Goal: Complete application form

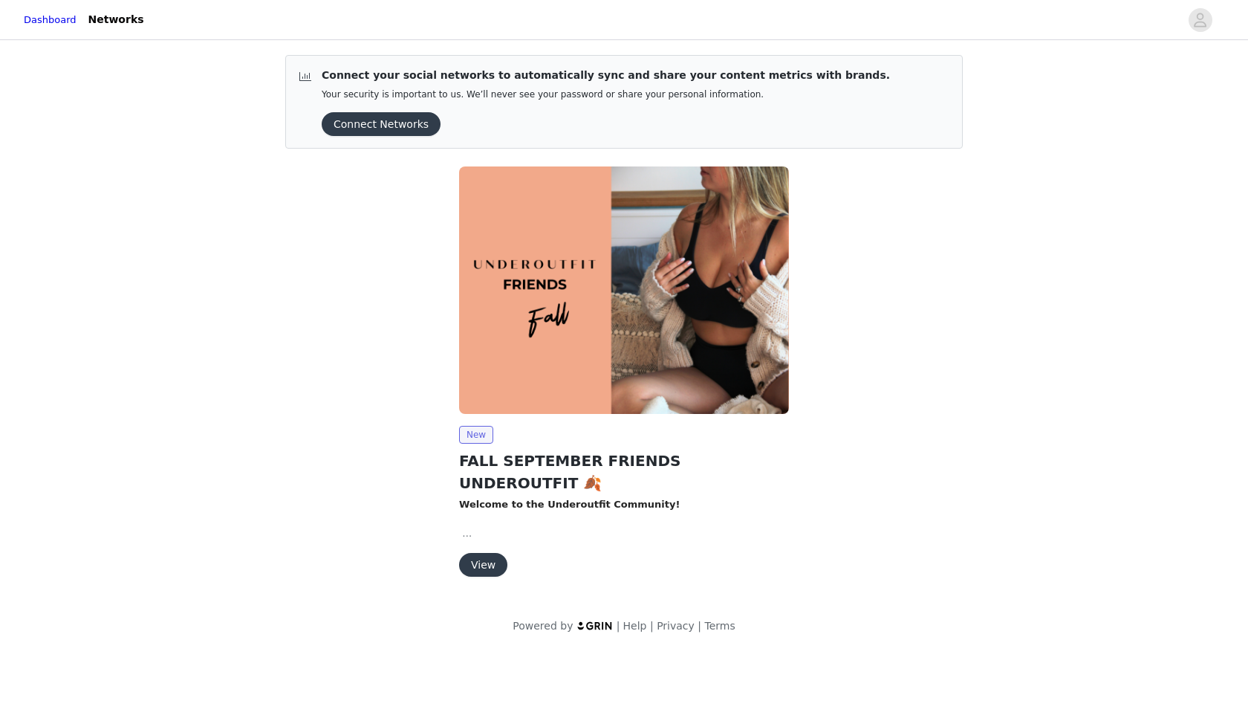
click at [490, 553] on button "View" at bounding box center [483, 565] width 48 height 24
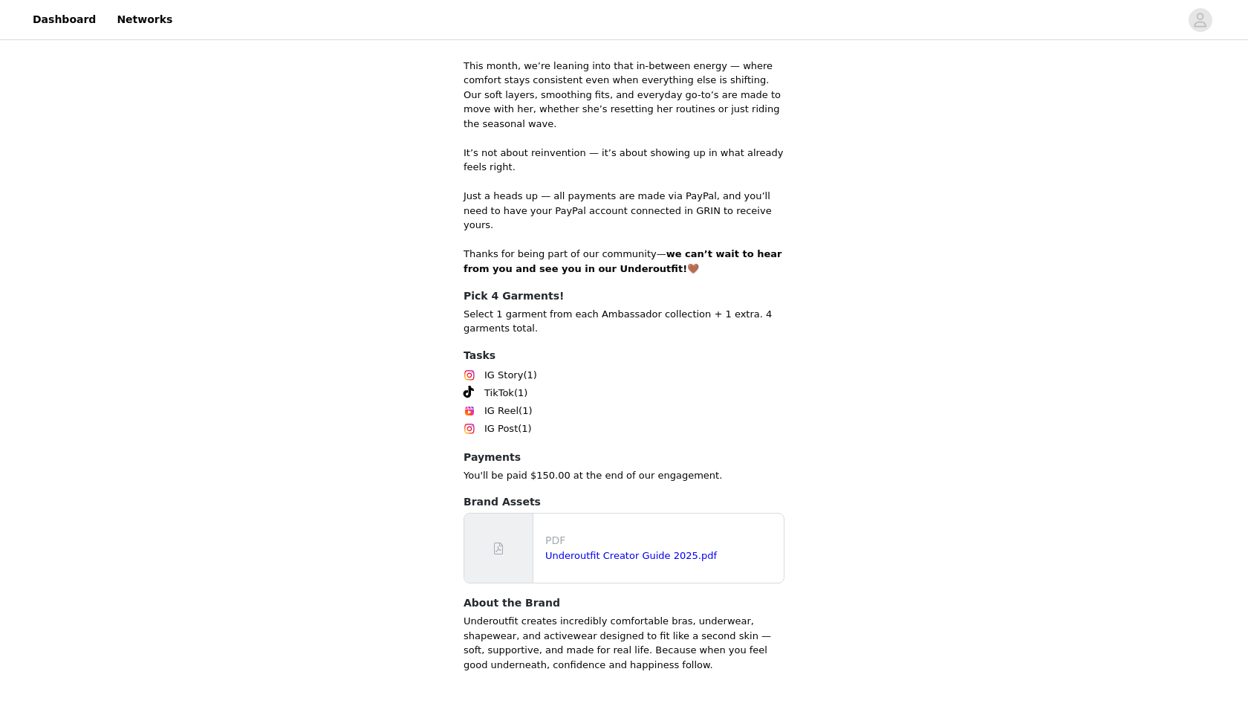
scroll to position [654, 0]
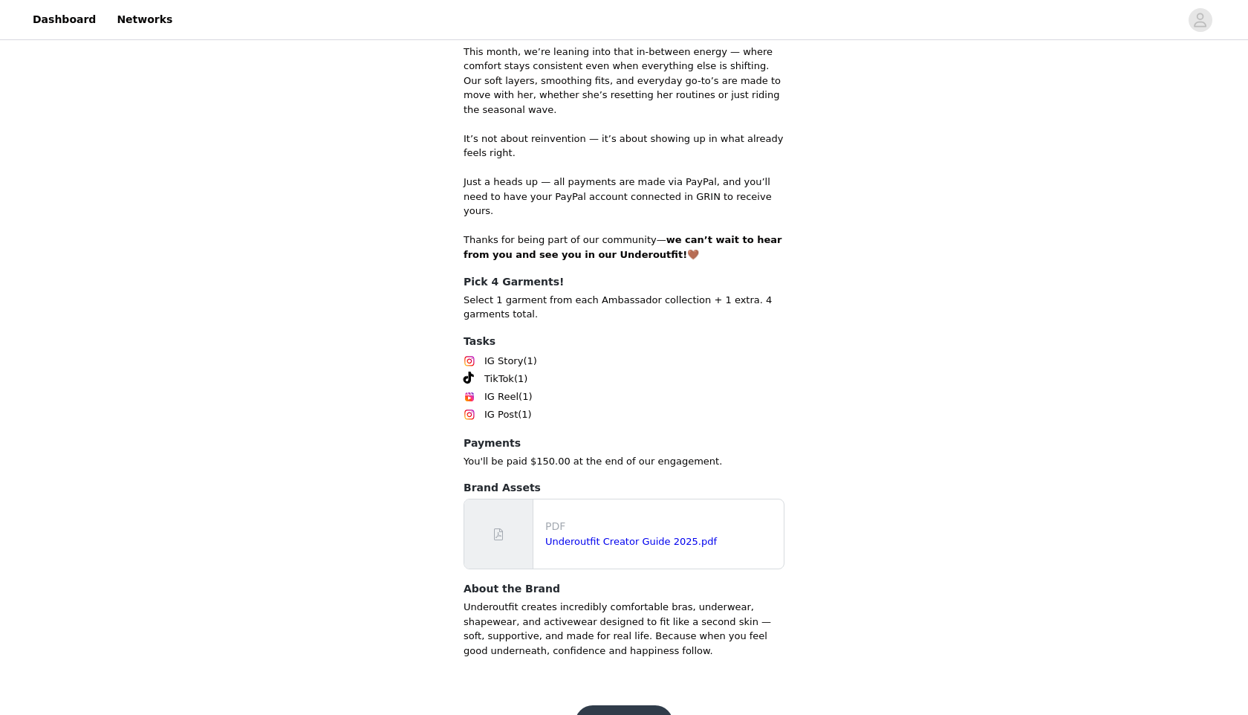
click at [602, 705] on button "Get Started" at bounding box center [624, 723] width 99 height 36
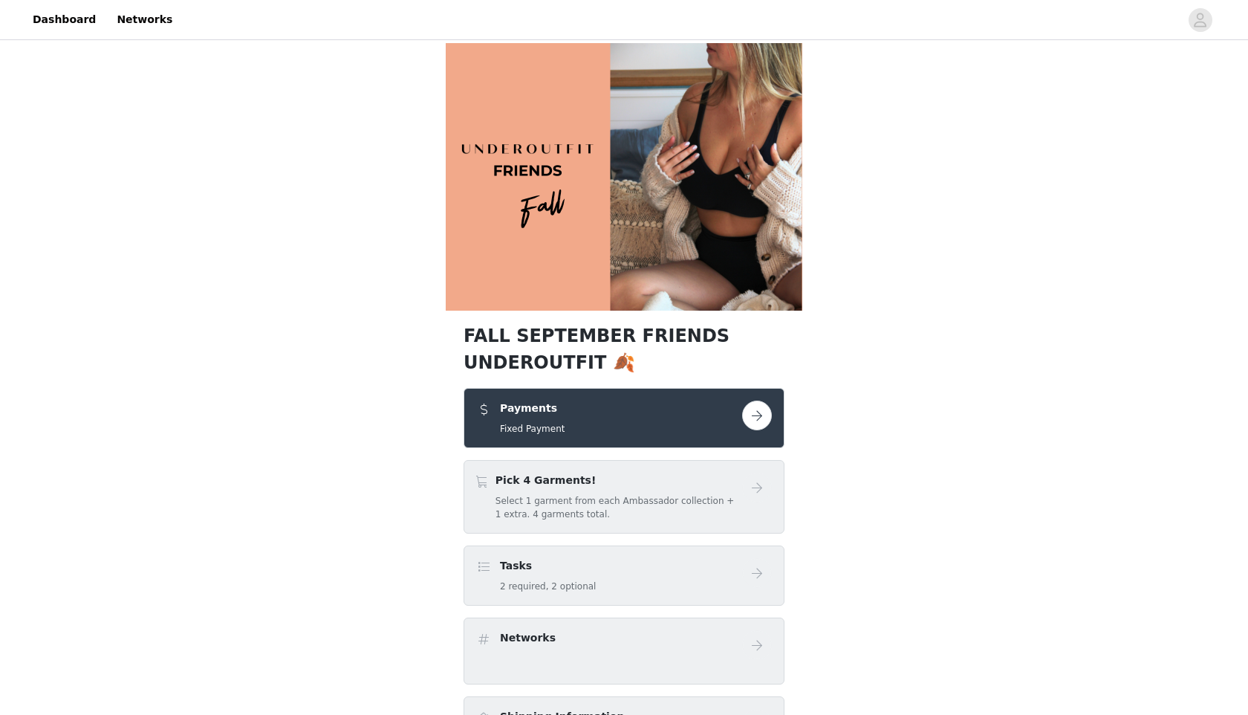
click at [689, 487] on h4 "Pick 4 Garments!" at bounding box center [619, 481] width 247 height 16
click at [761, 421] on button "button" at bounding box center [757, 415] width 30 height 30
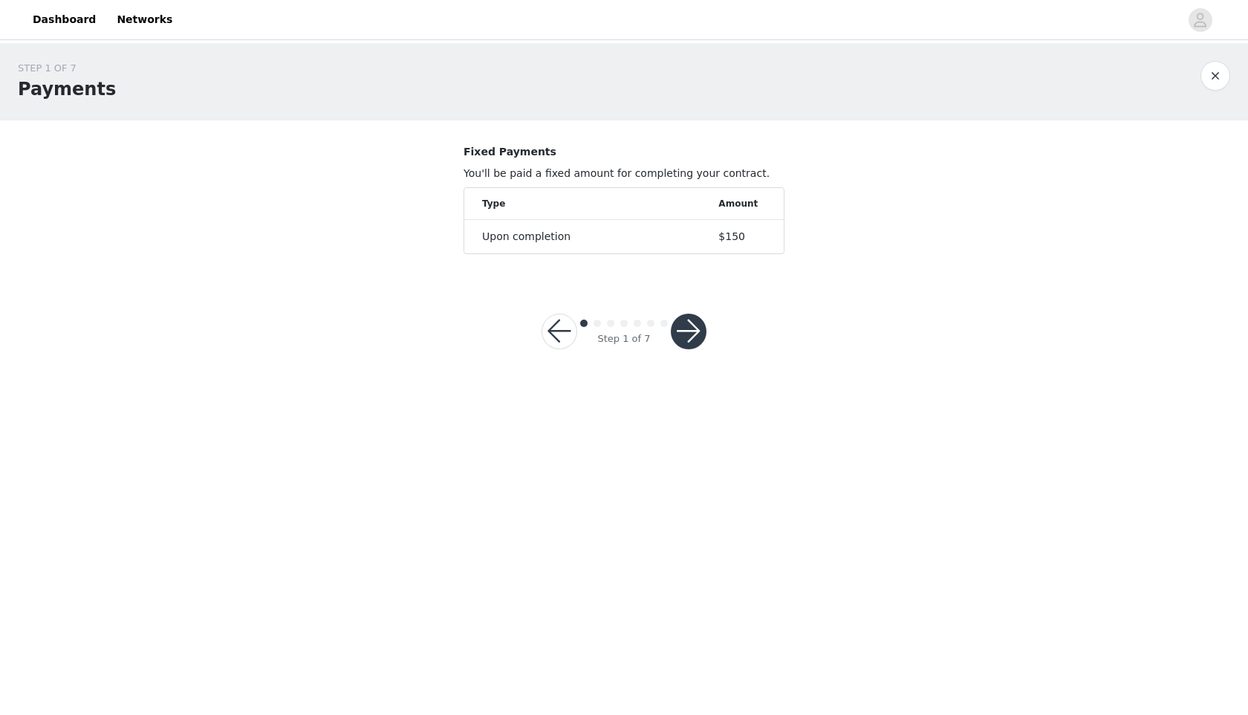
click at [695, 327] on button "button" at bounding box center [689, 332] width 36 height 36
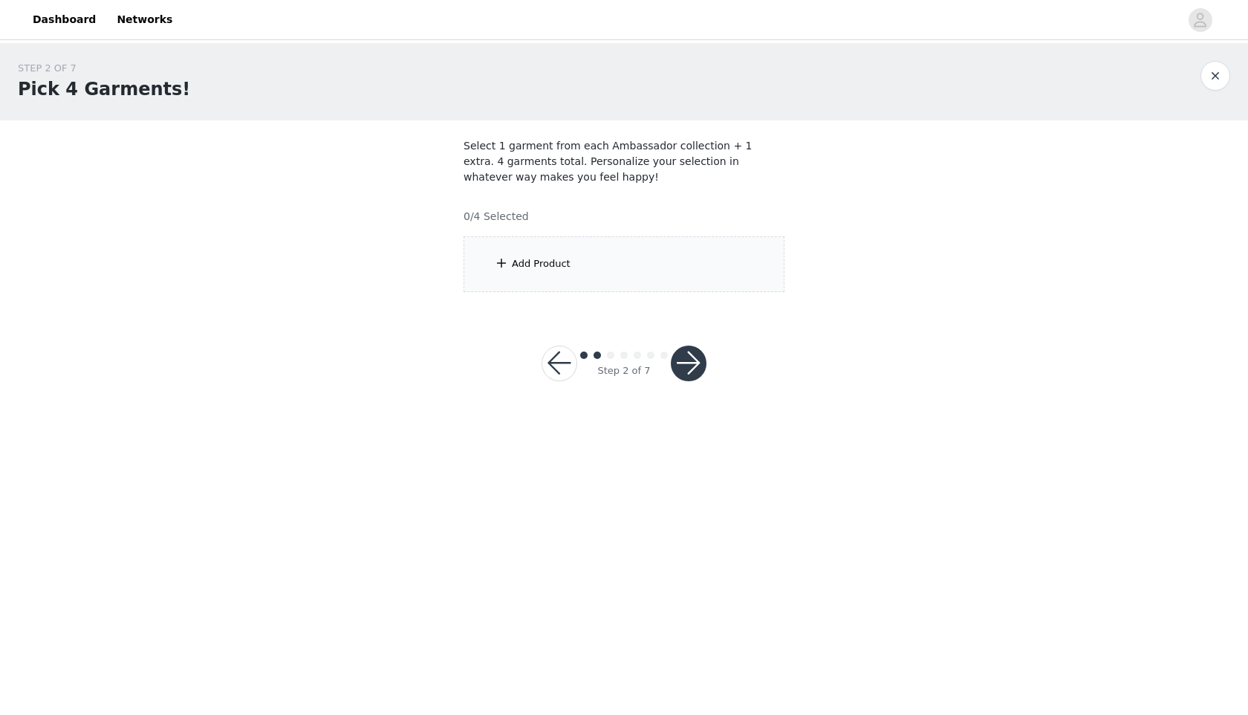
click at [548, 259] on div "Add Product" at bounding box center [541, 263] width 59 height 15
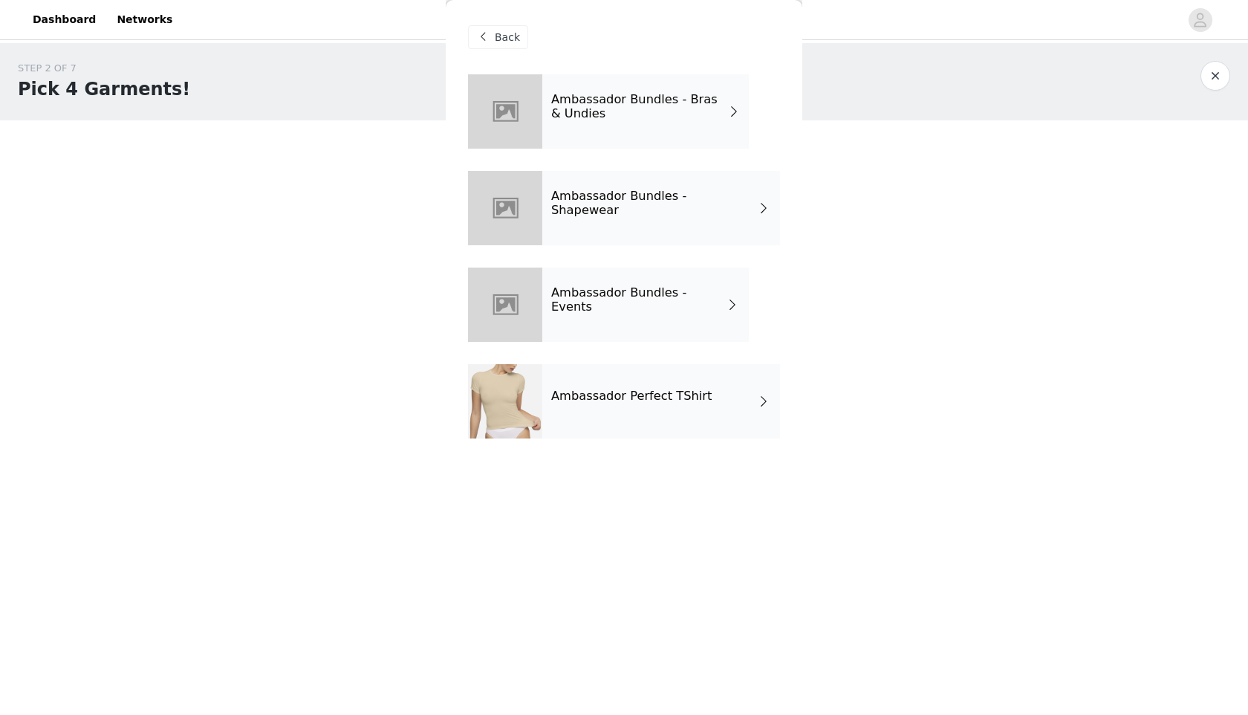
click at [640, 296] on h4 "Ambassador Bundles - Events" at bounding box center [638, 299] width 175 height 27
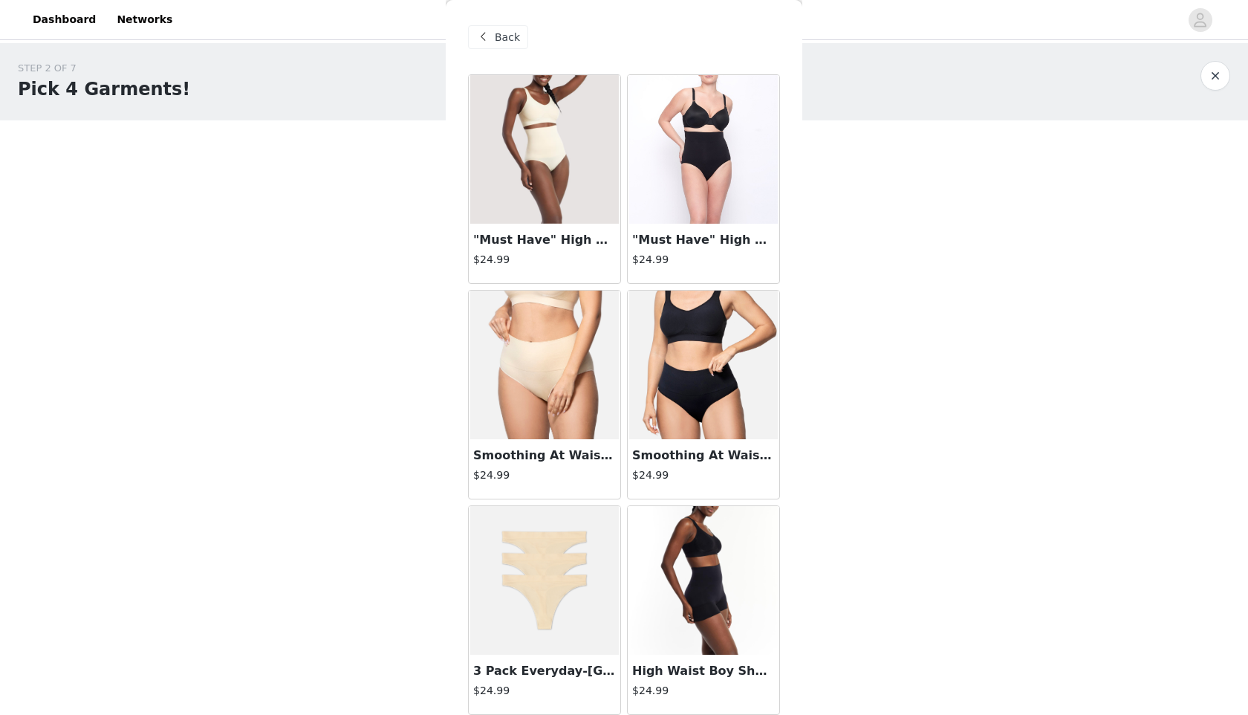
click at [493, 36] on div "Back" at bounding box center [498, 37] width 60 height 24
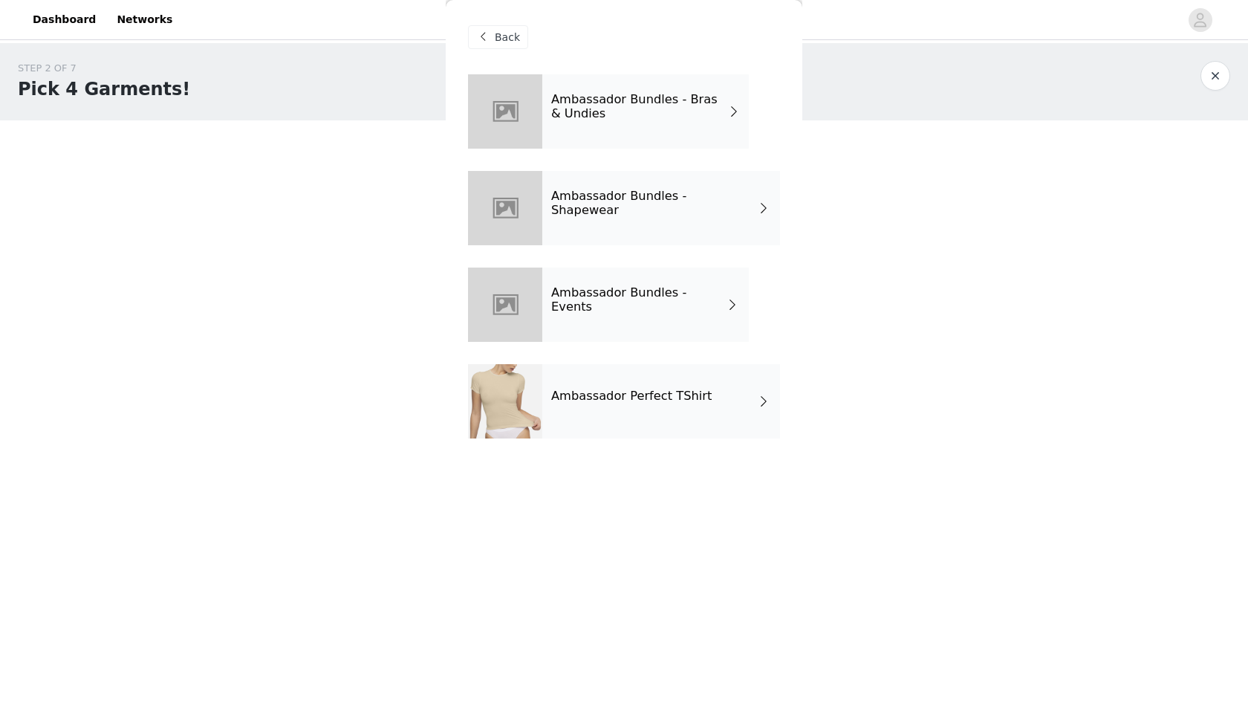
click at [599, 403] on h4 "Ambassador Perfect TShirt" at bounding box center [631, 395] width 160 height 13
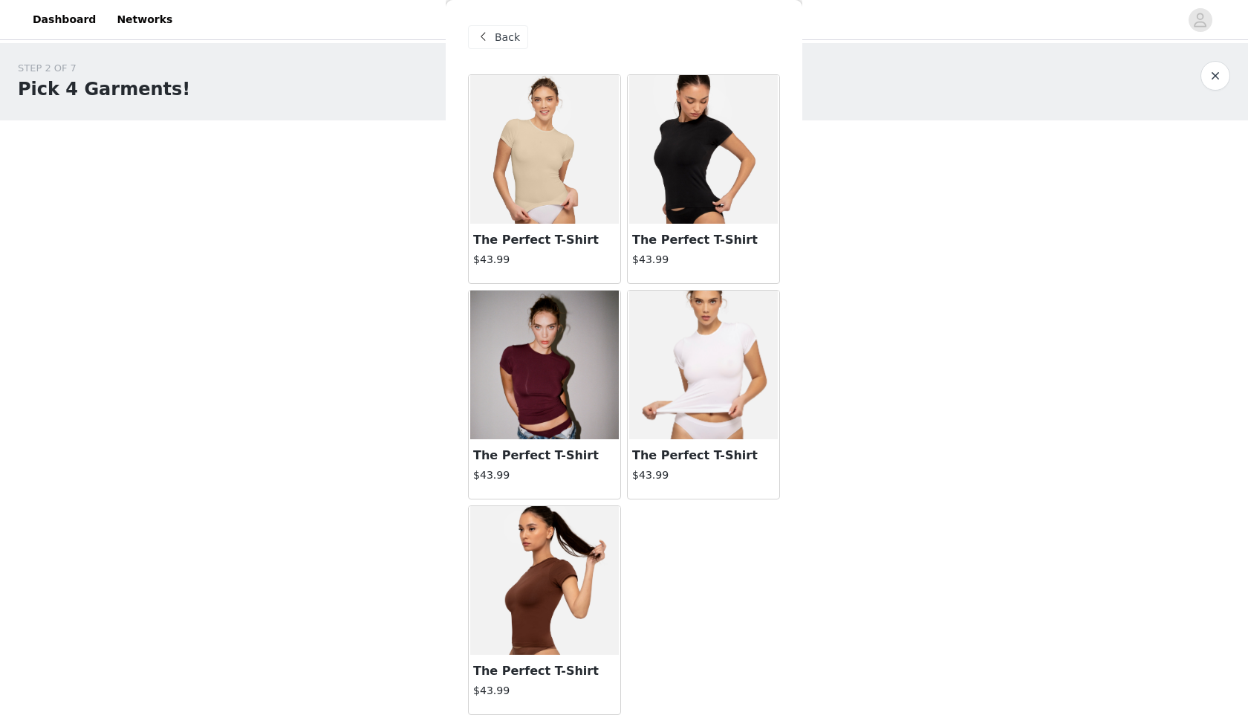
click at [552, 402] on img at bounding box center [544, 365] width 149 height 149
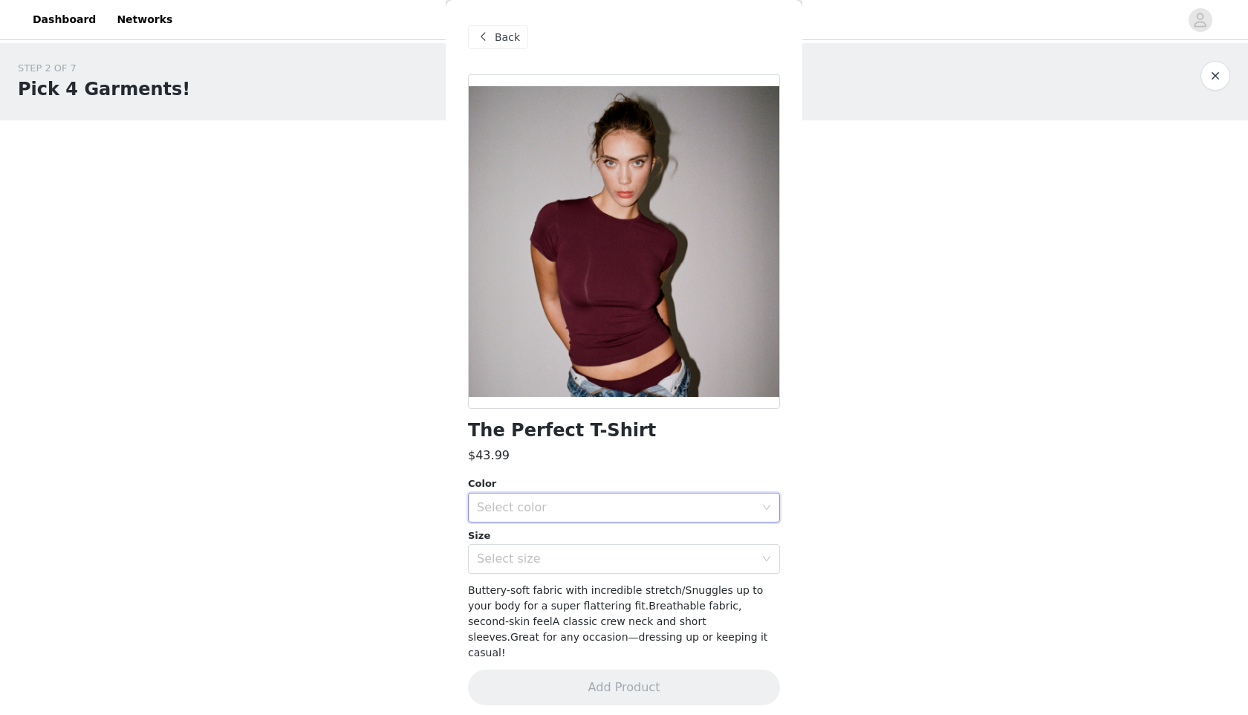
click at [531, 499] on div "Select color" at bounding box center [619, 507] width 285 height 28
click at [528, 542] on li "Italian Plum" at bounding box center [624, 540] width 312 height 24
click at [530, 571] on div "Select size" at bounding box center [619, 559] width 285 height 28
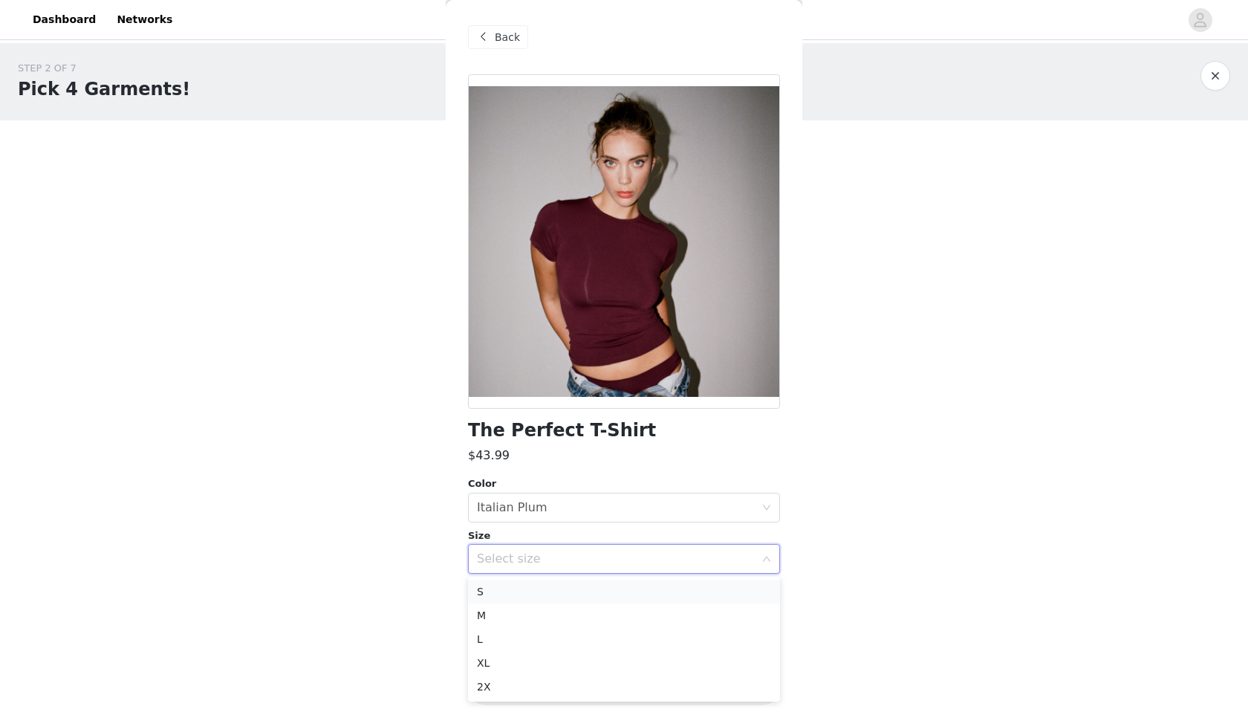
click at [523, 597] on li "S" at bounding box center [624, 592] width 312 height 24
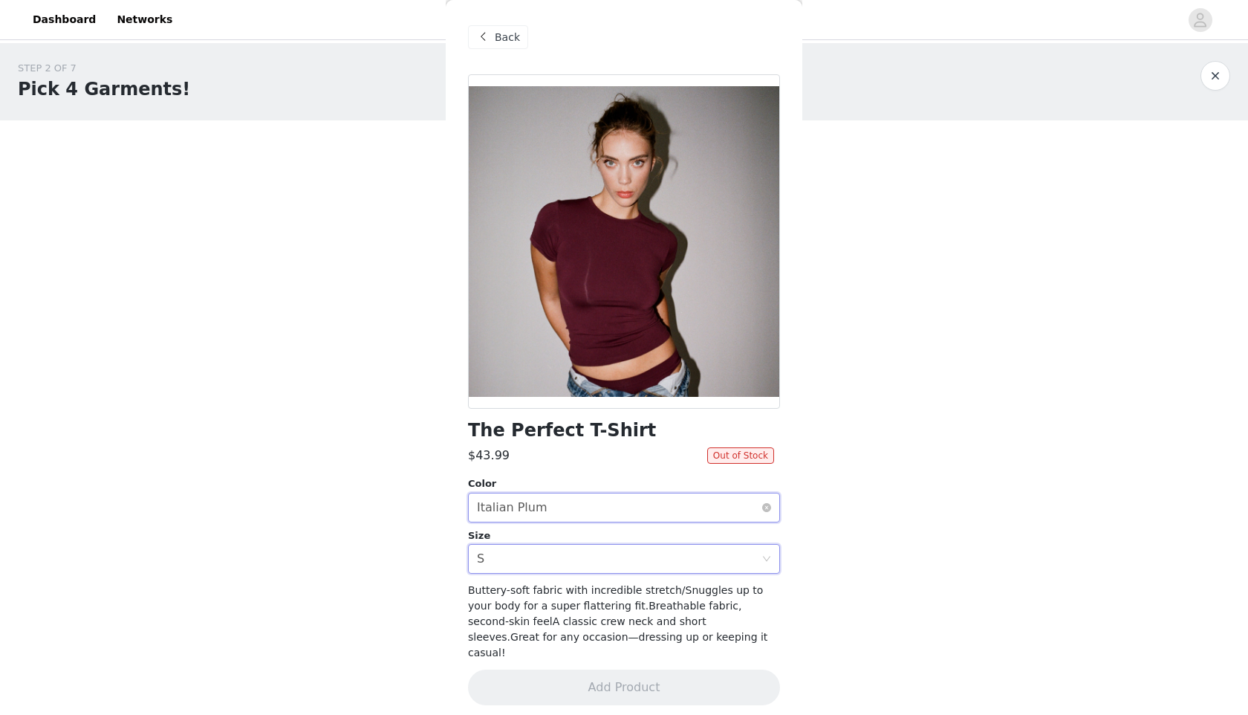
click at [641, 506] on div "Select color Italian Plum" at bounding box center [619, 507] width 285 height 28
click at [594, 512] on div "Select color Italian Plum" at bounding box center [619, 507] width 285 height 28
click at [490, 33] on span at bounding box center [483, 37] width 18 height 18
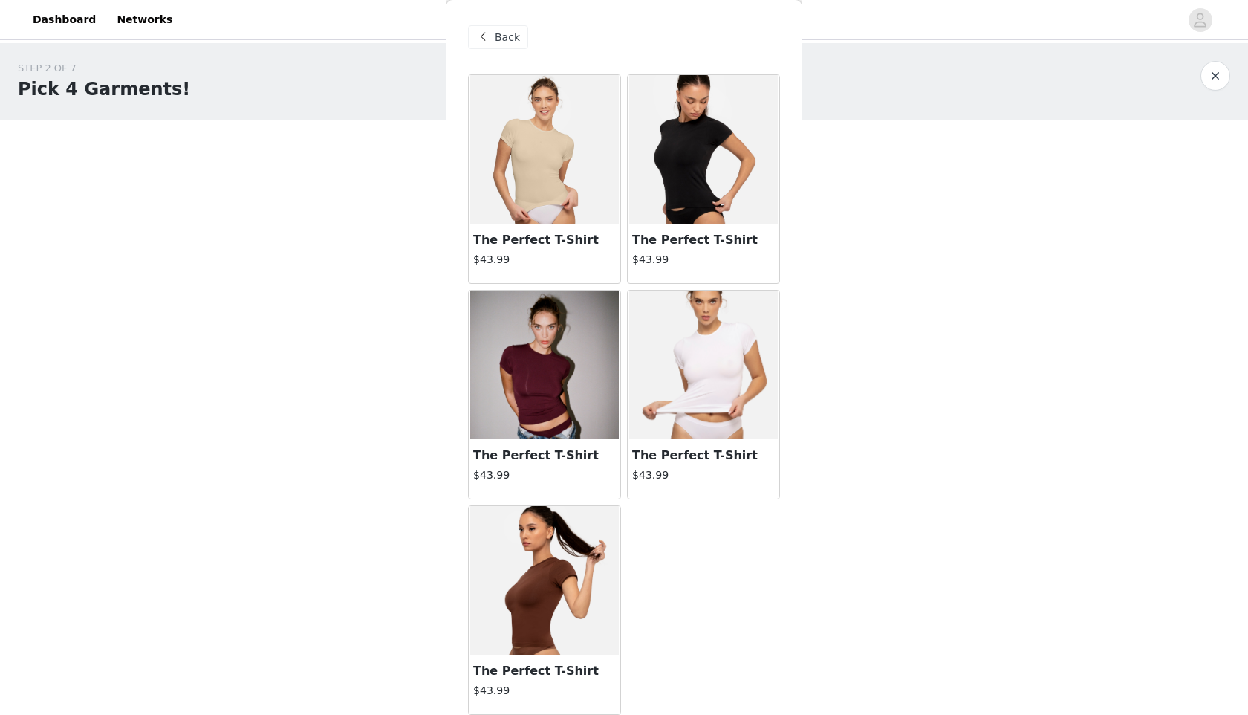
click at [712, 174] on img at bounding box center [703, 149] width 149 height 149
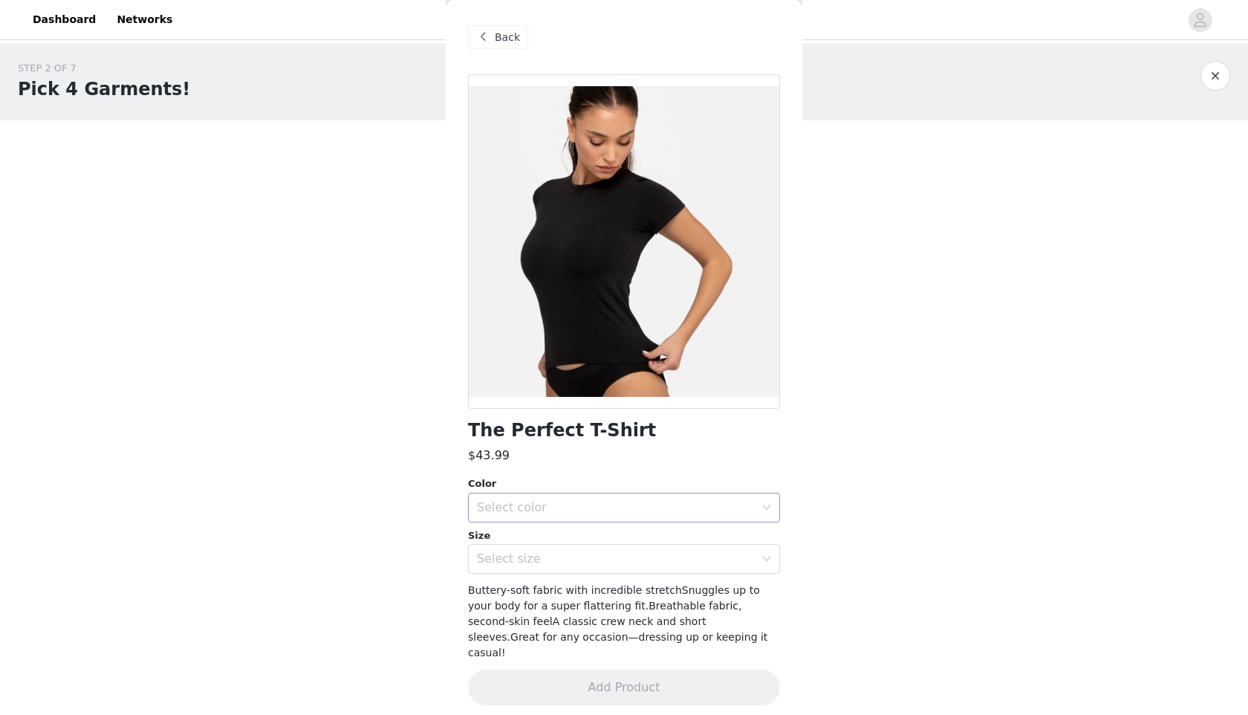
click at [540, 499] on div "Select color" at bounding box center [619, 507] width 285 height 28
click at [528, 542] on li "Black" at bounding box center [624, 540] width 312 height 24
click at [529, 571] on div "Select size" at bounding box center [619, 559] width 285 height 28
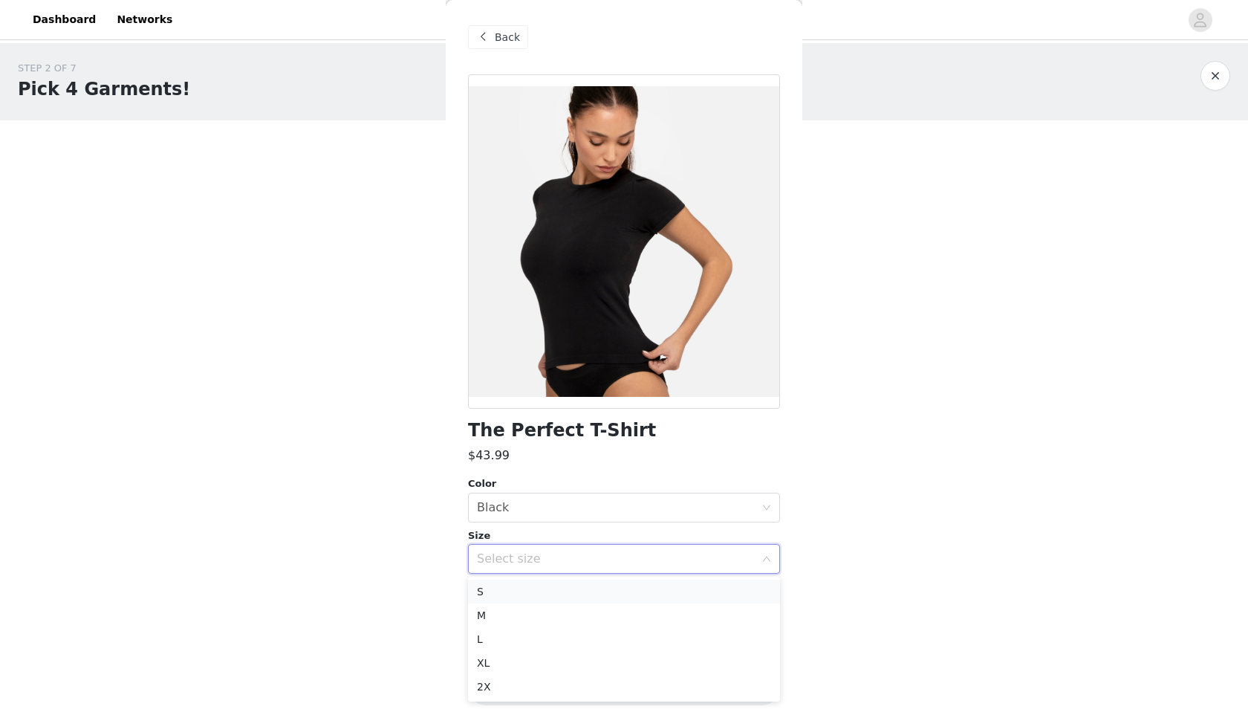
click at [516, 593] on li "S" at bounding box center [624, 592] width 312 height 24
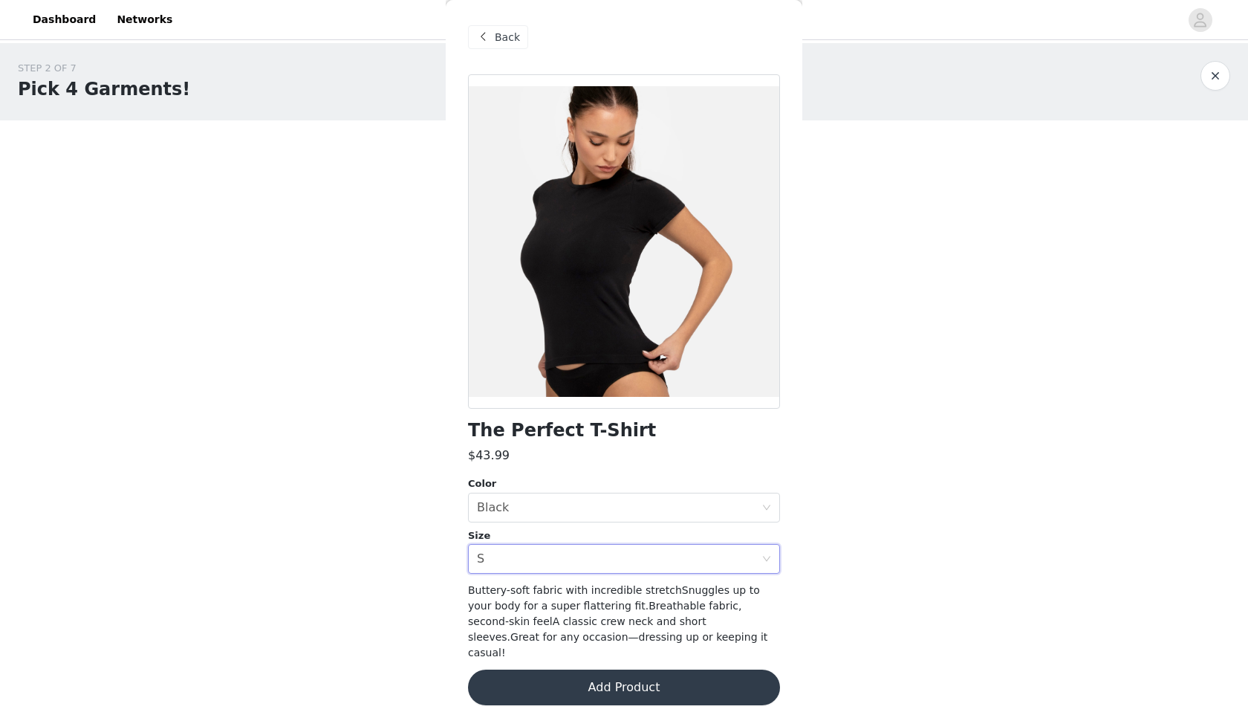
click at [578, 670] on button "Add Product" at bounding box center [624, 687] width 312 height 36
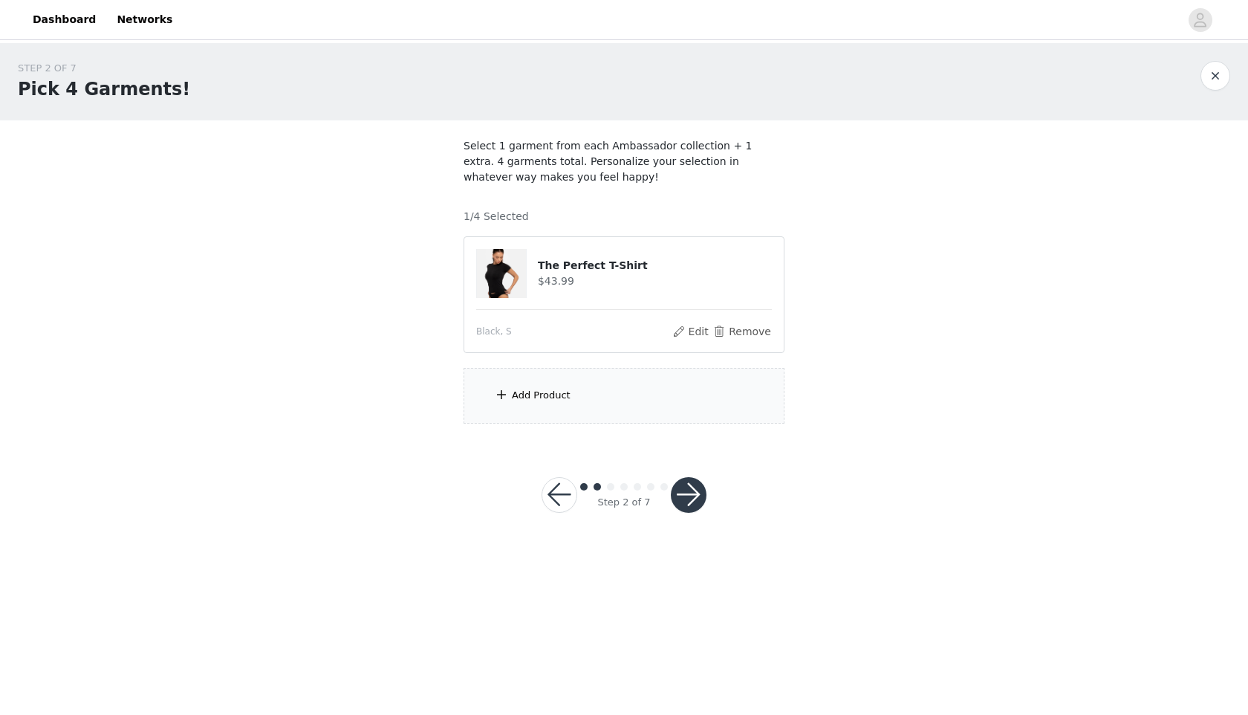
click at [575, 408] on div "Add Product" at bounding box center [624, 396] width 321 height 56
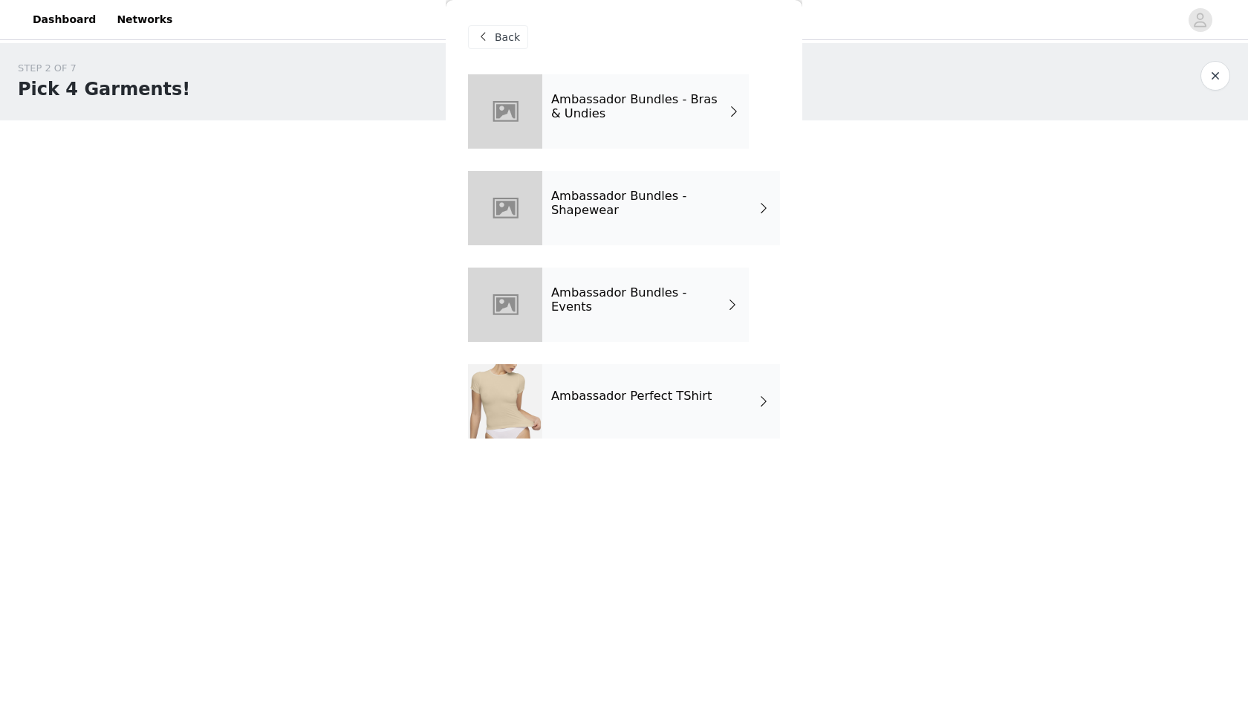
click at [617, 398] on h4 "Ambassador Perfect TShirt" at bounding box center [631, 395] width 160 height 13
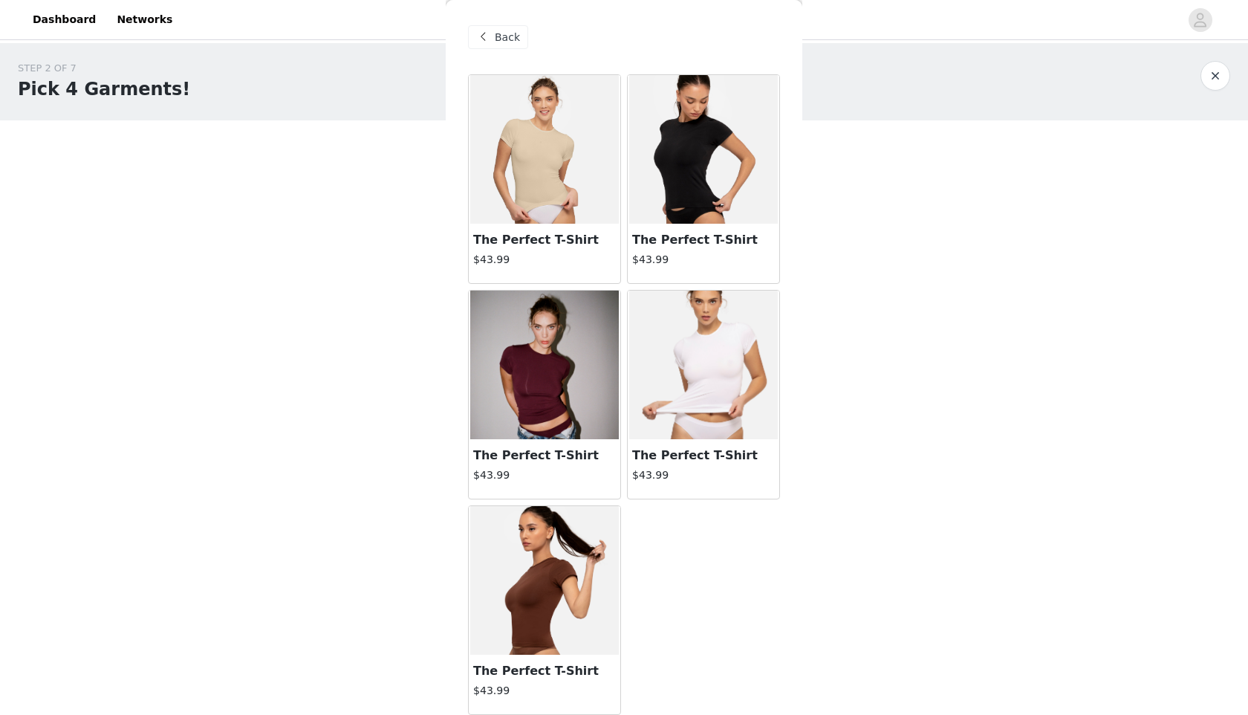
click at [706, 380] on img at bounding box center [703, 365] width 149 height 149
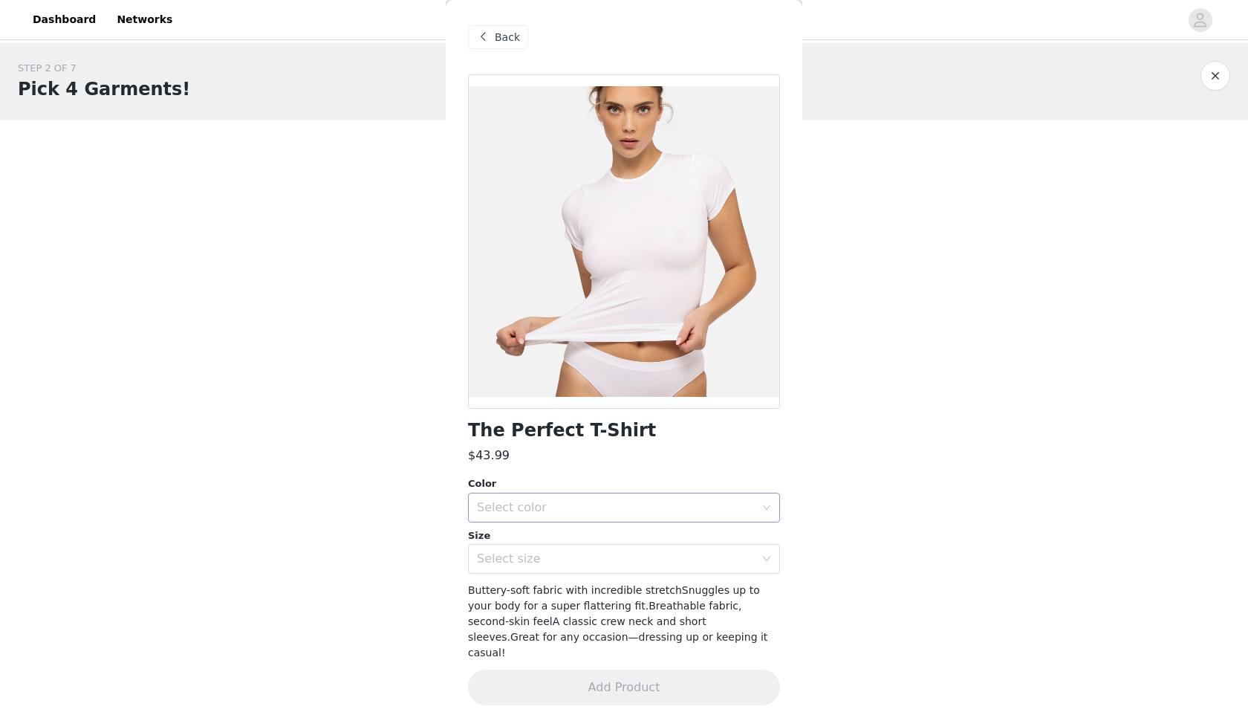
click at [632, 507] on div "Select color" at bounding box center [616, 507] width 278 height 15
click at [588, 542] on li "White" at bounding box center [624, 540] width 312 height 24
click at [551, 562] on div "Select size" at bounding box center [616, 558] width 278 height 15
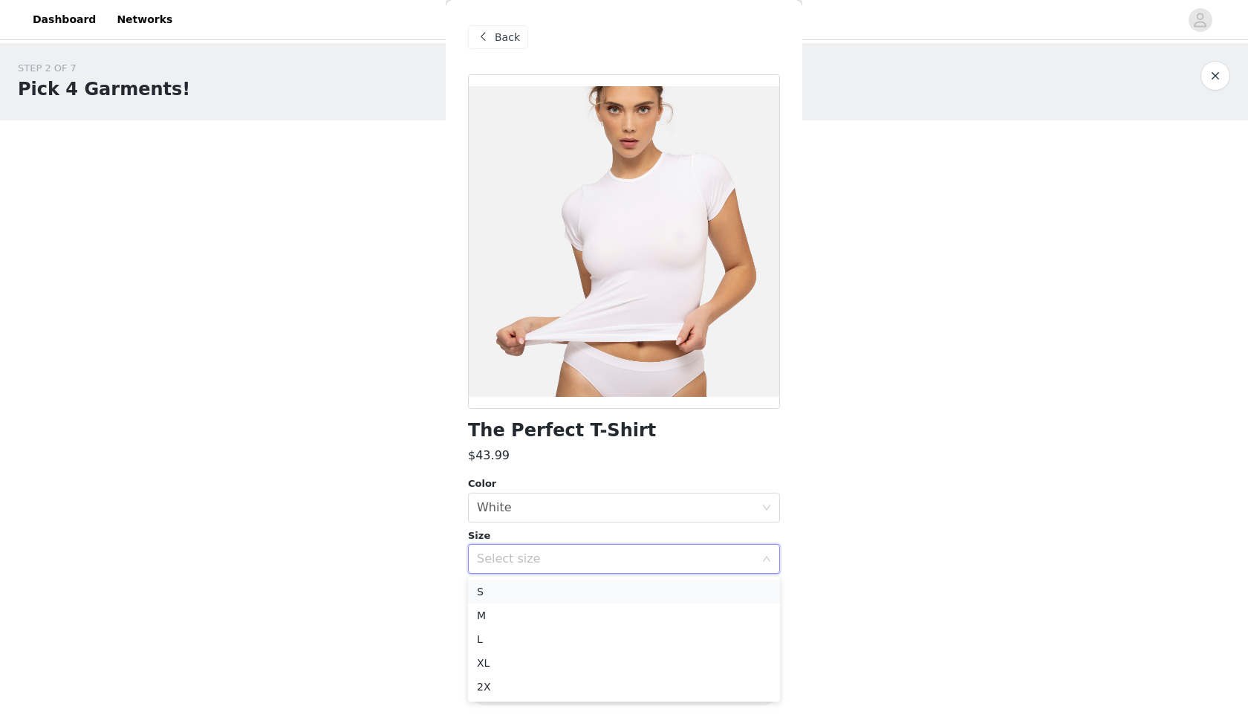
click at [529, 593] on li "S" at bounding box center [624, 592] width 312 height 24
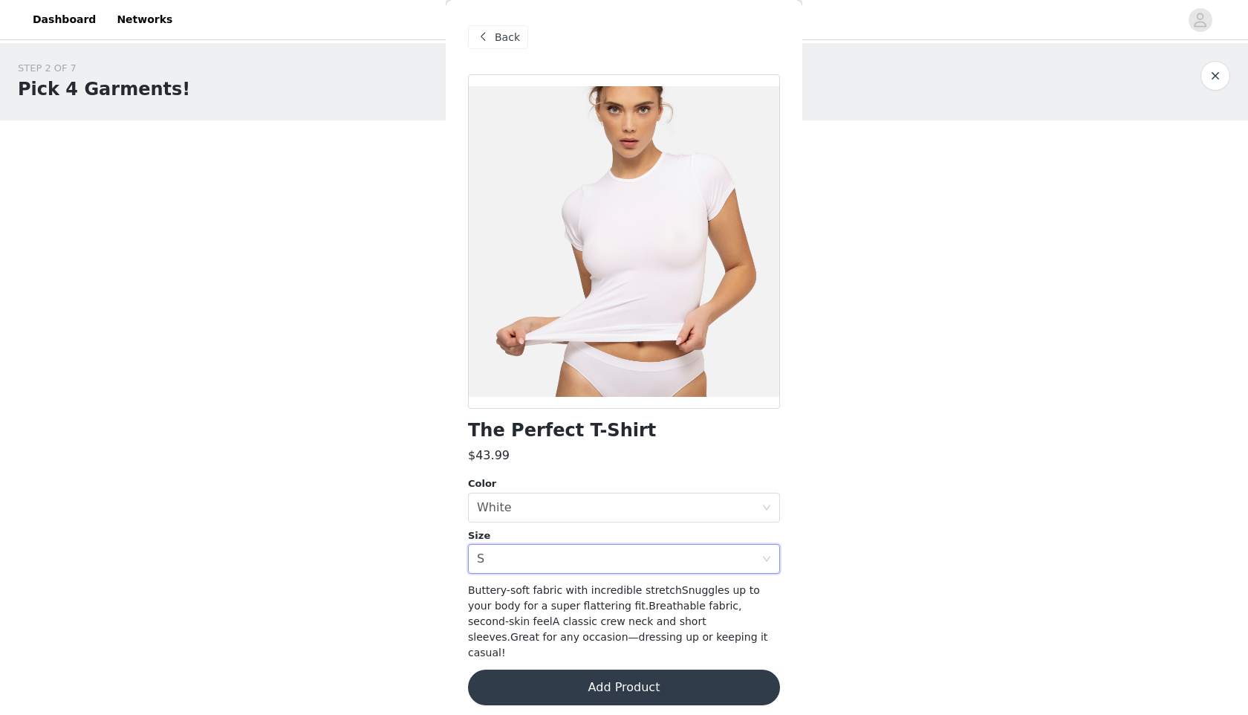
click at [580, 678] on button "Add Product" at bounding box center [624, 687] width 312 height 36
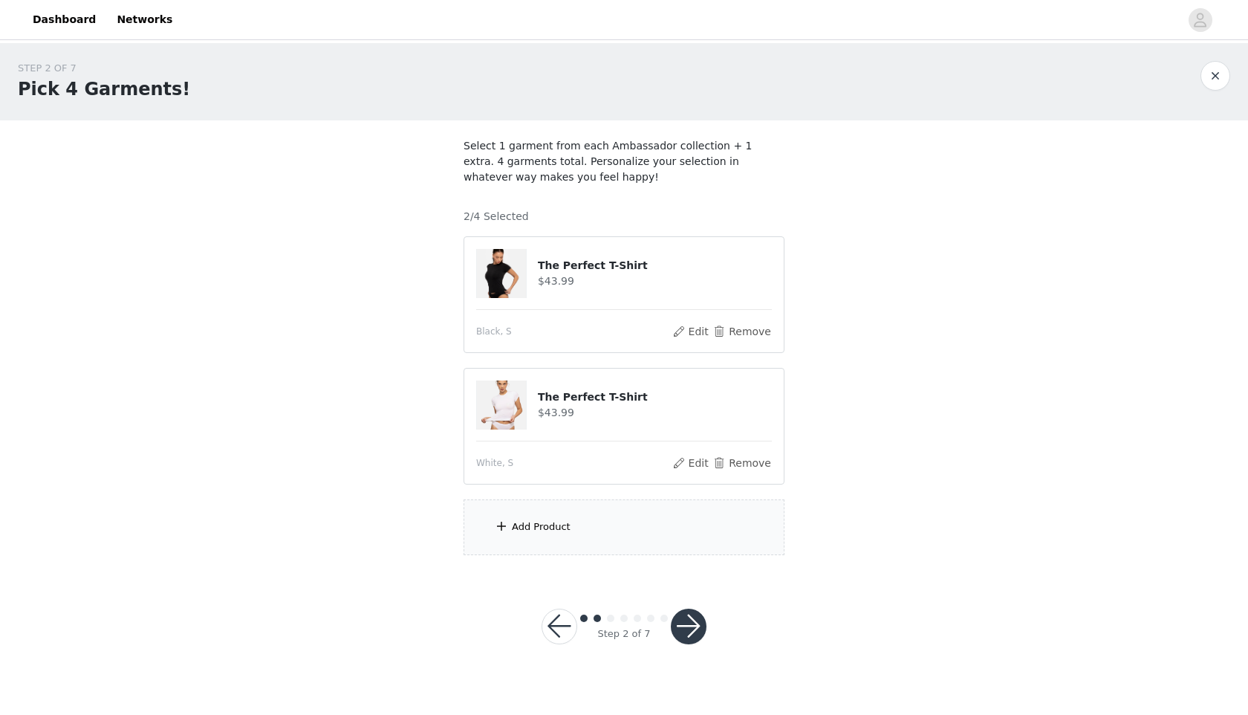
click at [603, 530] on div "Add Product" at bounding box center [624, 527] width 321 height 56
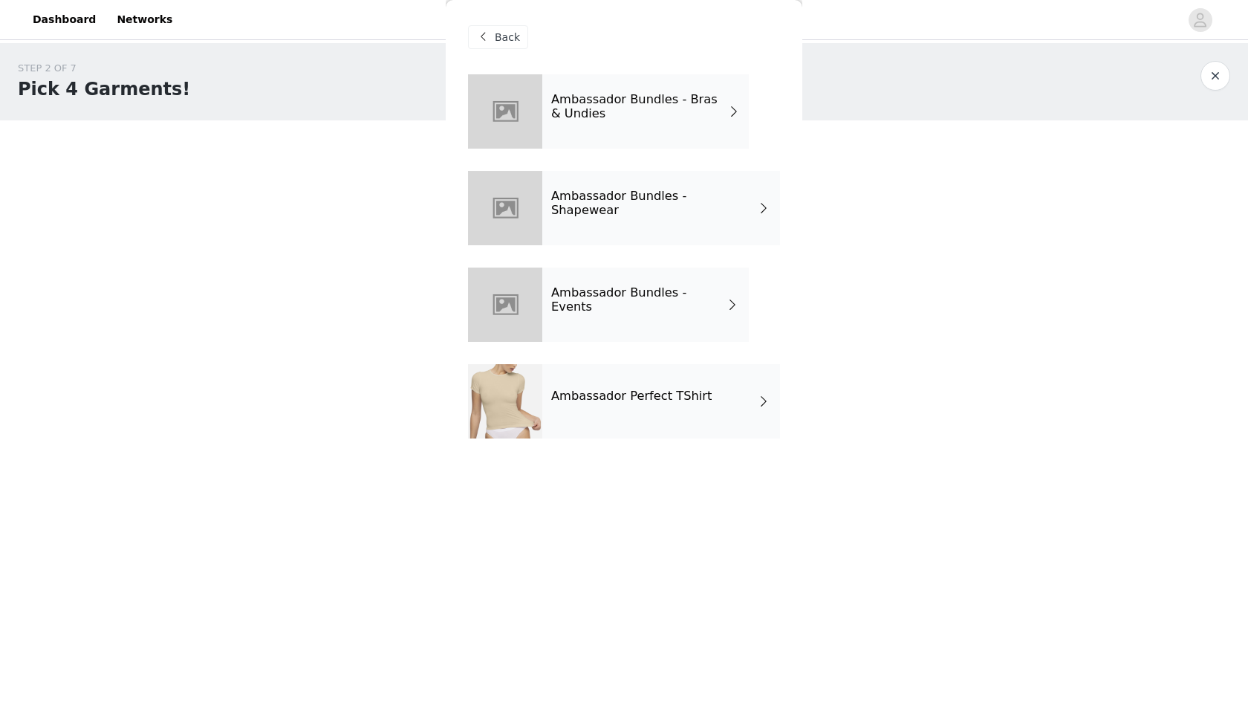
click at [621, 401] on h4 "Ambassador Perfect TShirt" at bounding box center [631, 395] width 160 height 13
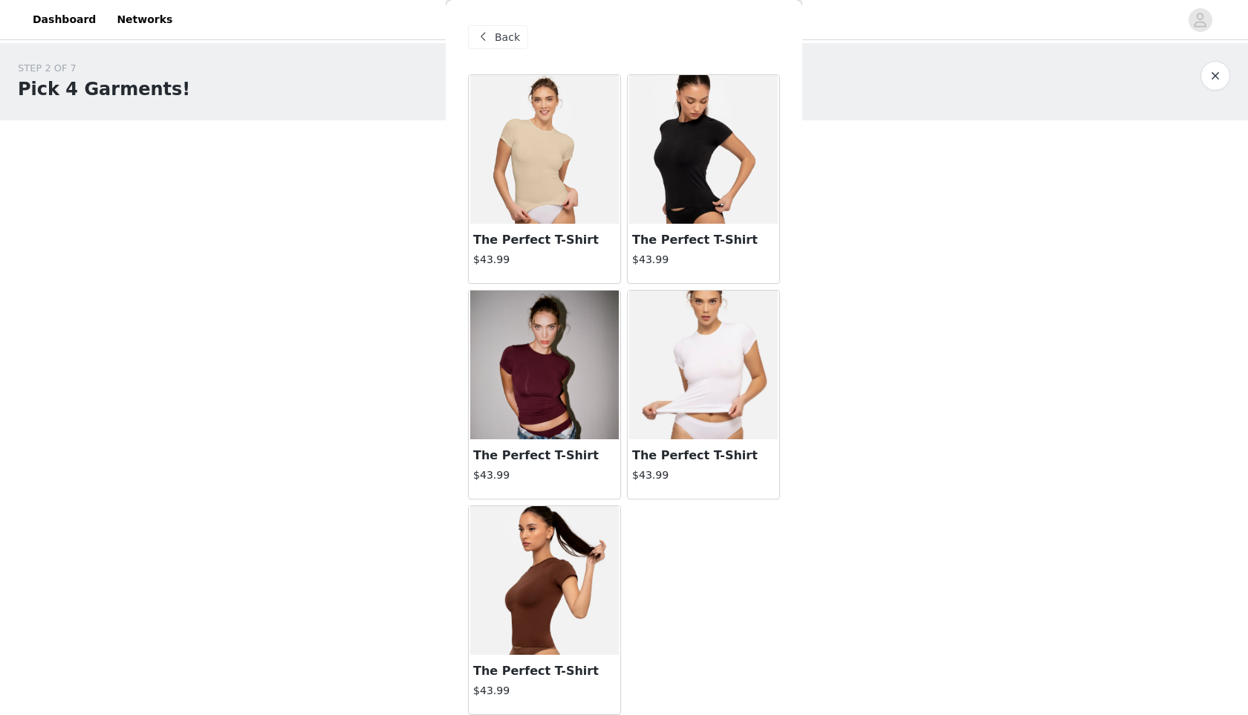
click at [494, 48] on div "Back" at bounding box center [498, 37] width 60 height 24
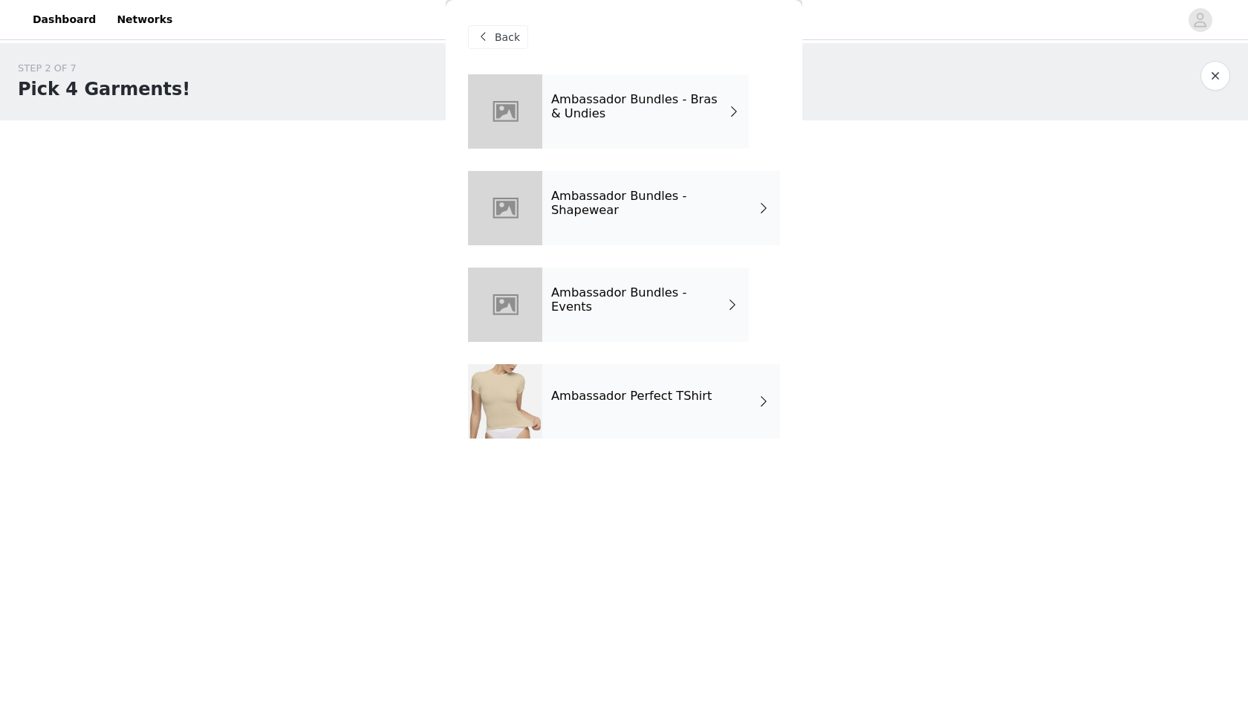
click at [641, 101] on h4 "Ambassador Bundles - Bras & Undies" at bounding box center [639, 106] width 177 height 27
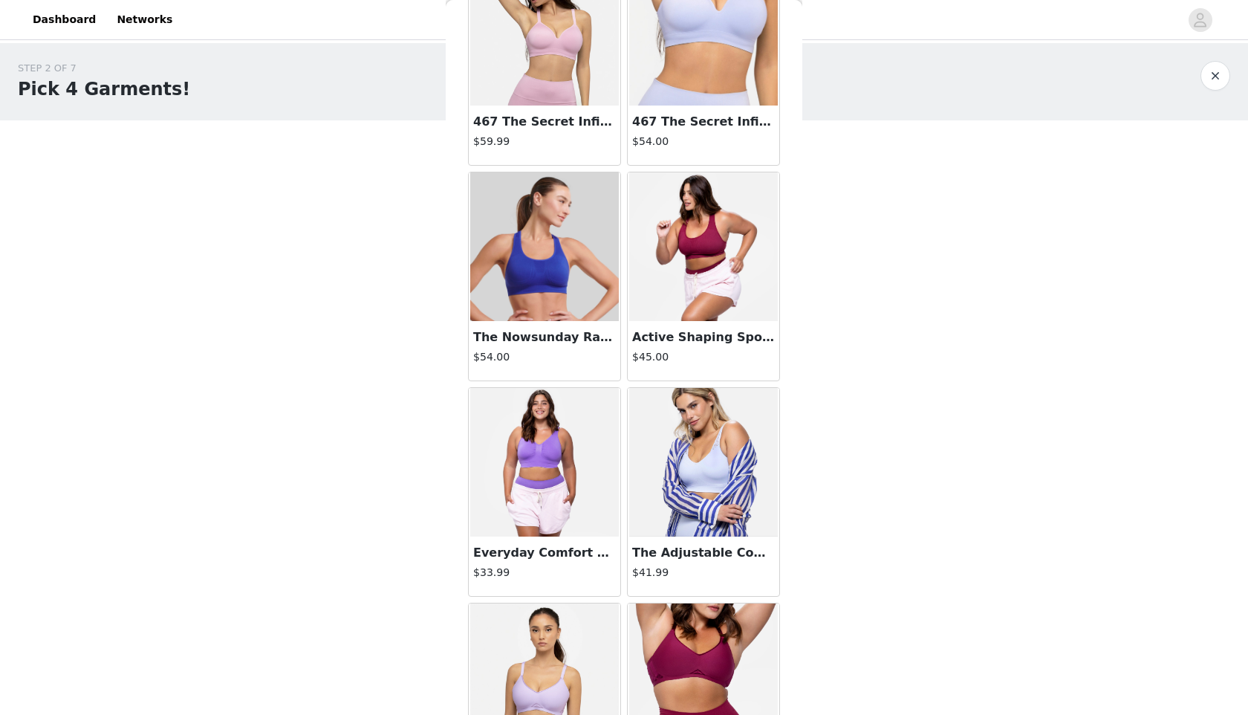
scroll to position [1413, 0]
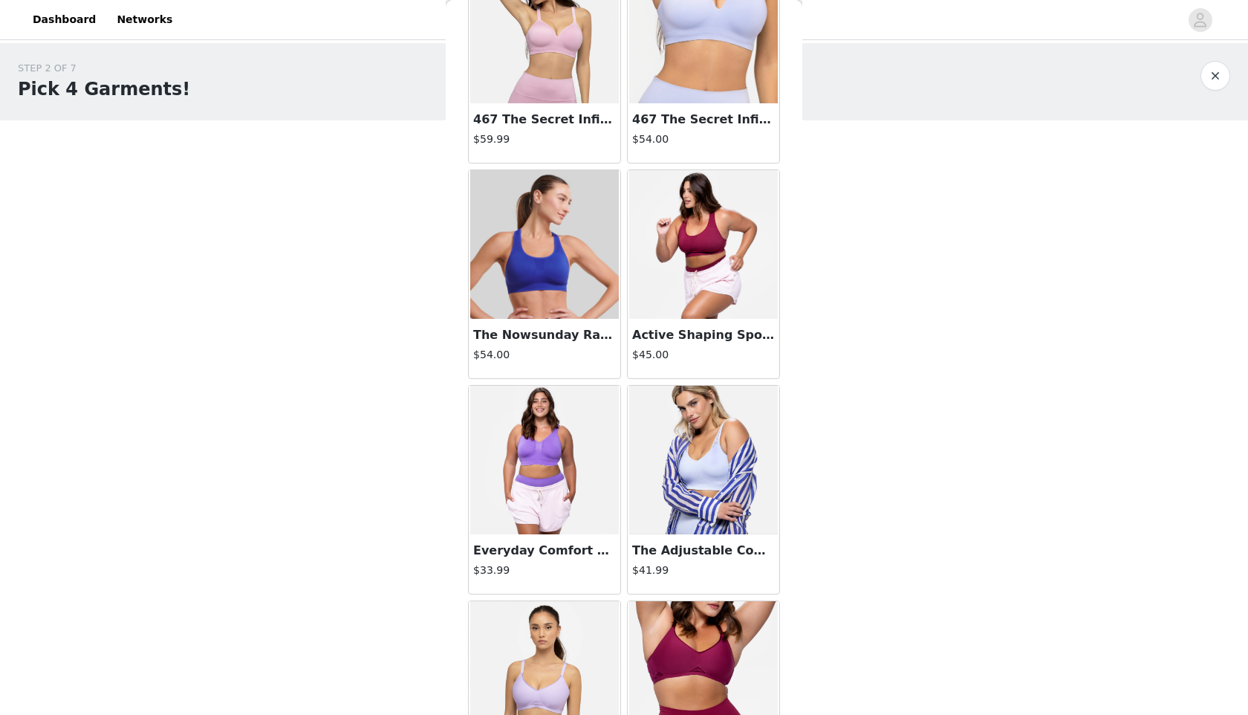
click at [742, 343] on div "Active Shaping Sports Bra $45.00" at bounding box center [704, 348] width 152 height 59
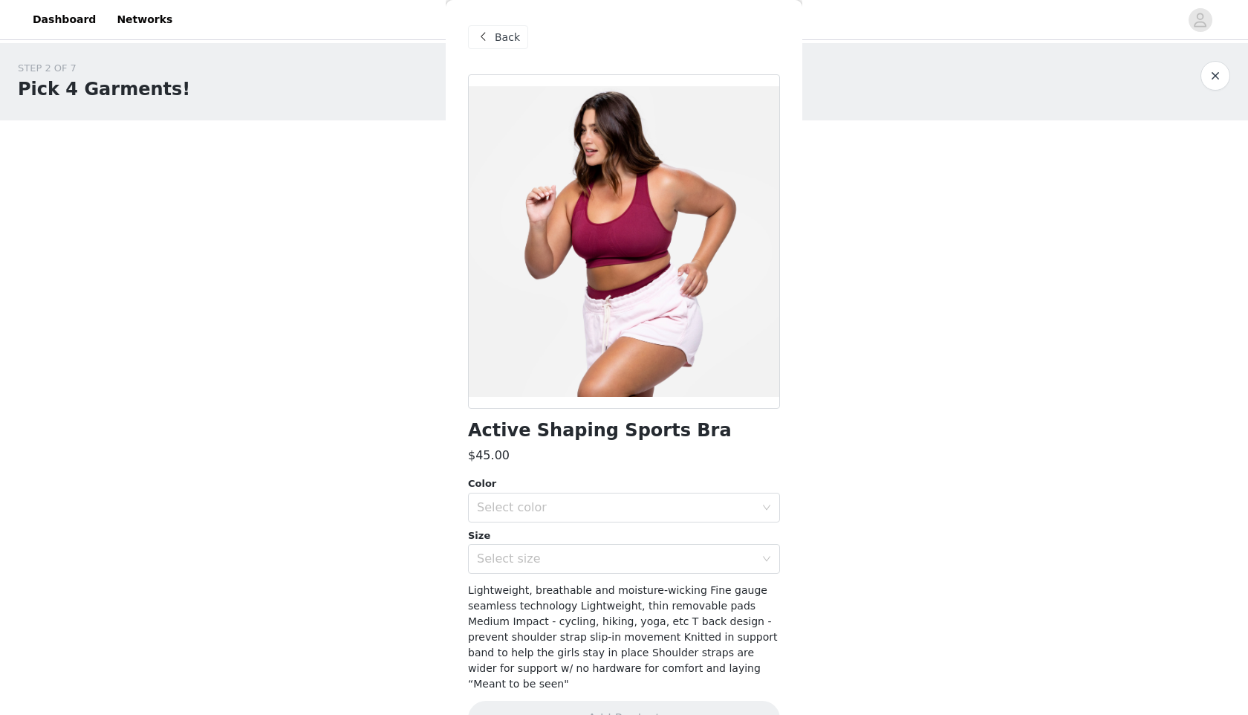
scroll to position [24, 0]
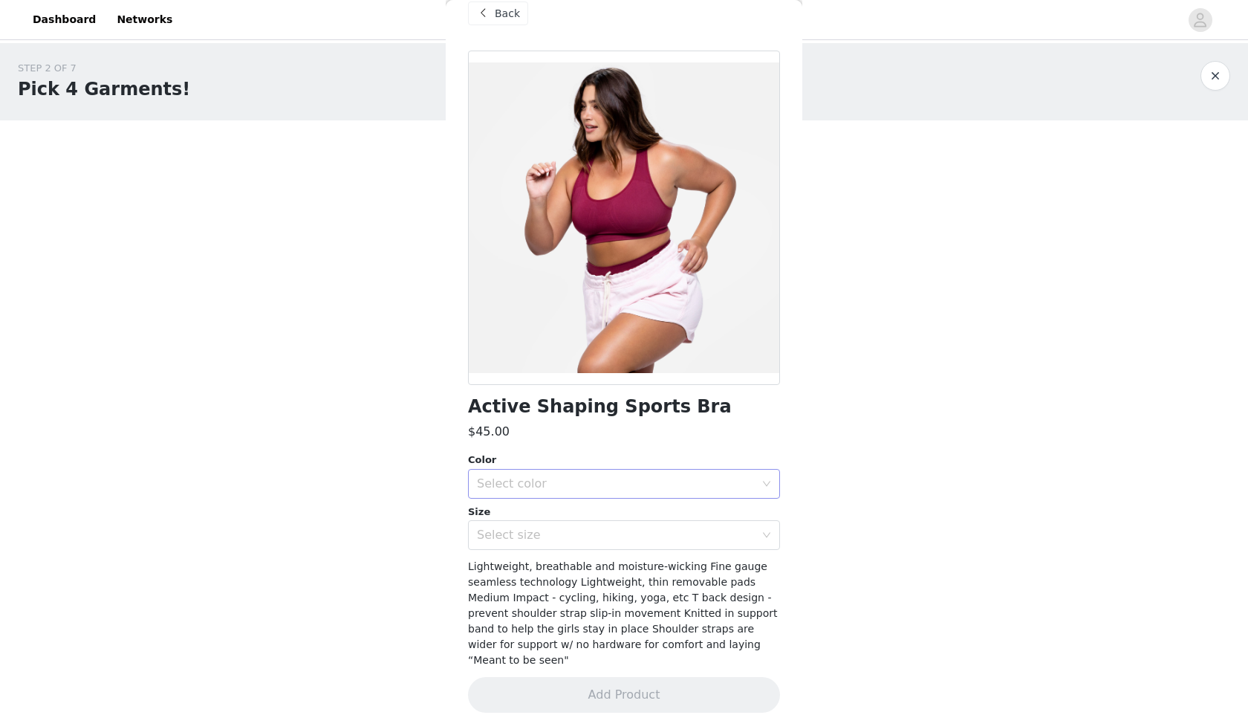
click at [581, 479] on div "Select color" at bounding box center [616, 483] width 278 height 15
click at [551, 519] on li "Dark Cherry" at bounding box center [624, 516] width 312 height 24
click at [537, 546] on div "Select size" at bounding box center [619, 535] width 285 height 28
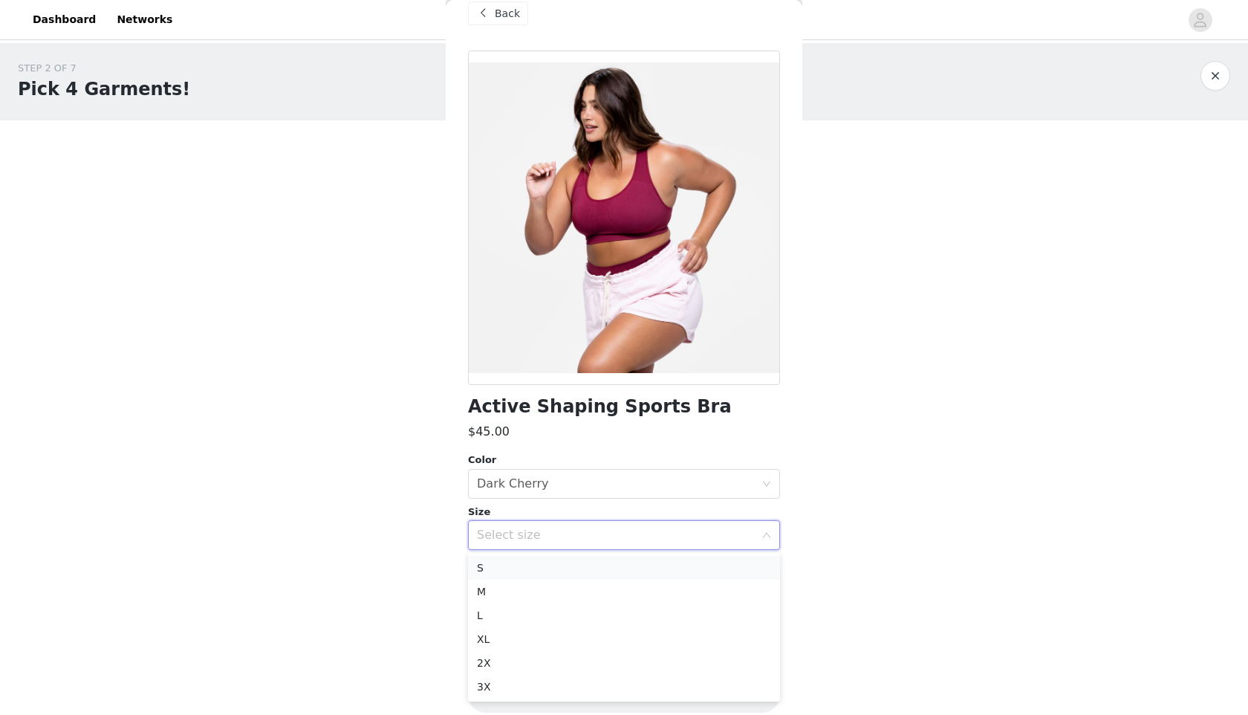
click at [520, 566] on li "S" at bounding box center [624, 568] width 312 height 24
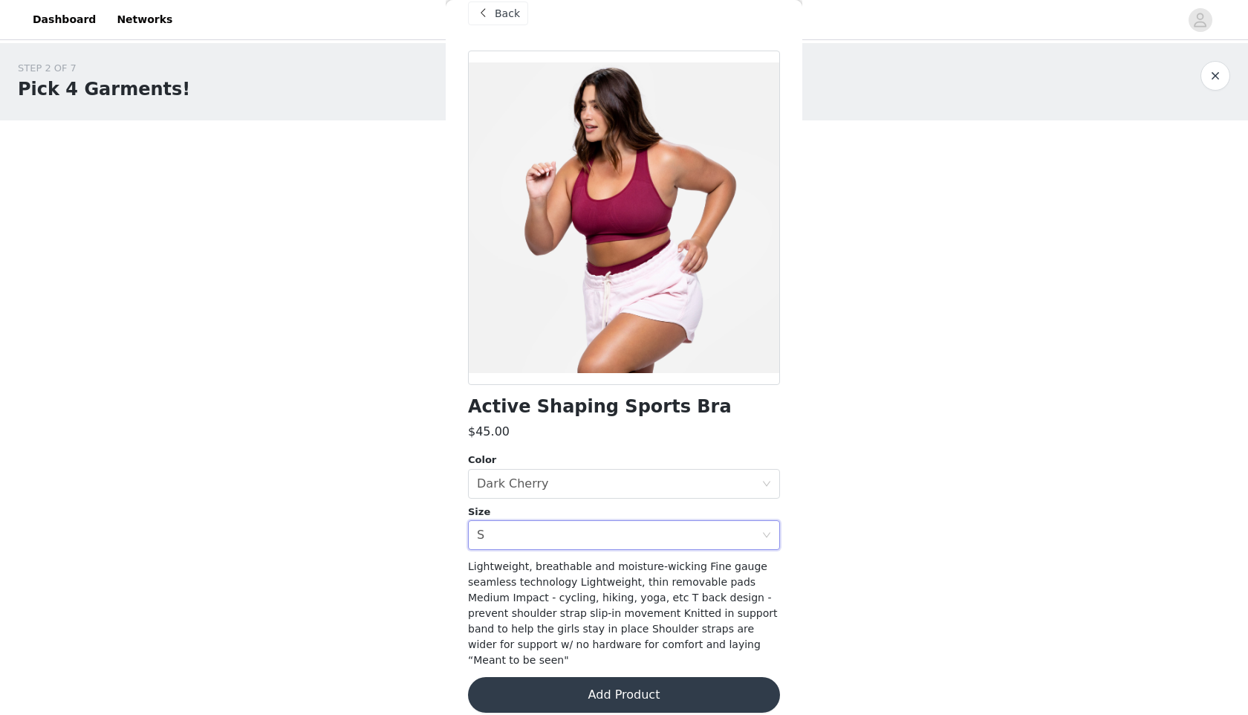
click at [501, 11] on span "Back" at bounding box center [507, 14] width 25 height 16
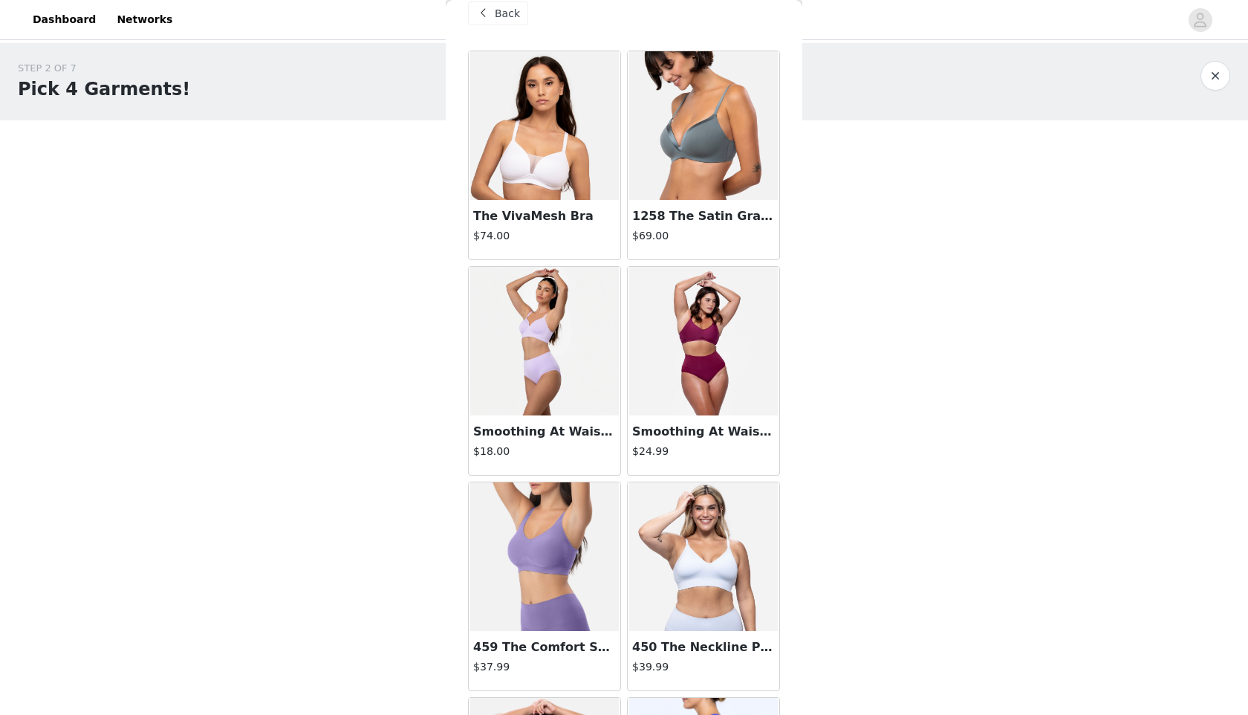
click at [501, 13] on span "Back" at bounding box center [507, 14] width 25 height 16
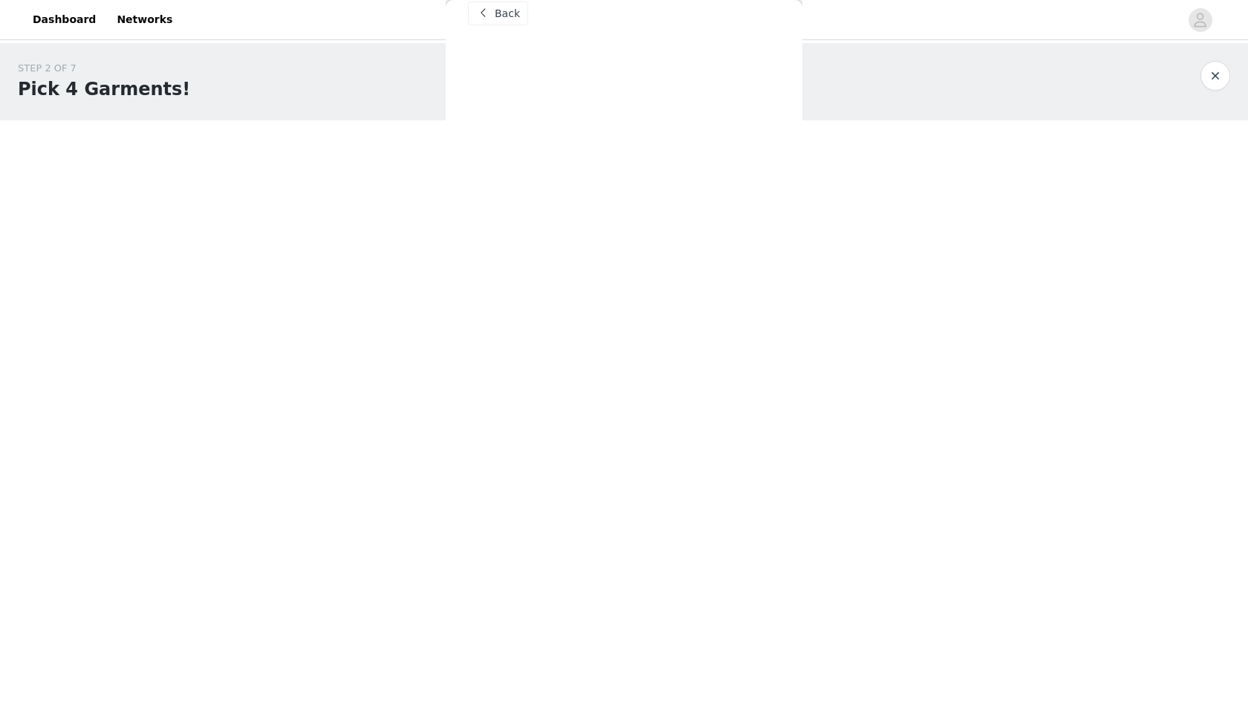
scroll to position [0, 0]
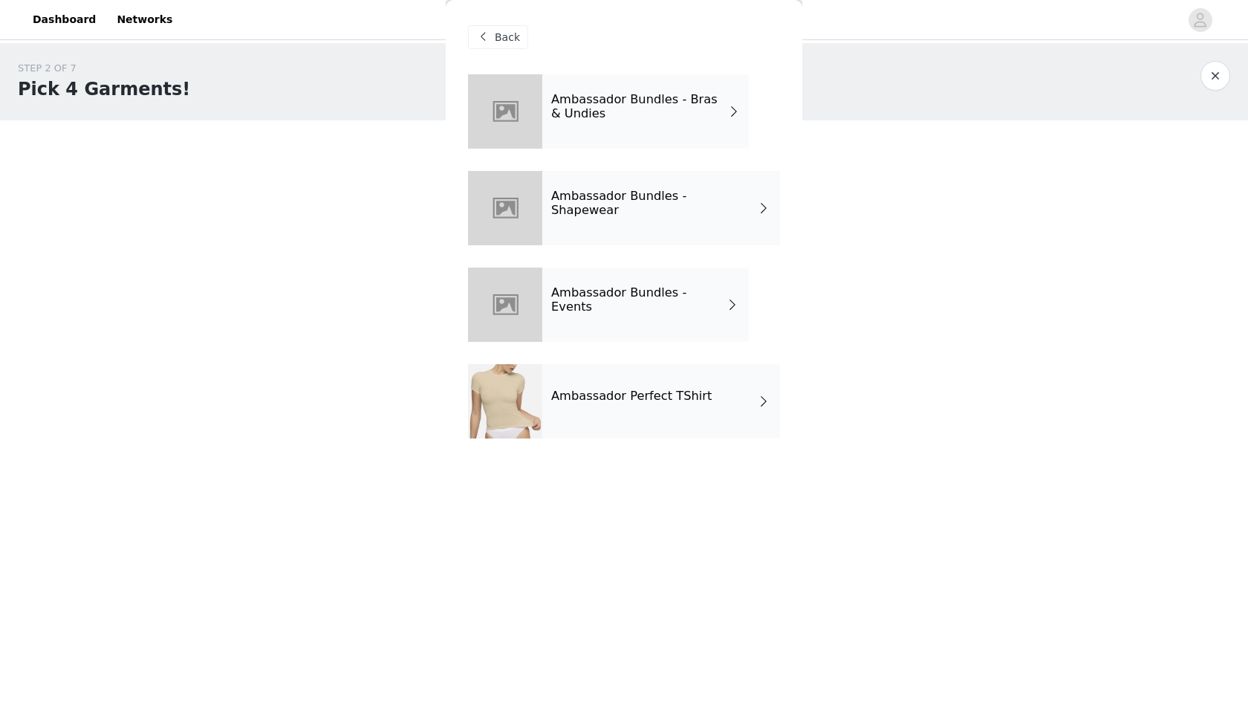
click at [606, 319] on div "Ambassador Bundles - Events" at bounding box center [645, 304] width 207 height 74
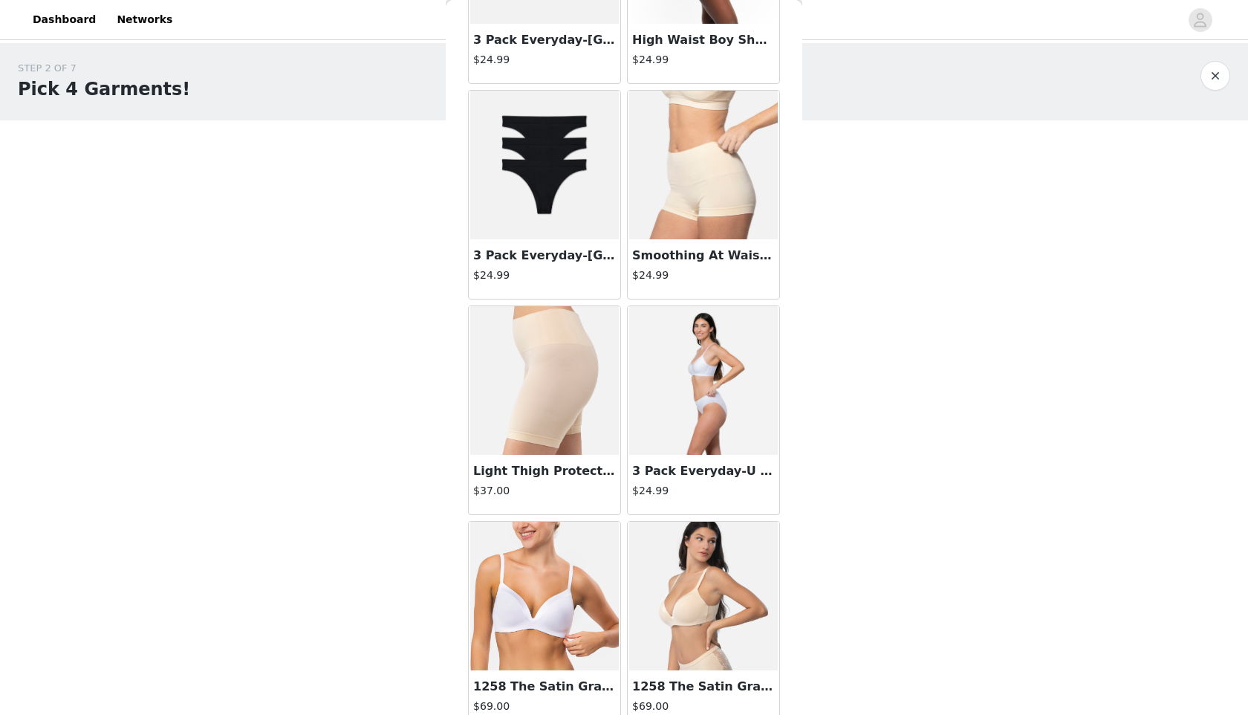
scroll to position [636, 0]
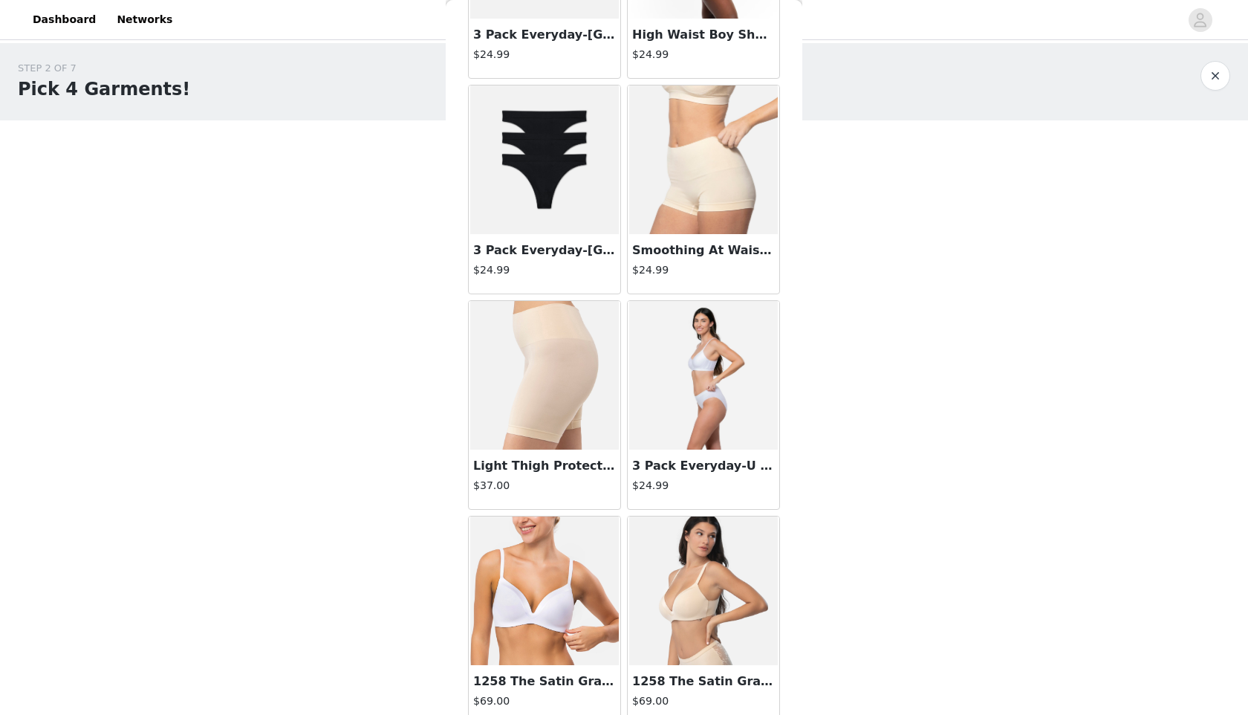
click at [559, 195] on img at bounding box center [544, 159] width 149 height 149
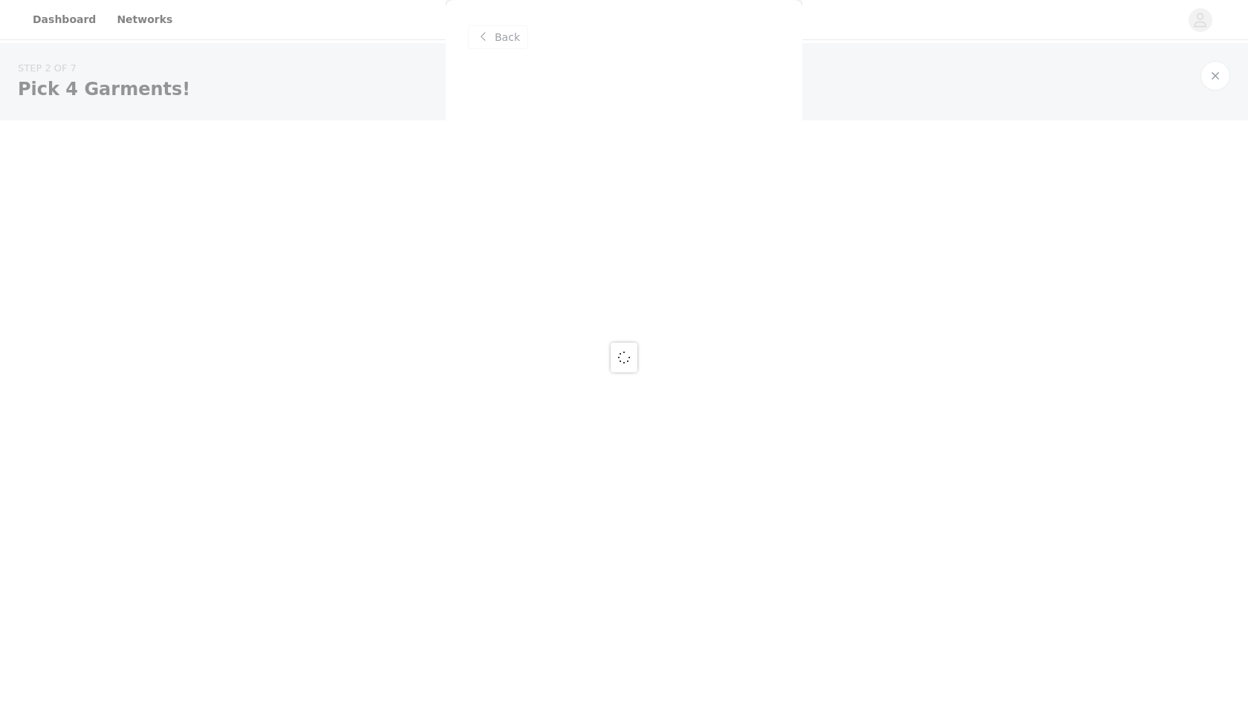
scroll to position [0, 0]
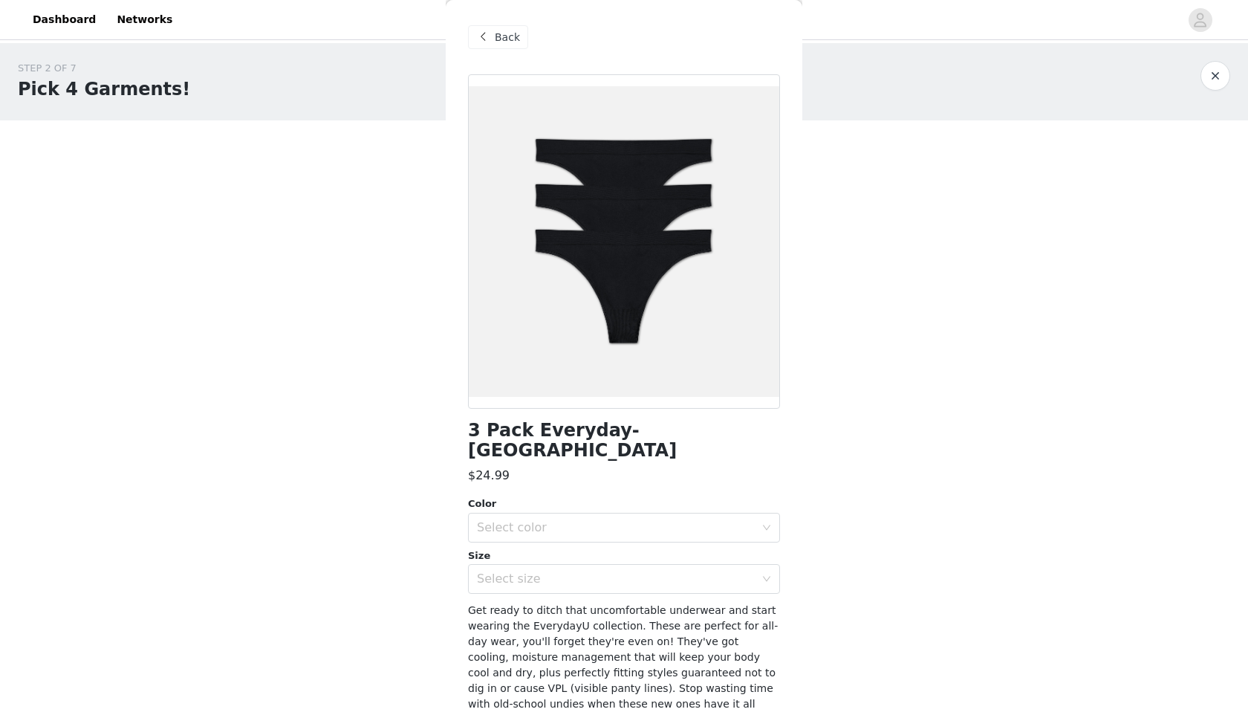
click at [487, 21] on div "Back" at bounding box center [624, 37] width 312 height 74
click at [487, 28] on span at bounding box center [483, 37] width 18 height 18
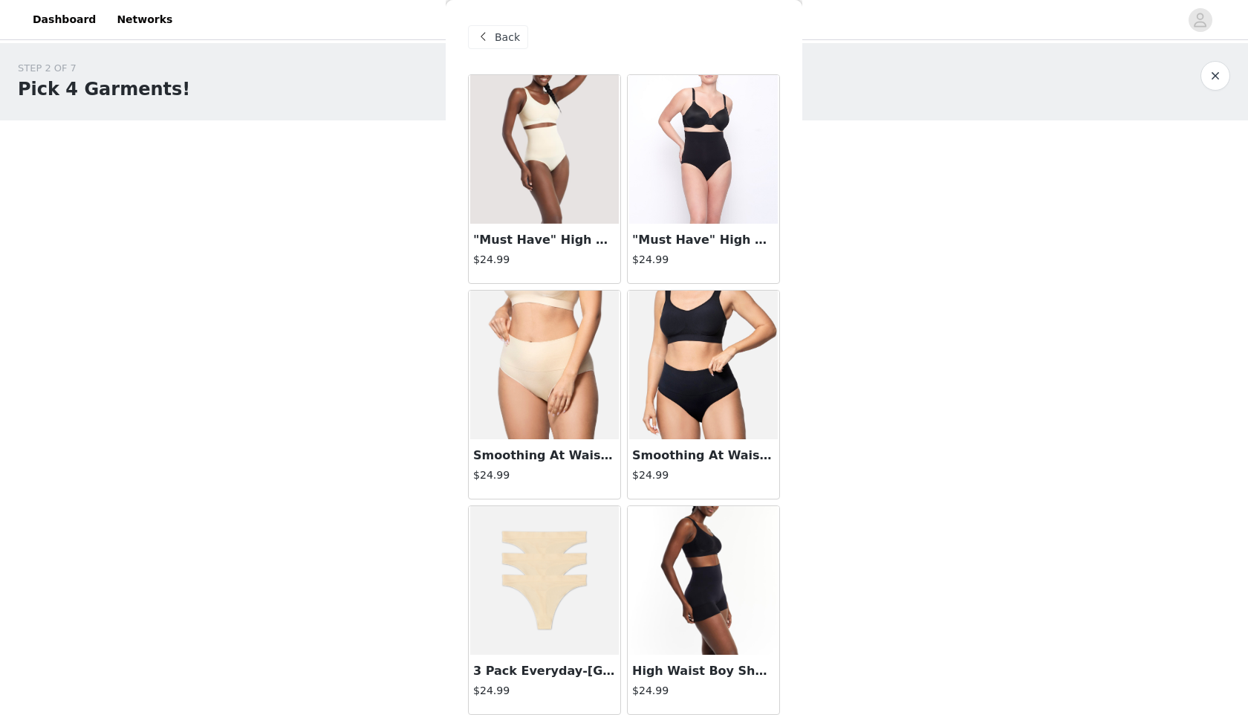
click at [491, 38] on span at bounding box center [483, 37] width 18 height 18
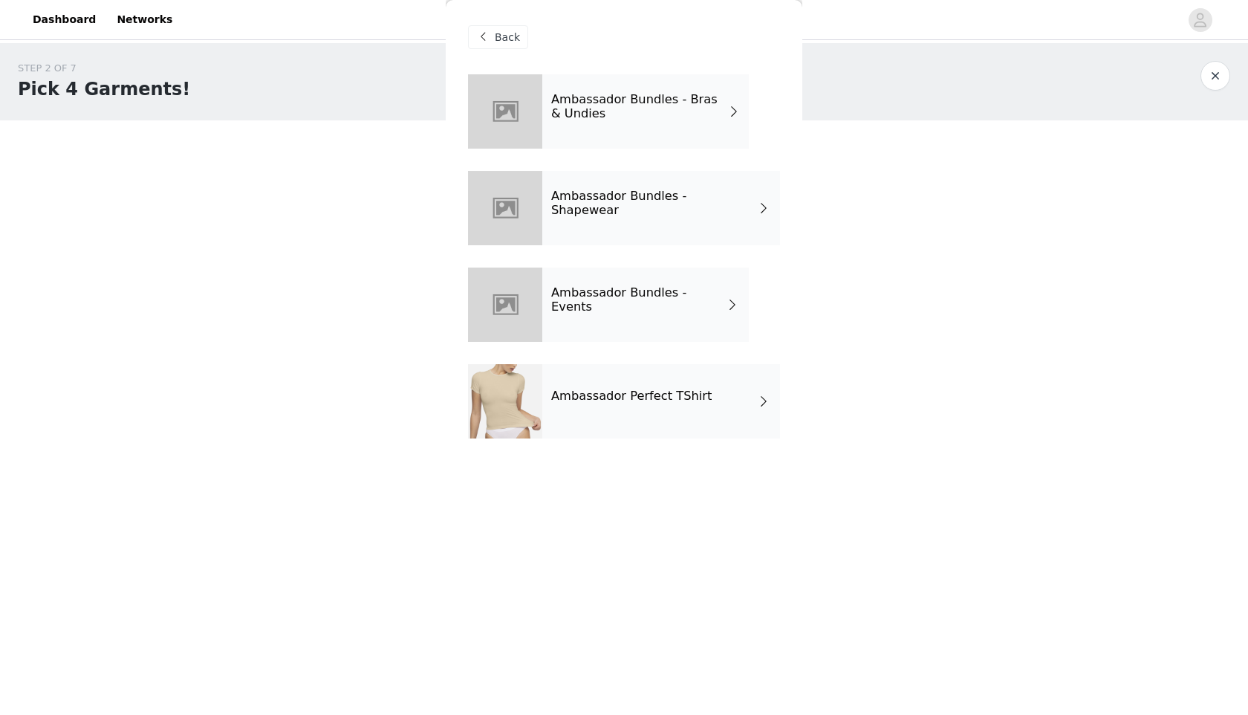
click at [658, 227] on div "Ambassador Bundles - Shapewear" at bounding box center [661, 208] width 238 height 74
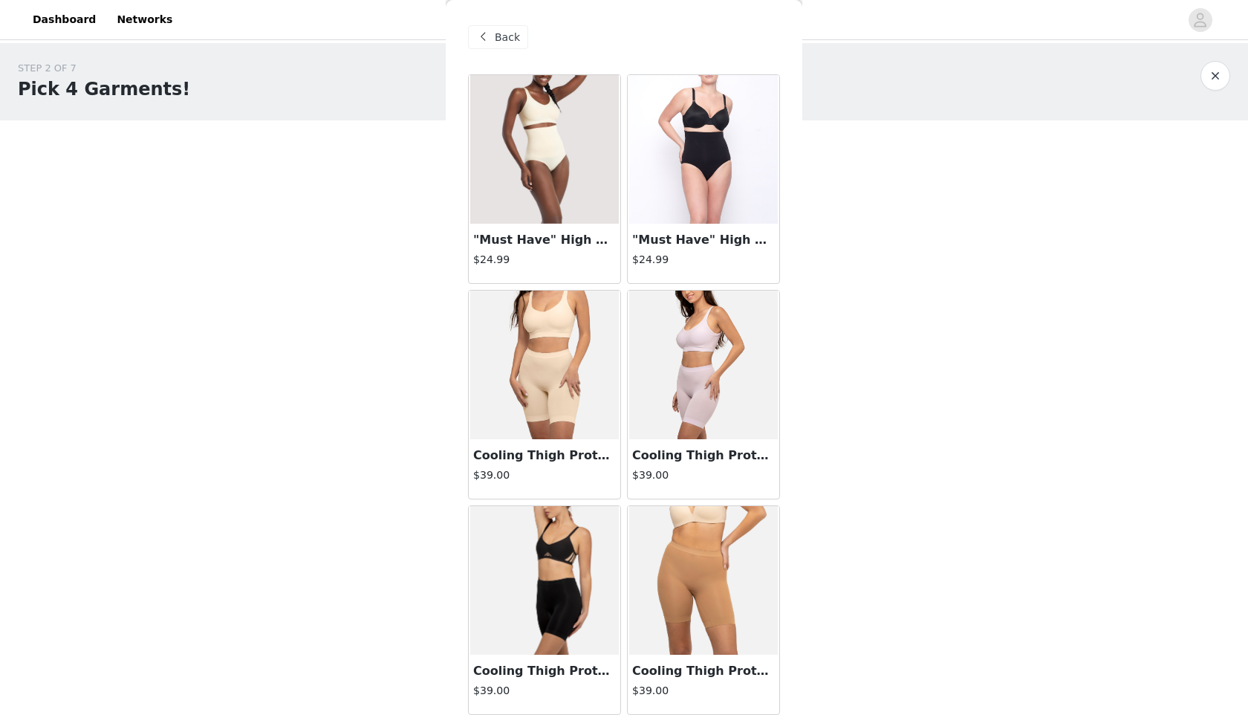
click at [490, 41] on span at bounding box center [483, 37] width 18 height 18
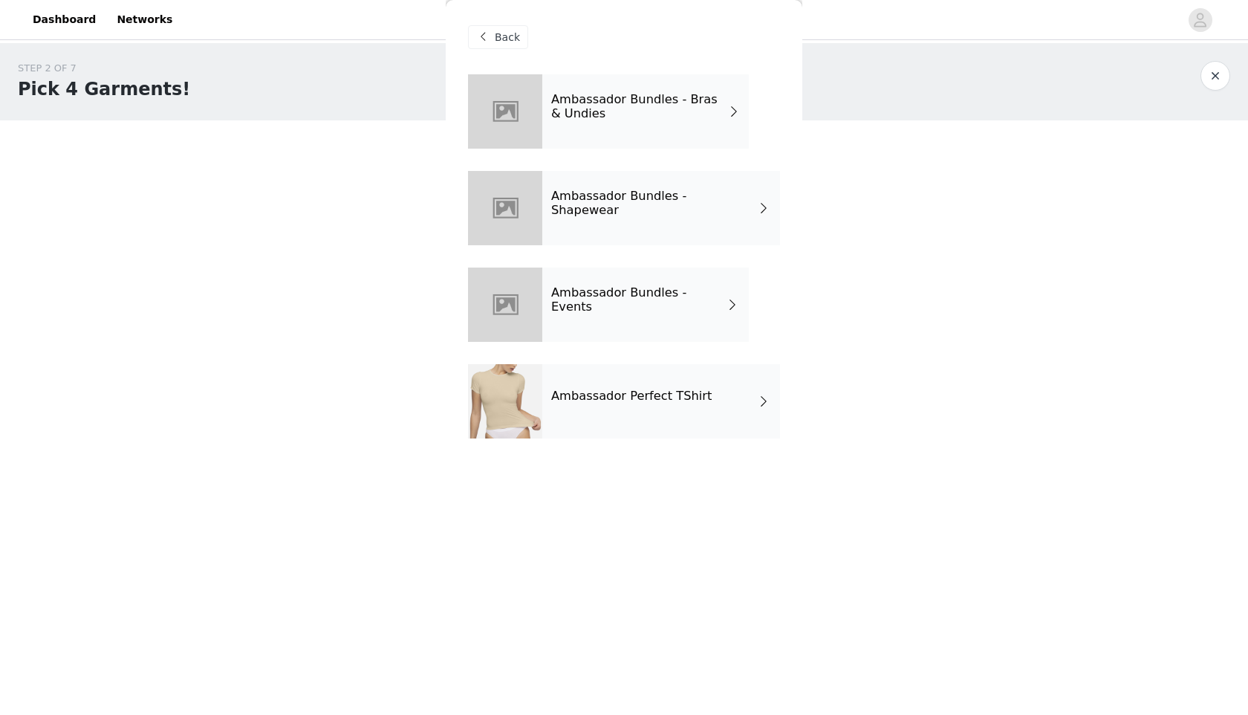
click at [629, 130] on div "Ambassador Bundles - Bras & Undies" at bounding box center [645, 111] width 207 height 74
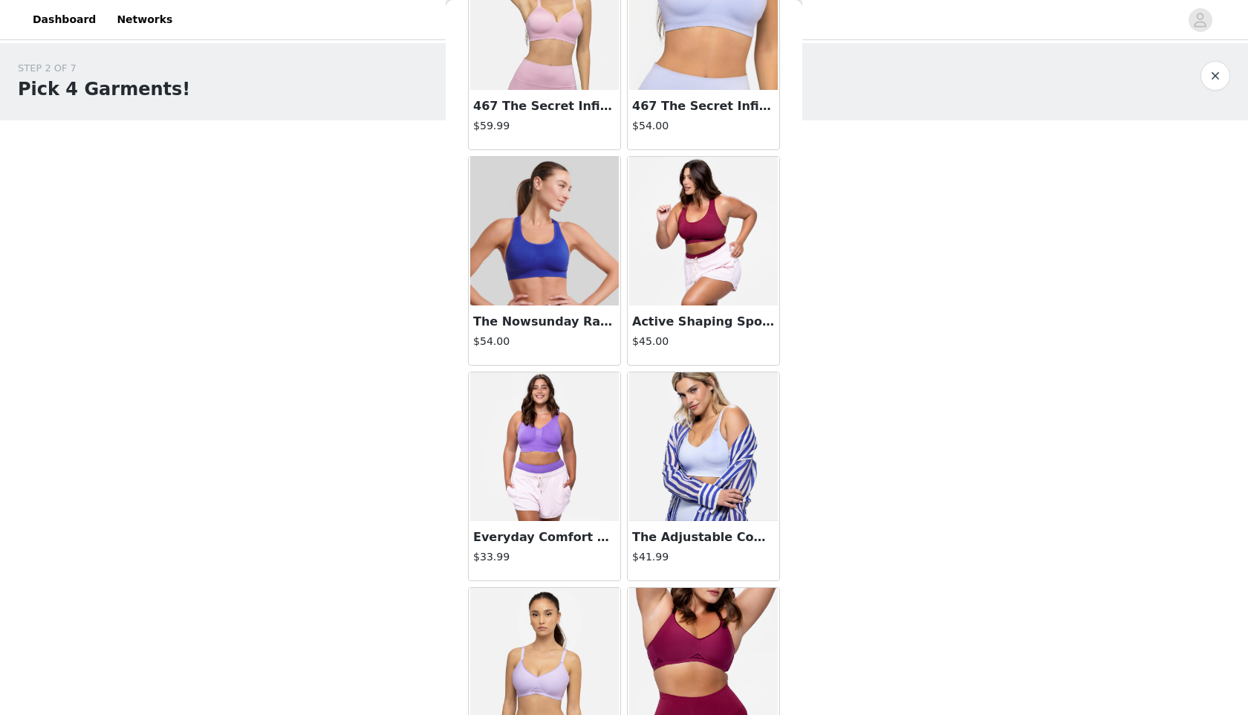
scroll to position [1559, 0]
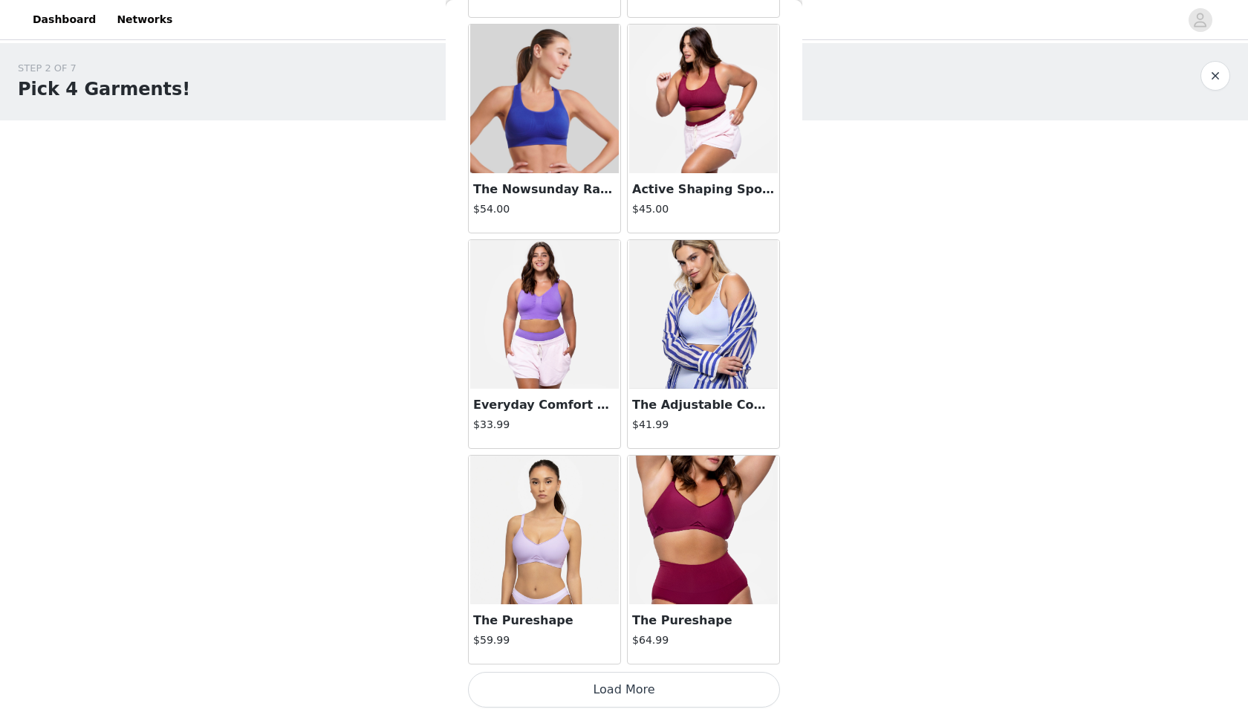
click at [681, 525] on img at bounding box center [703, 529] width 149 height 149
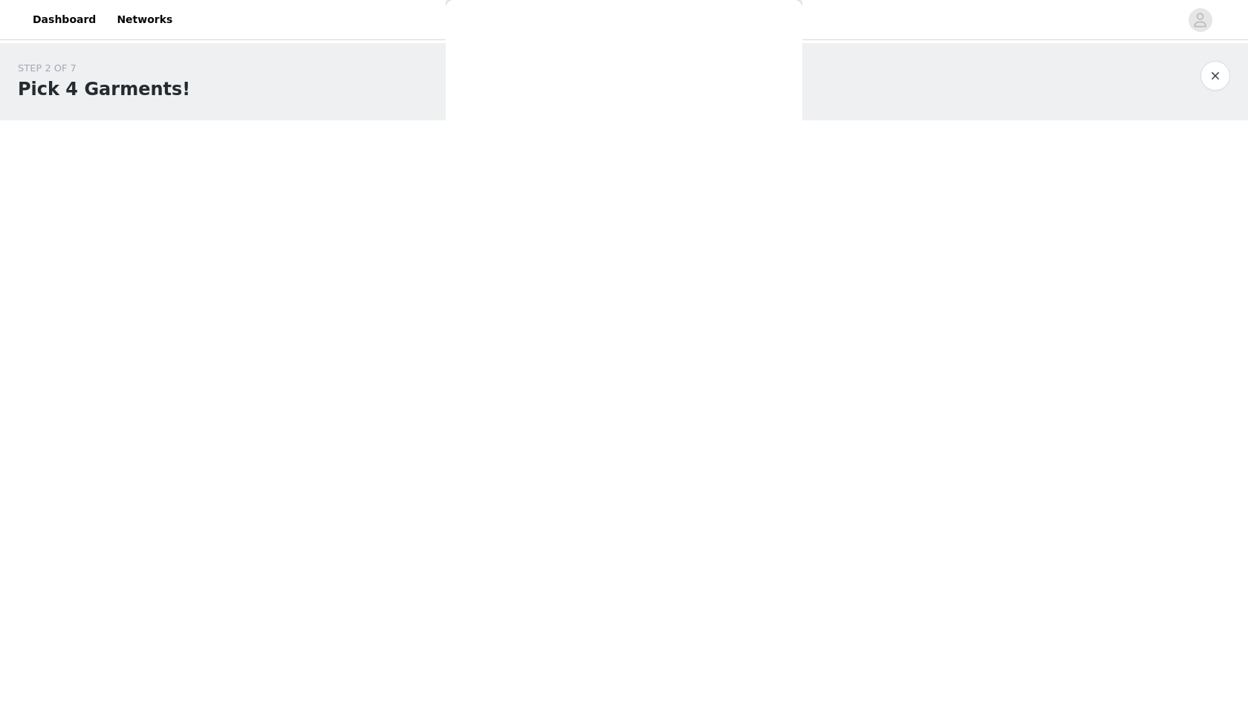
scroll to position [0, 0]
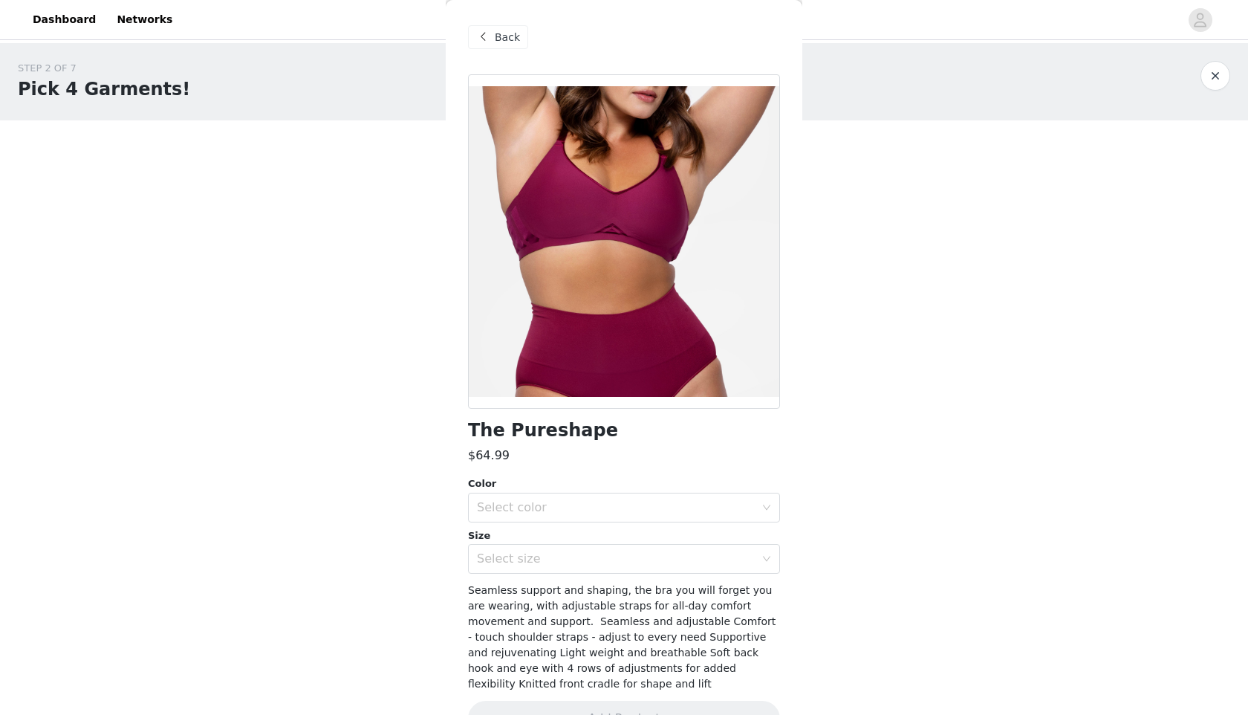
click at [489, 40] on span at bounding box center [483, 37] width 18 height 18
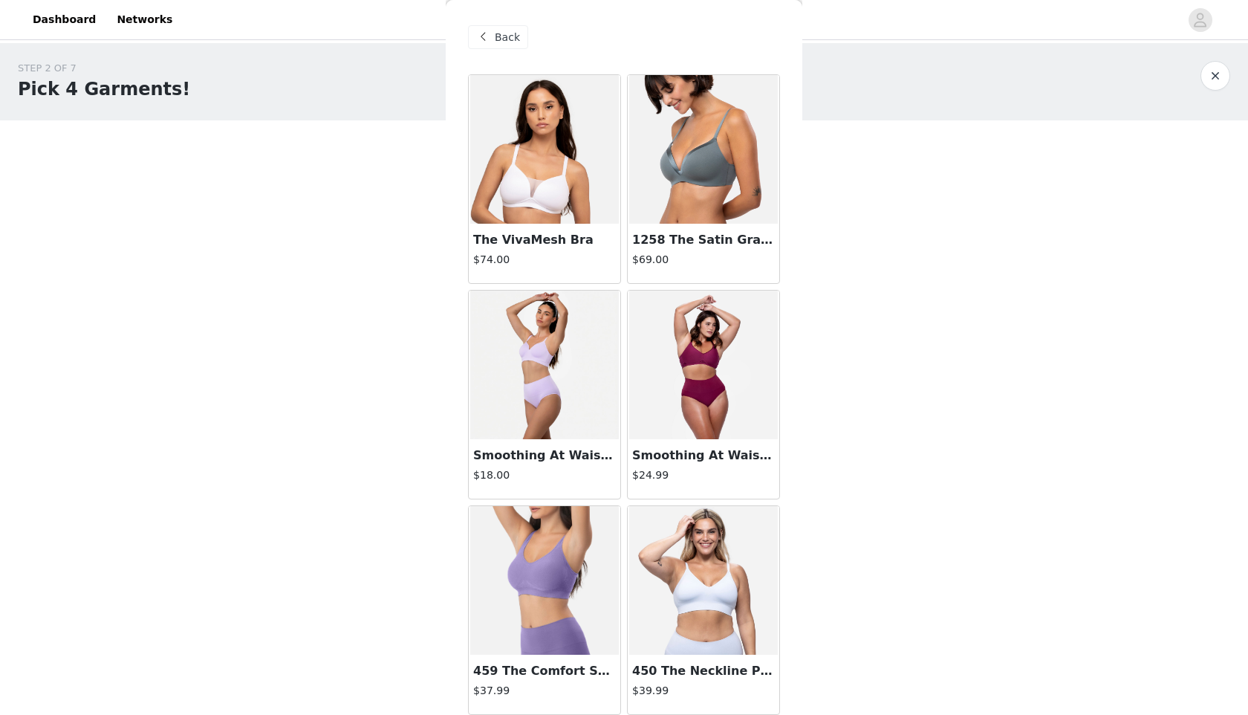
click at [499, 36] on span "Back" at bounding box center [507, 38] width 25 height 16
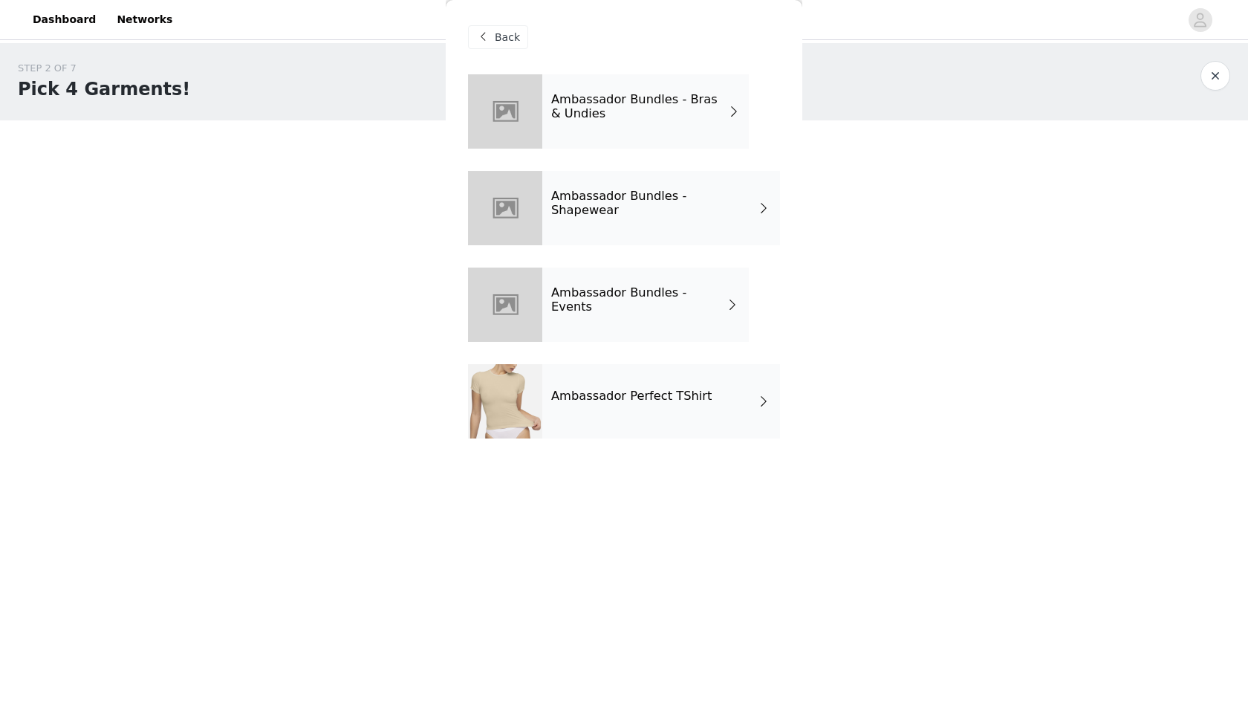
click at [624, 317] on div "Ambassador Bundles - Events" at bounding box center [645, 304] width 207 height 74
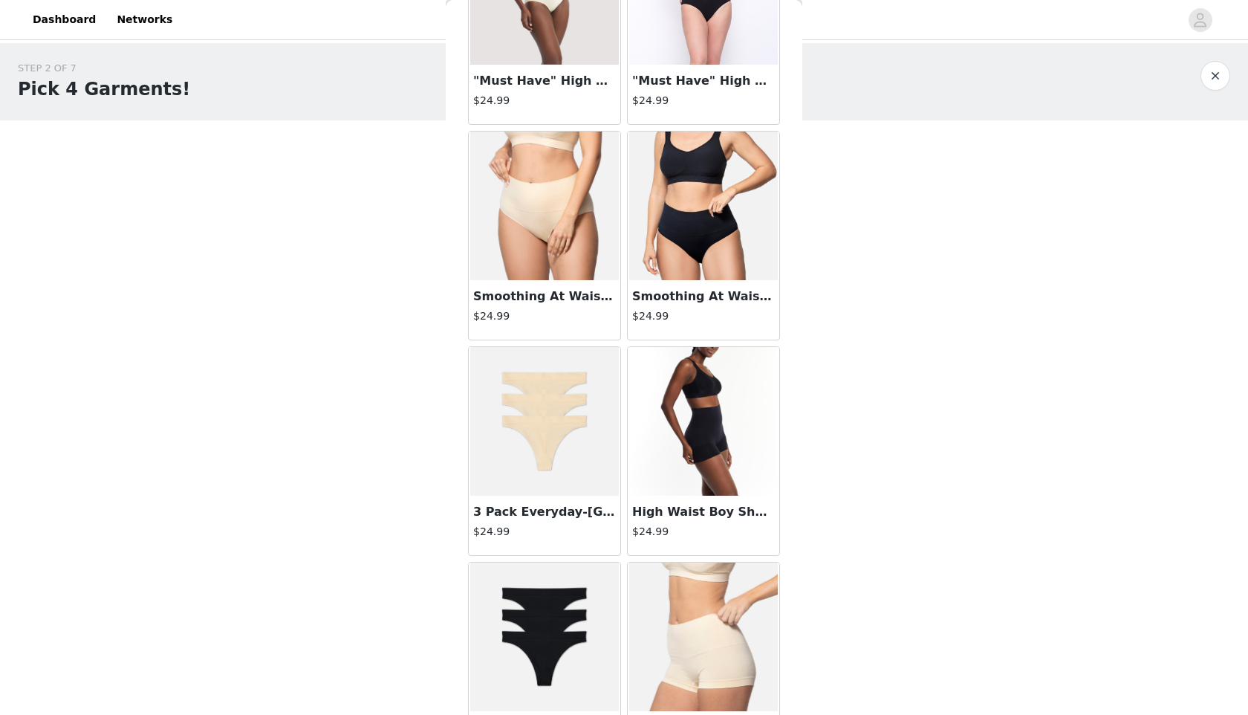
scroll to position [171, 0]
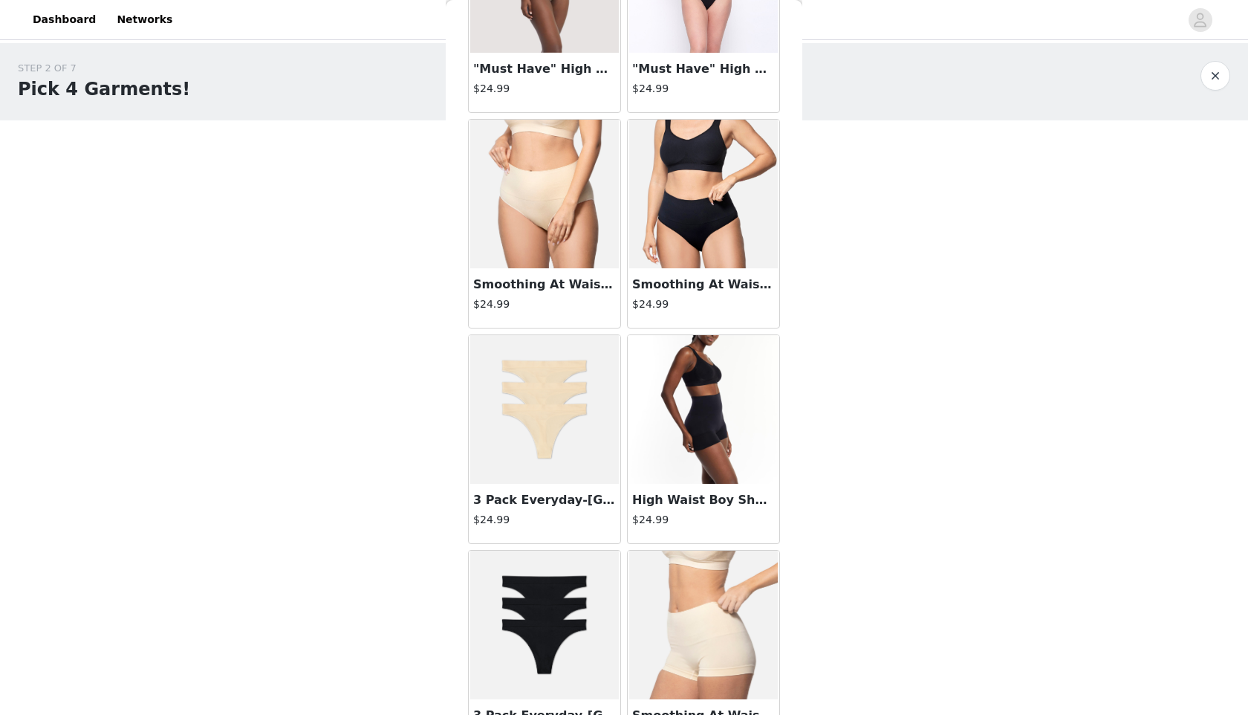
click at [555, 445] on img at bounding box center [544, 409] width 149 height 149
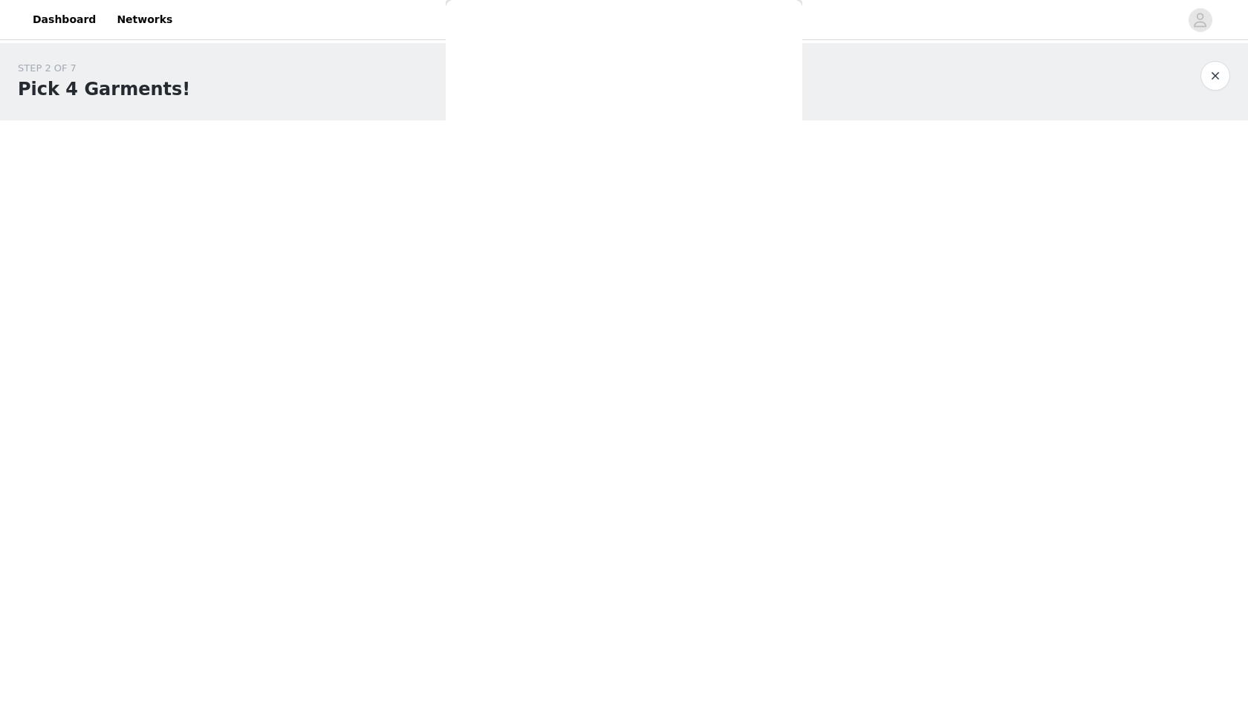
scroll to position [0, 0]
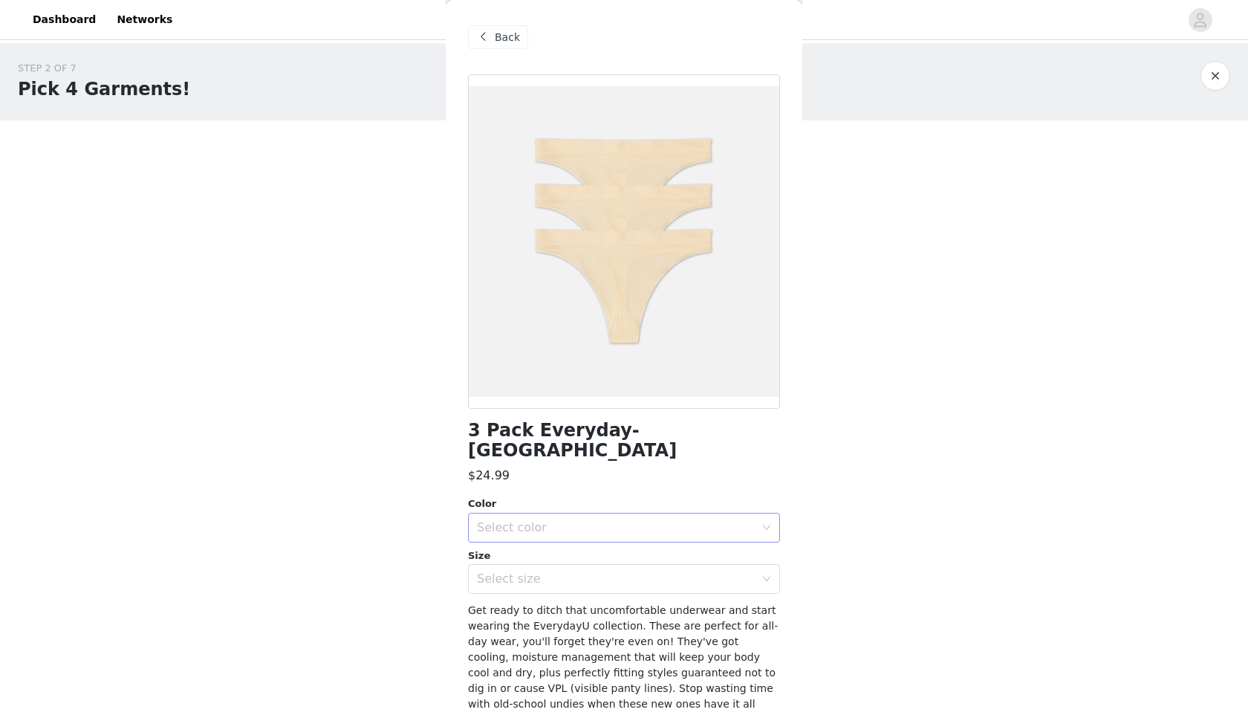
click at [550, 520] on div "Select color" at bounding box center [616, 527] width 278 height 15
click at [537, 542] on li "Sand" at bounding box center [624, 540] width 312 height 24
click at [533, 571] on div "Select size" at bounding box center [616, 578] width 278 height 15
click at [549, 411] on li "S" at bounding box center [624, 407] width 312 height 24
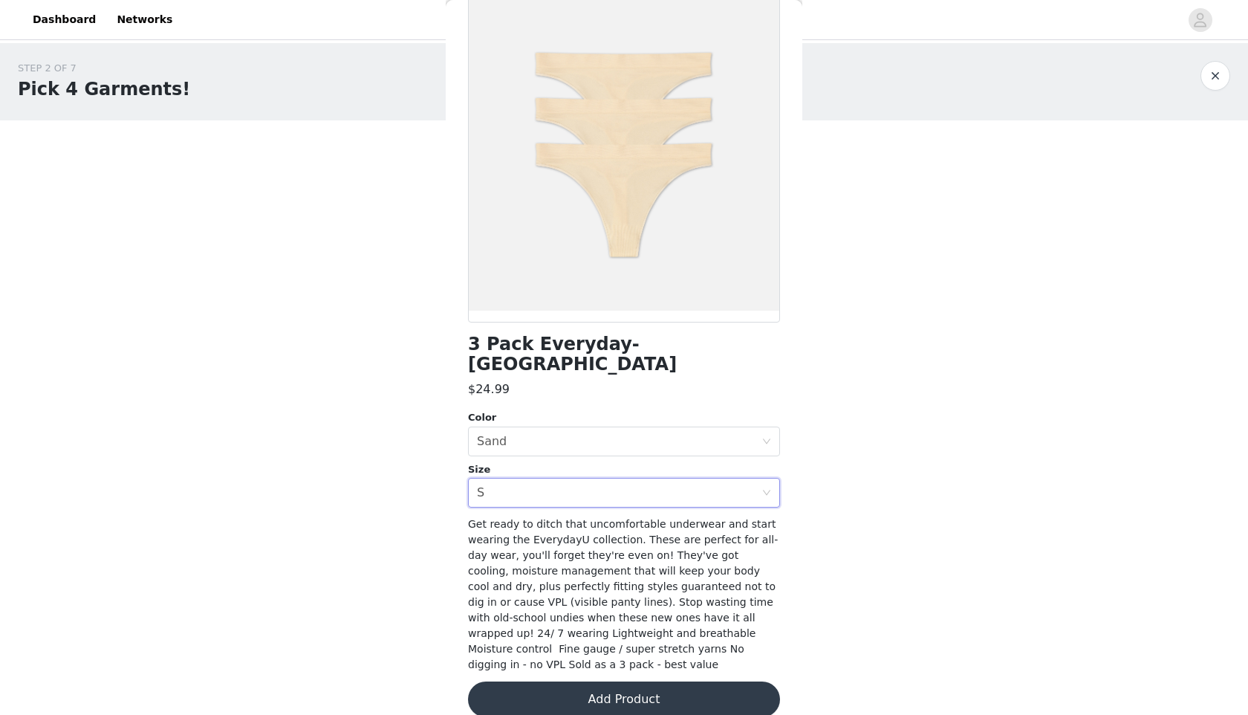
click at [593, 681] on button "Add Product" at bounding box center [624, 699] width 312 height 36
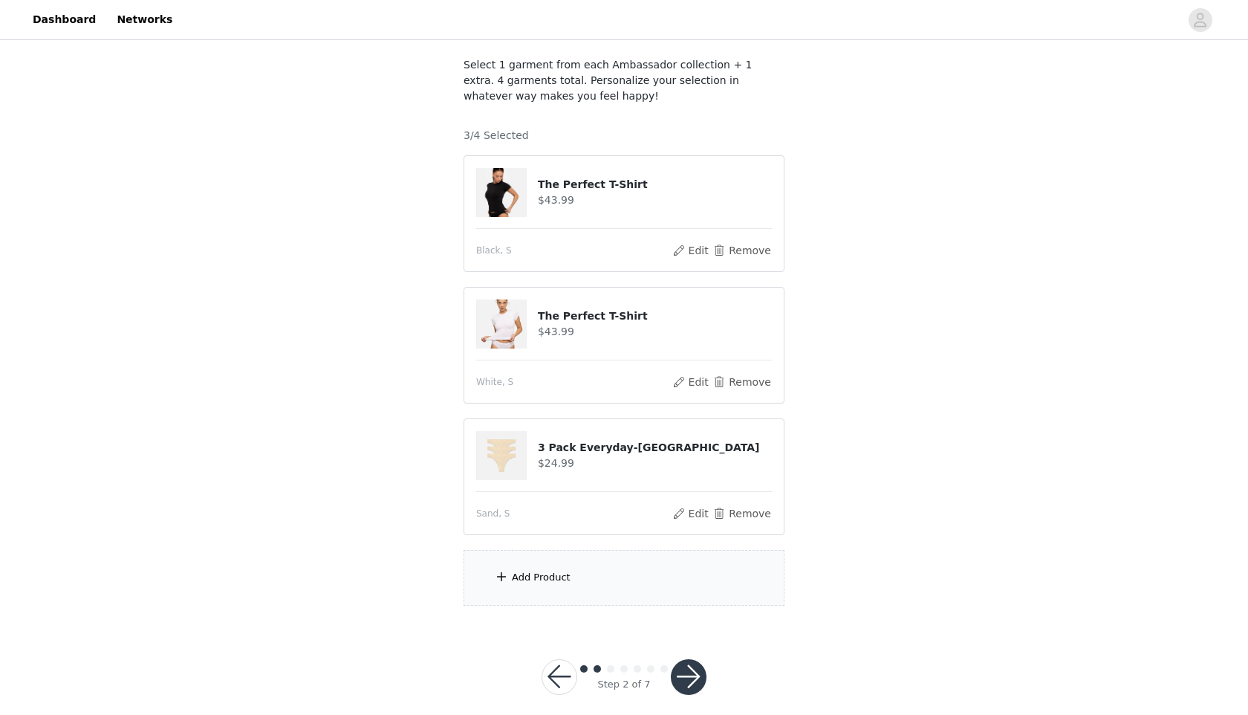
scroll to position [96, 0]
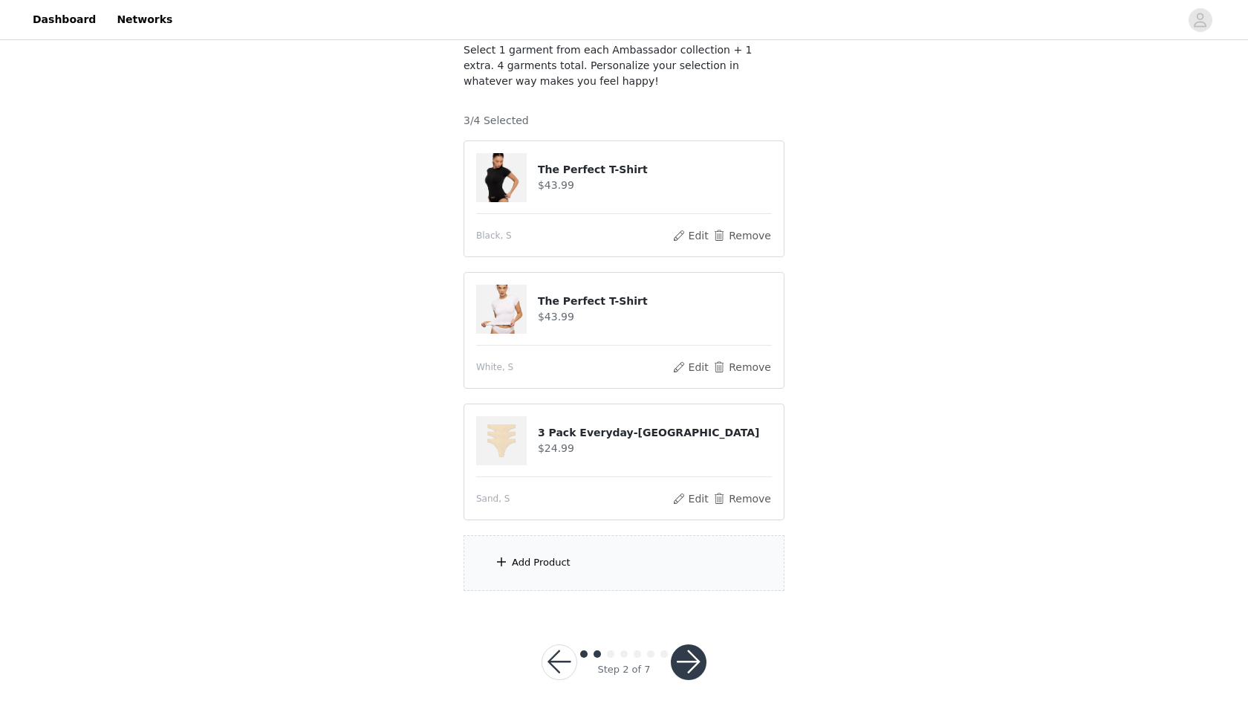
click at [577, 566] on div "Add Product" at bounding box center [624, 563] width 321 height 56
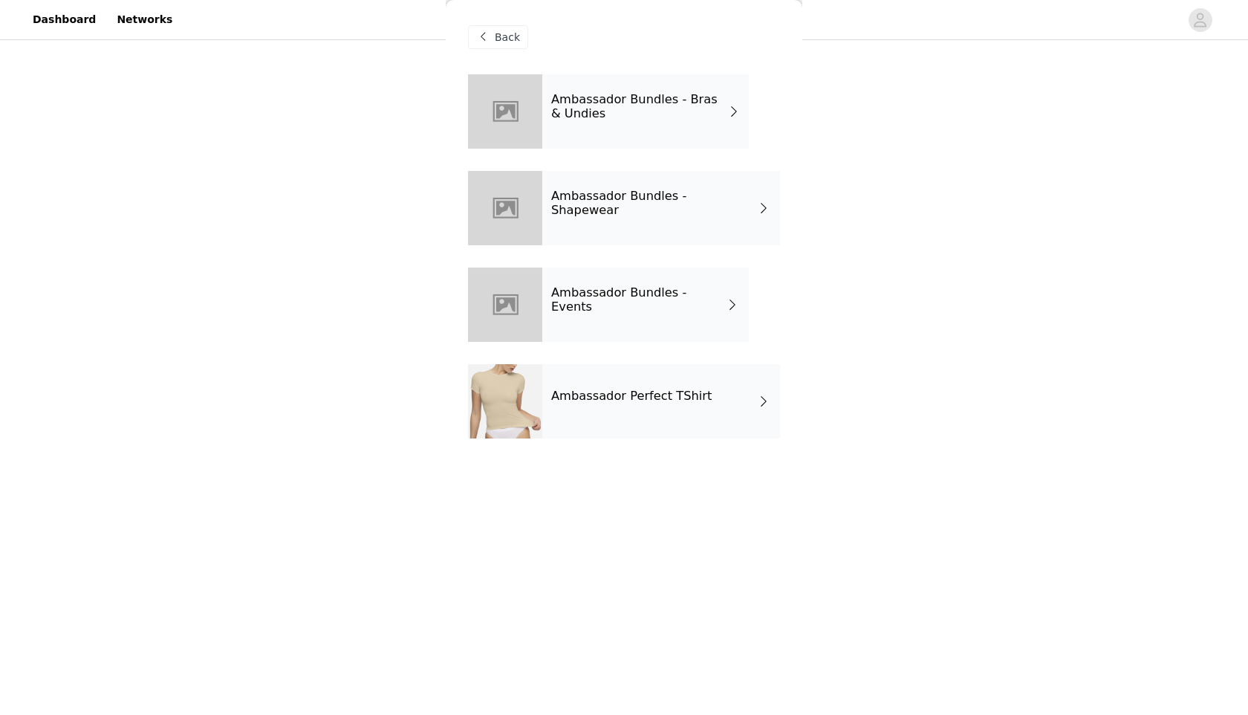
click at [657, 300] on h4 "Ambassador Bundles - Events" at bounding box center [638, 299] width 175 height 27
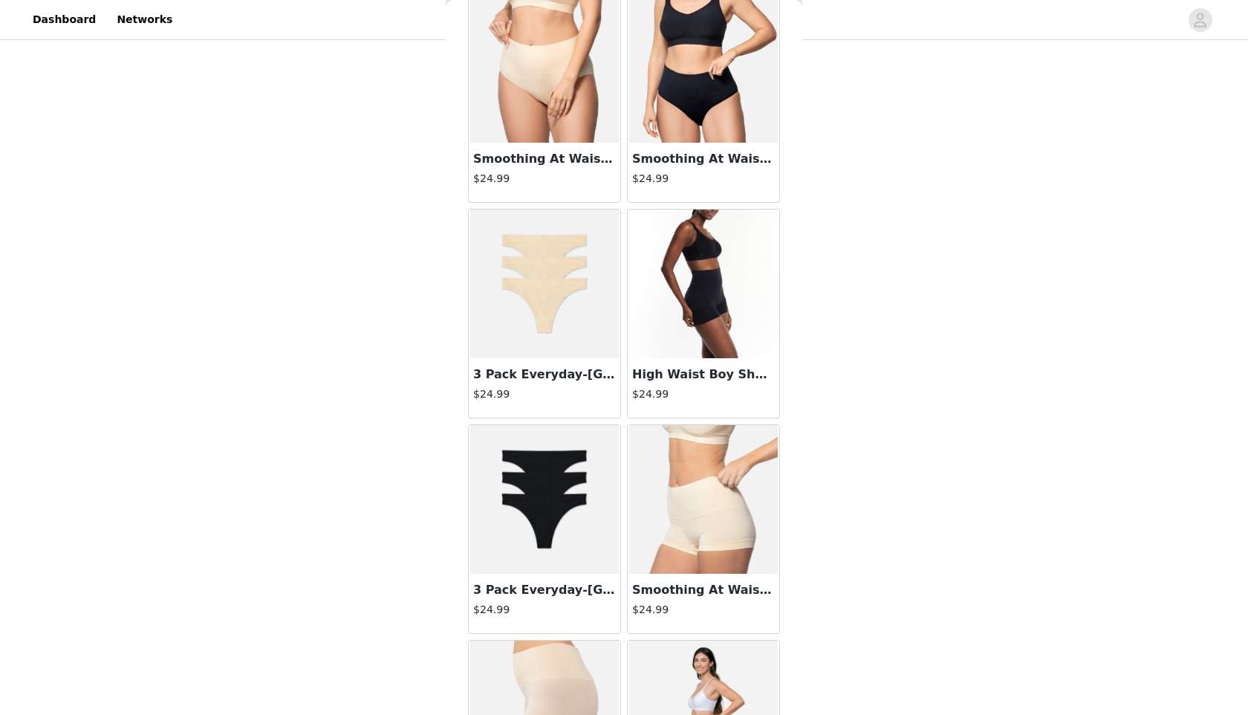
click at [561, 501] on img at bounding box center [544, 499] width 149 height 149
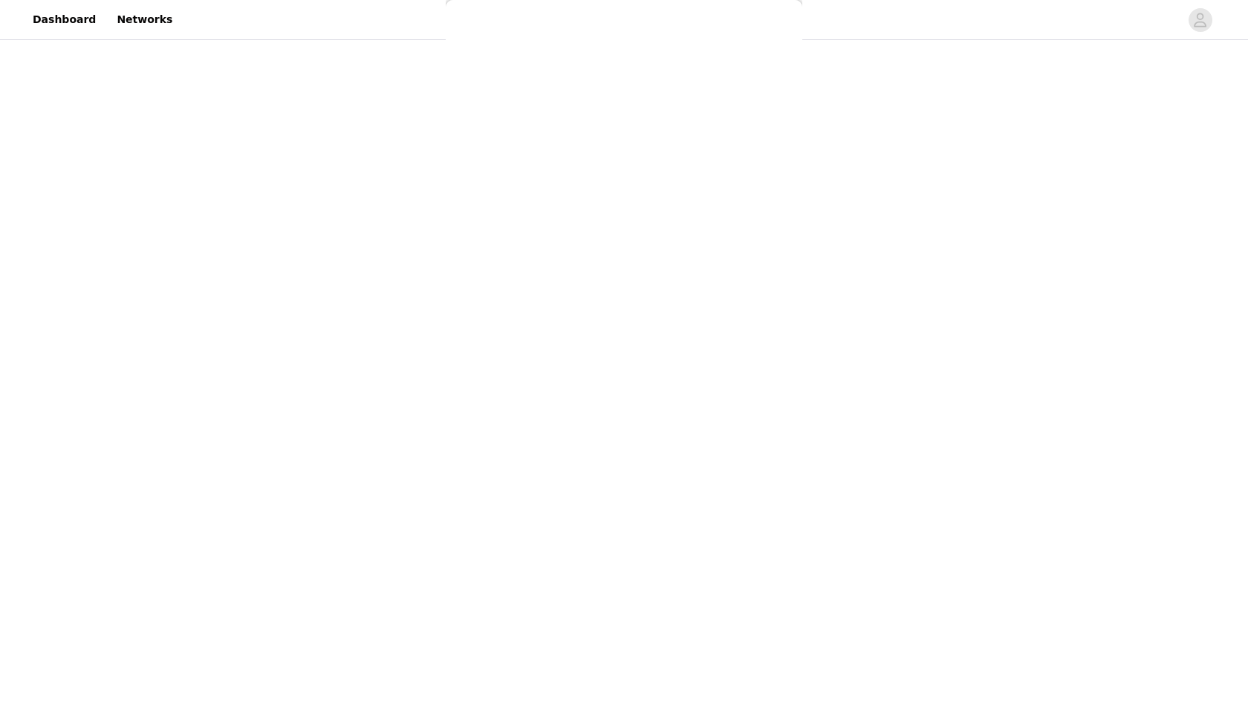
scroll to position [86, 0]
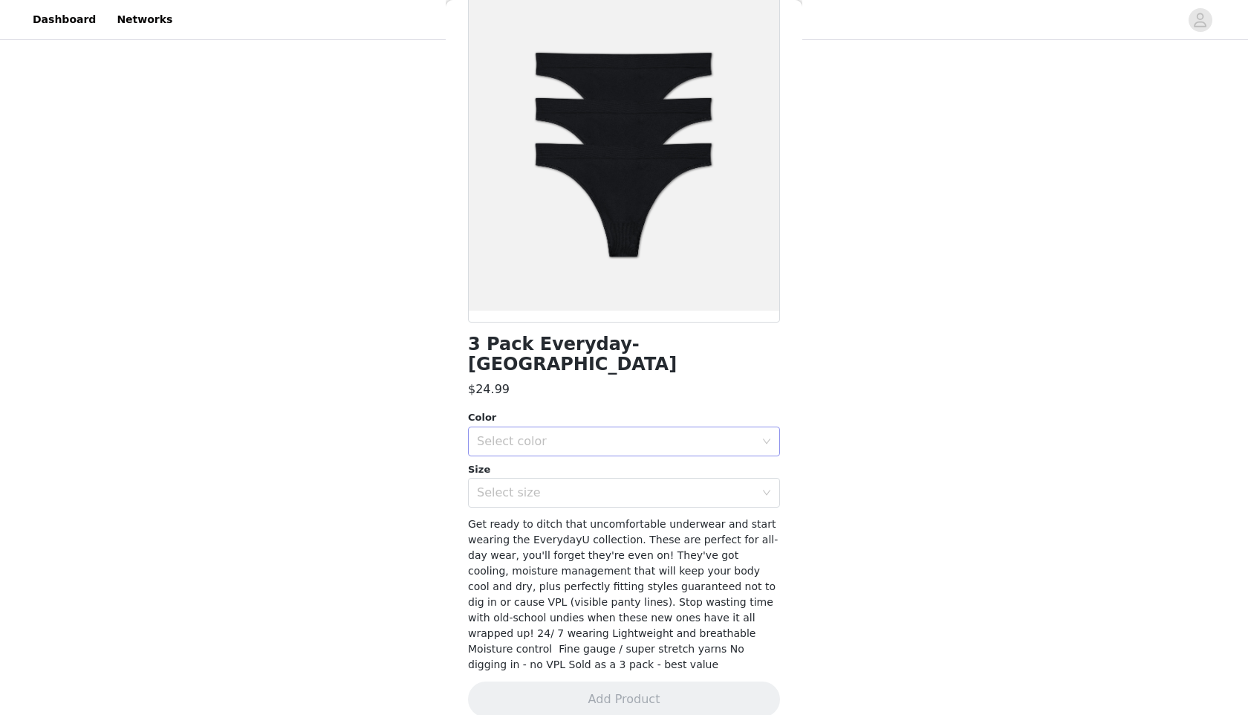
click at [581, 434] on div "Select color" at bounding box center [616, 441] width 278 height 15
click at [573, 448] on li "Black" at bounding box center [624, 454] width 312 height 24
click at [565, 485] on div "Select size" at bounding box center [616, 492] width 278 height 15
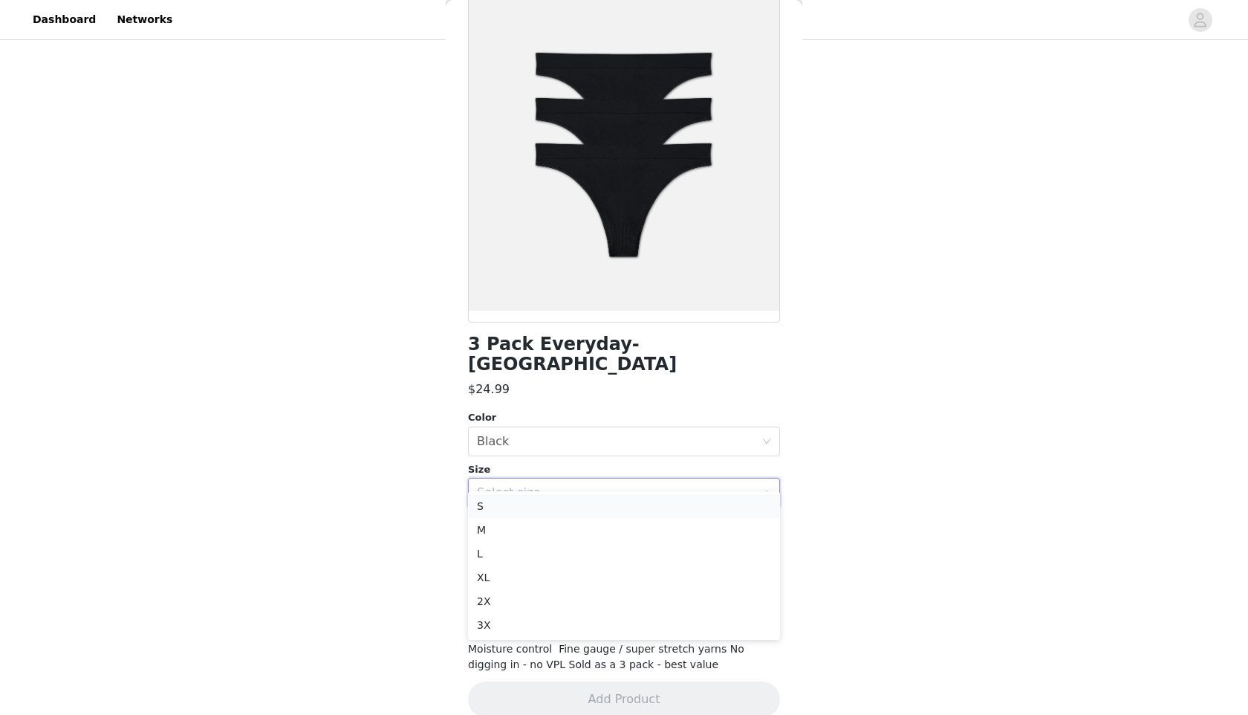
click at [554, 502] on li "S" at bounding box center [624, 506] width 312 height 24
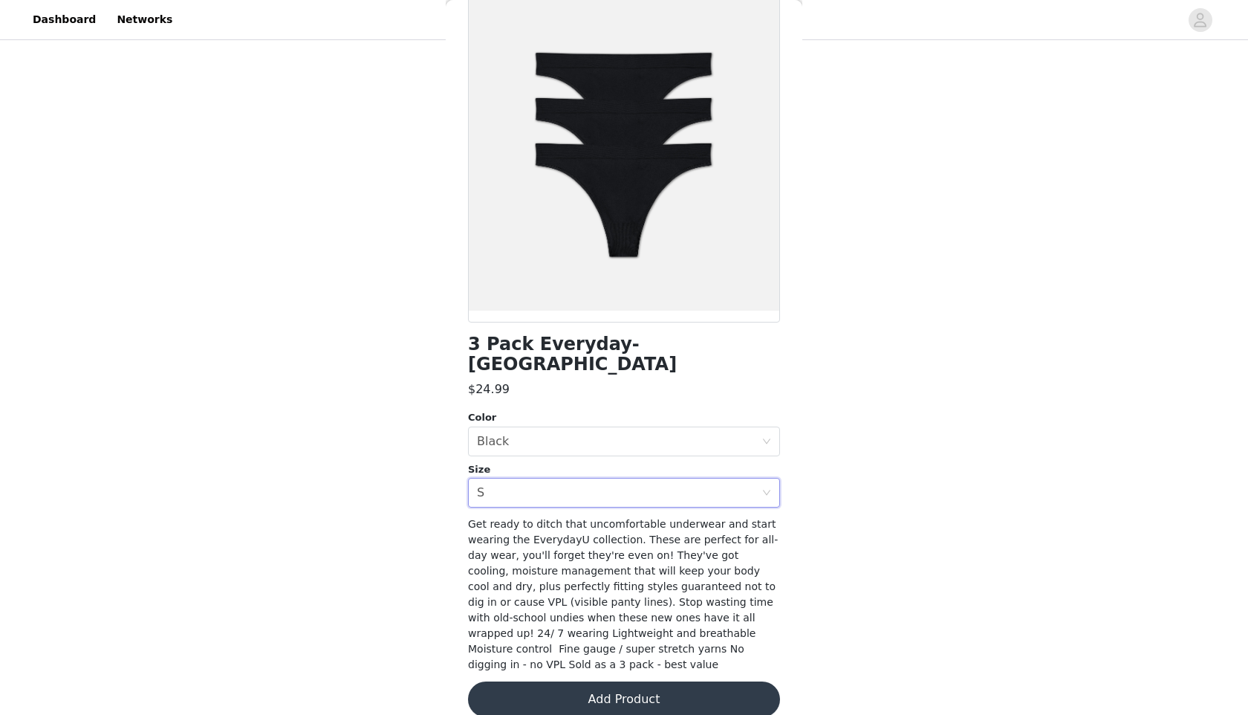
click at [594, 681] on button "Add Product" at bounding box center [624, 699] width 312 height 36
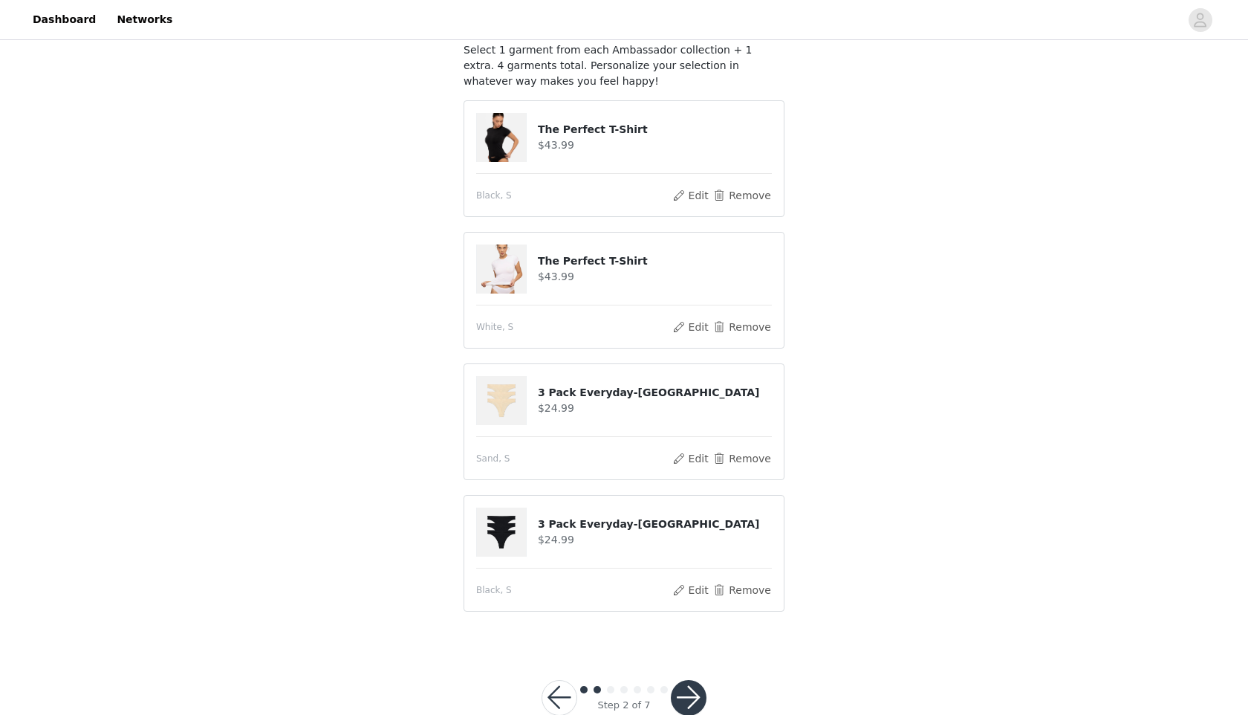
scroll to position [132, 0]
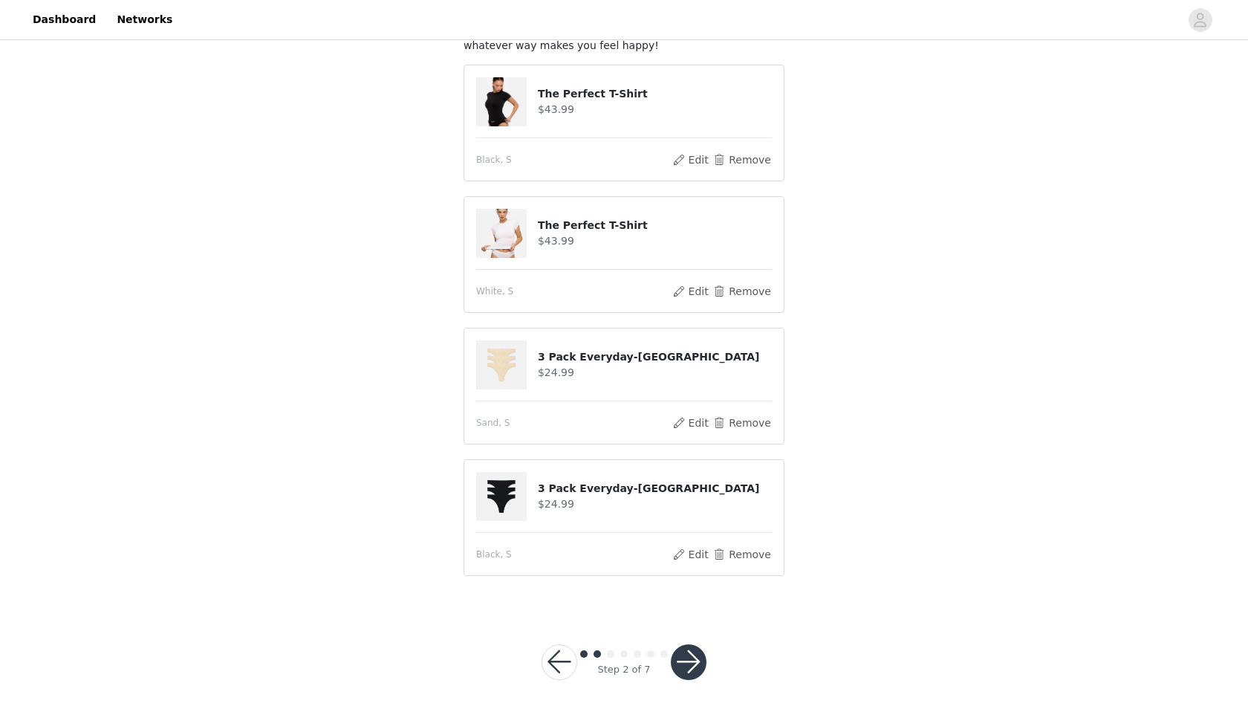
click at [685, 656] on button "button" at bounding box center [689, 662] width 36 height 36
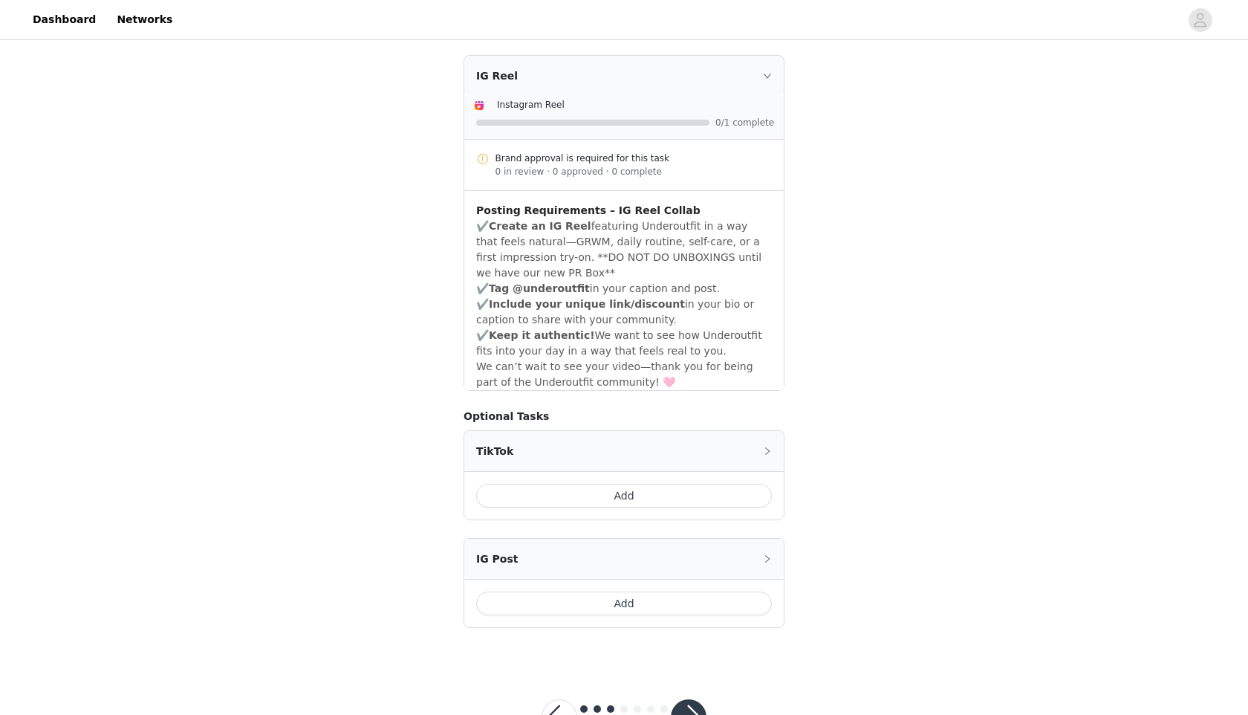
scroll to position [687, 0]
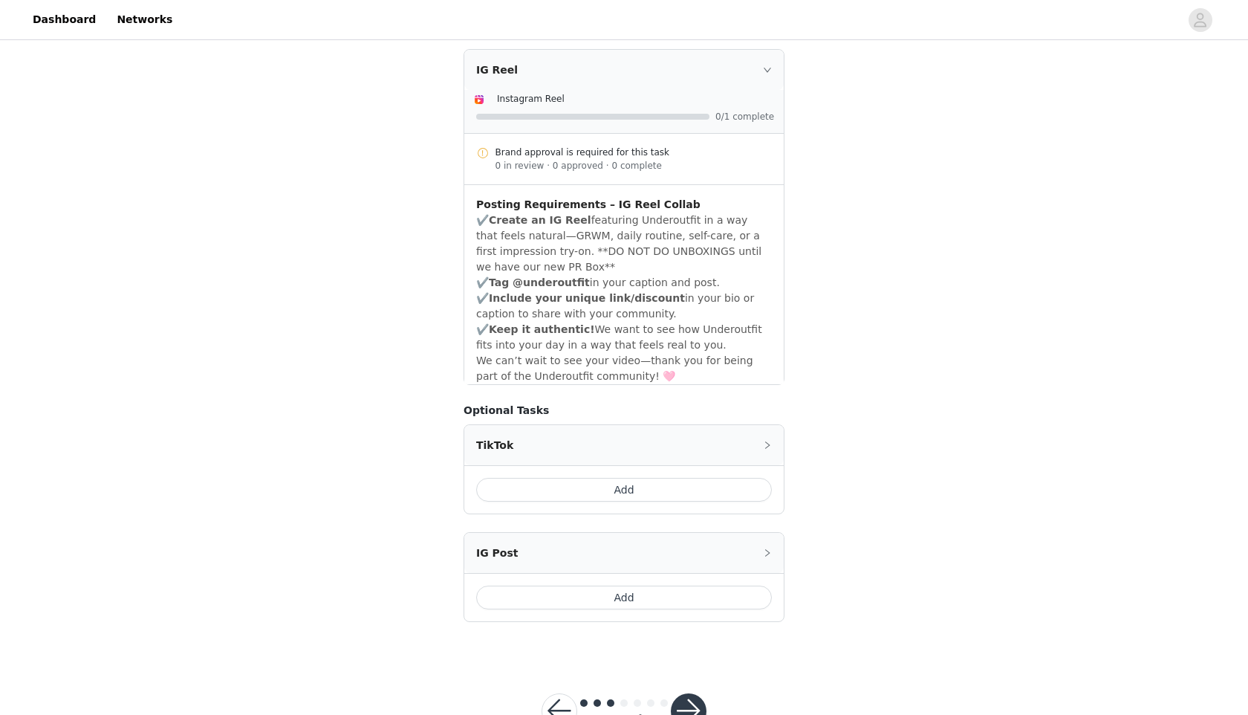
click at [691, 693] on button "button" at bounding box center [689, 711] width 36 height 36
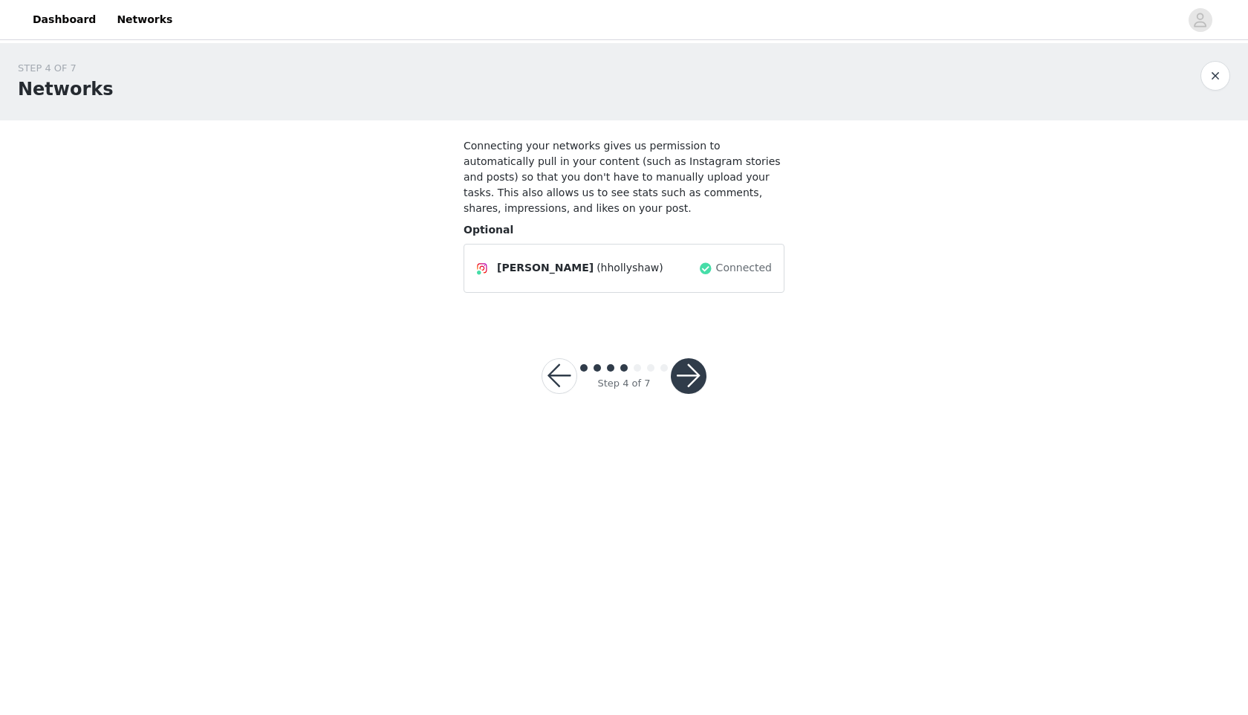
click at [692, 376] on button "button" at bounding box center [689, 376] width 36 height 36
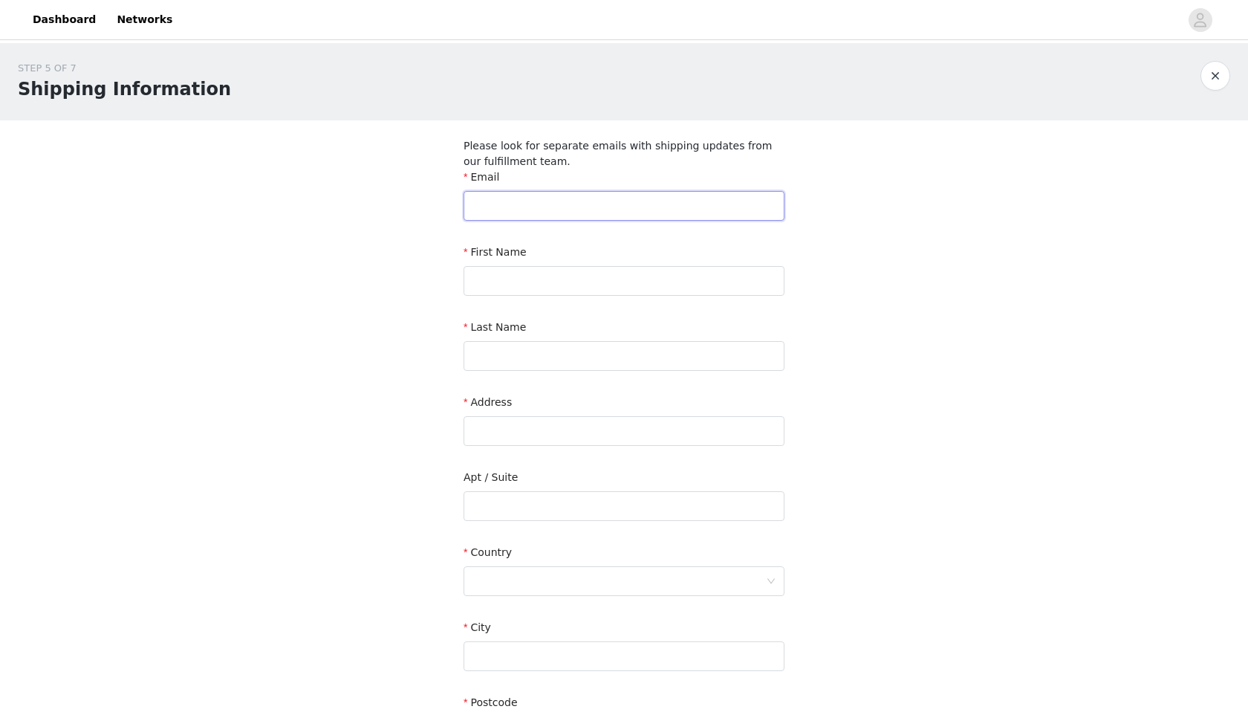
click at [653, 206] on input "text" at bounding box center [624, 206] width 321 height 30
type input "hhollyshaw@gmail.com"
type input "Holly"
type input "Shaw"
type input "5/15-17 McAlister Avenue"
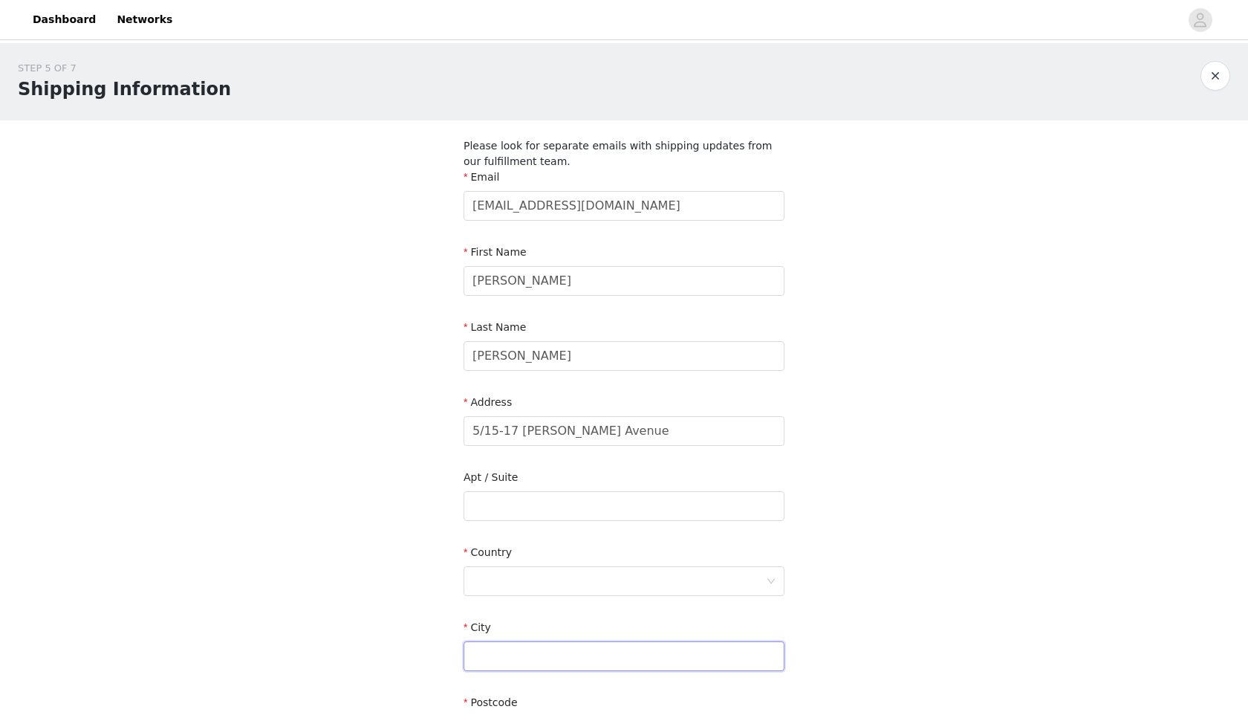
type input "Engadine"
type input "2233"
type input "0422885622"
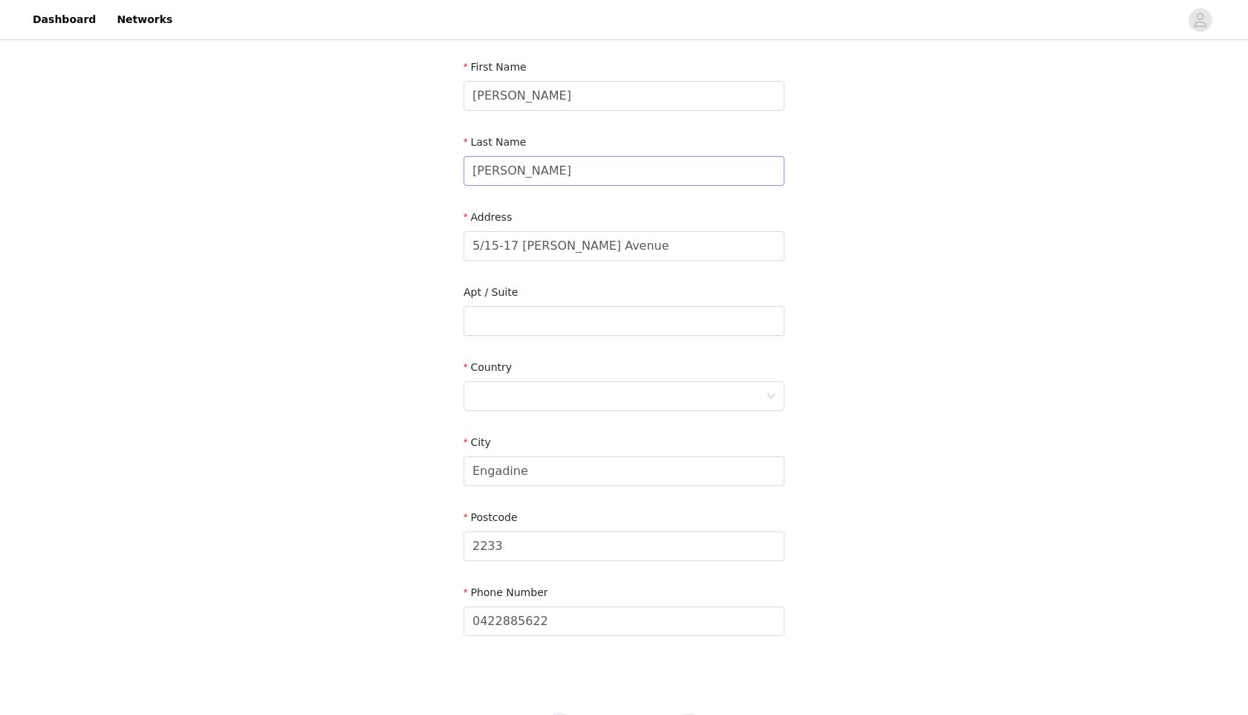
scroll to position [186, 0]
click at [613, 396] on div at bounding box center [619, 394] width 293 height 28
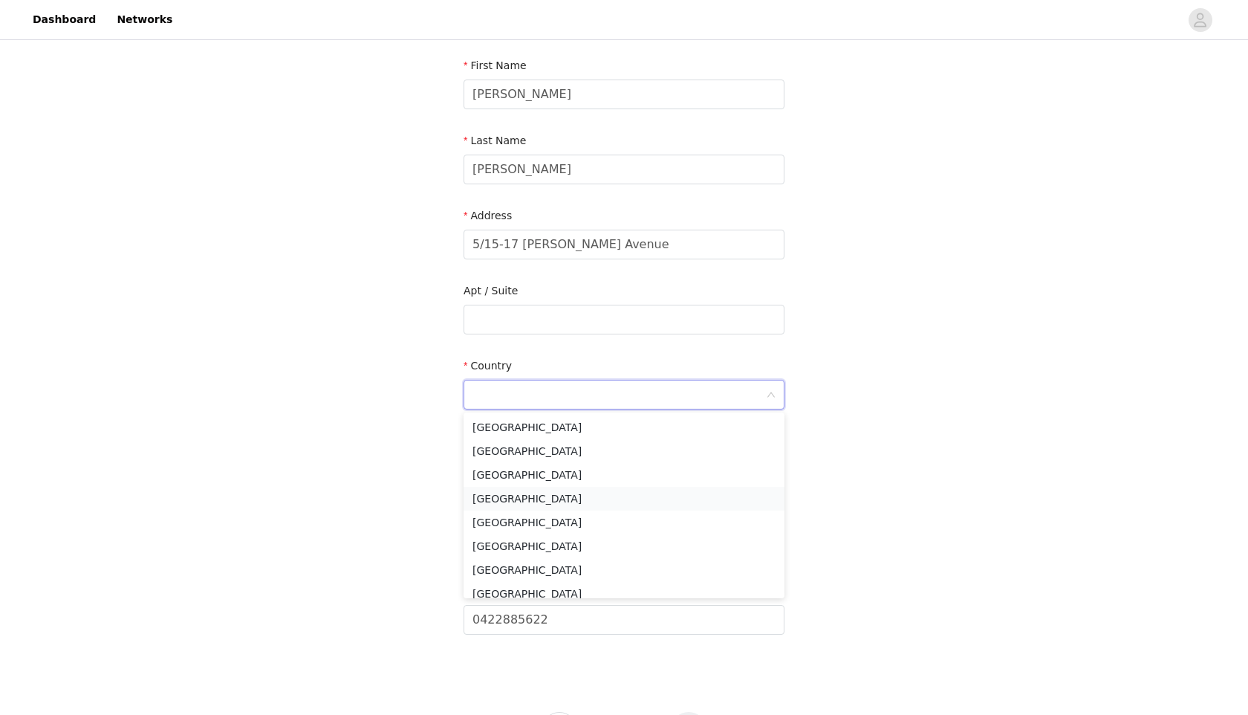
click at [508, 498] on li "Australia" at bounding box center [624, 499] width 321 height 24
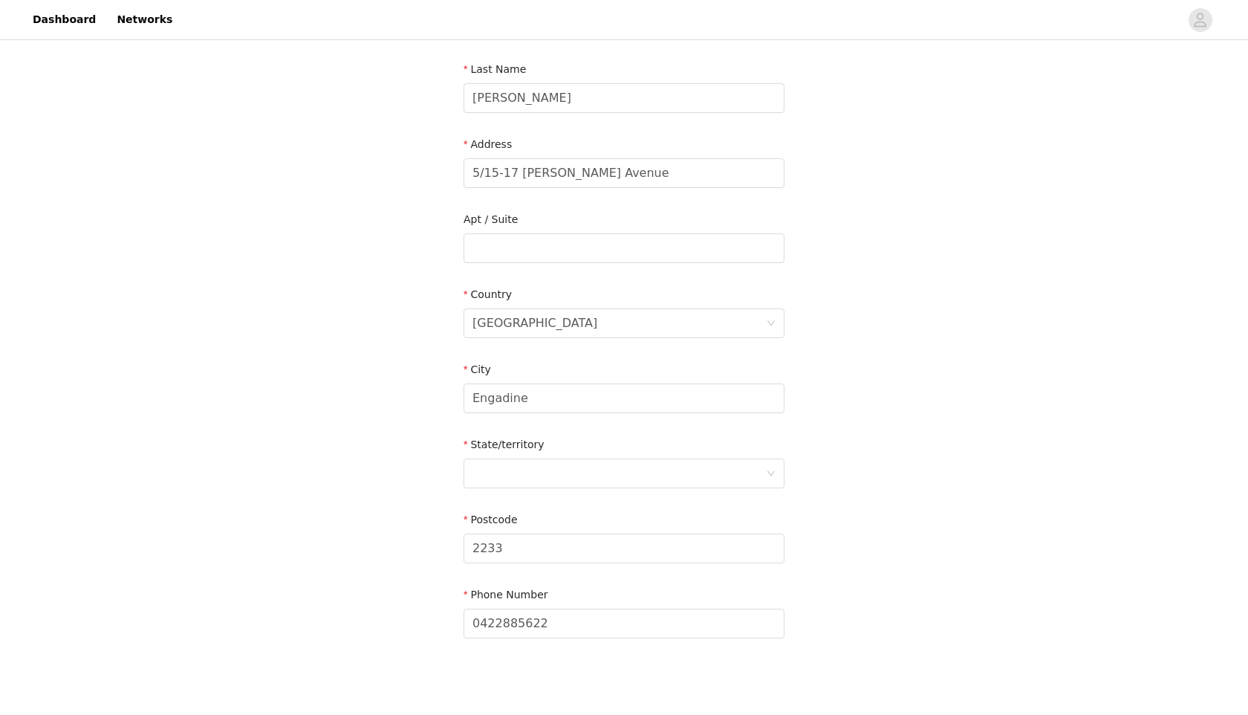
scroll to position [263, 0]
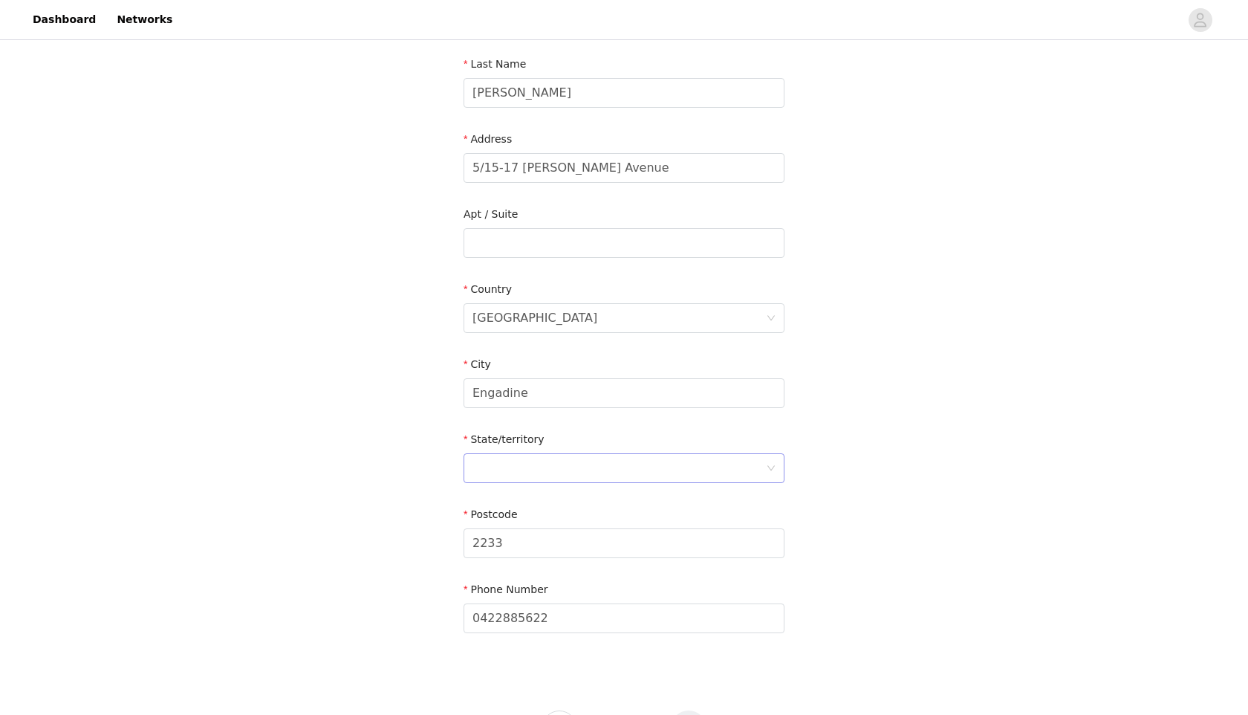
click at [542, 470] on div at bounding box center [619, 468] width 293 height 28
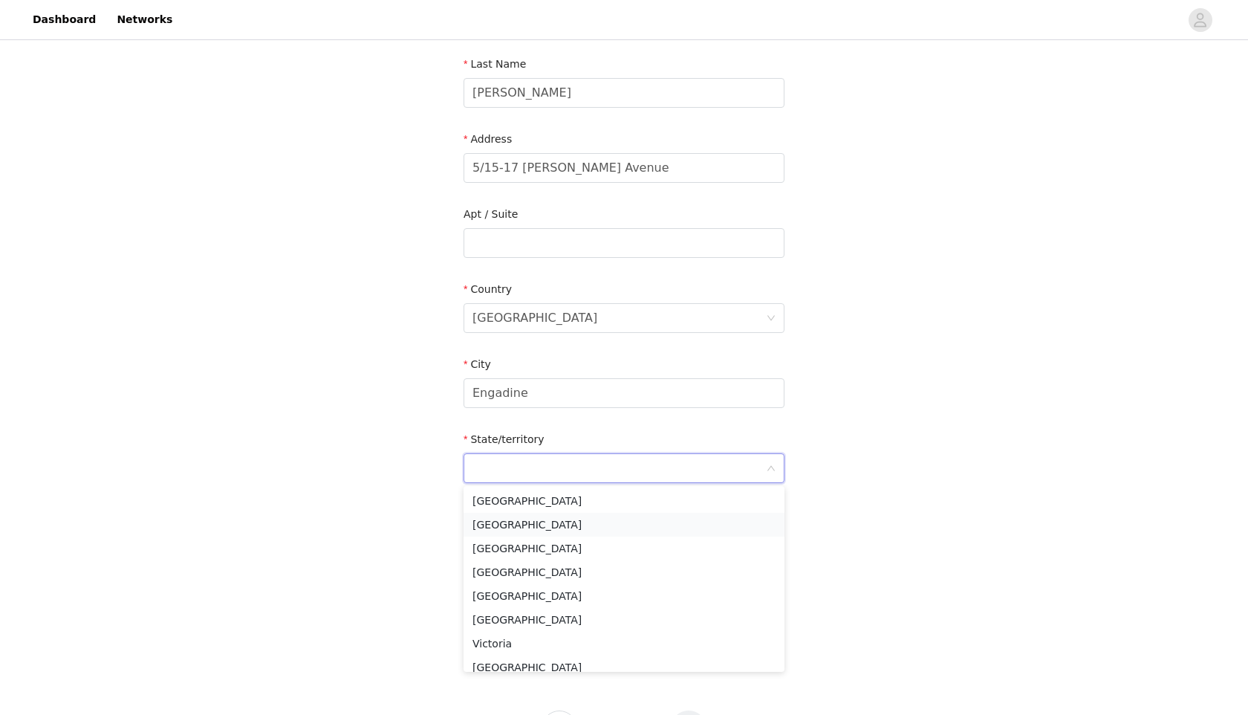
click at [517, 530] on li "New South Wales" at bounding box center [624, 525] width 321 height 24
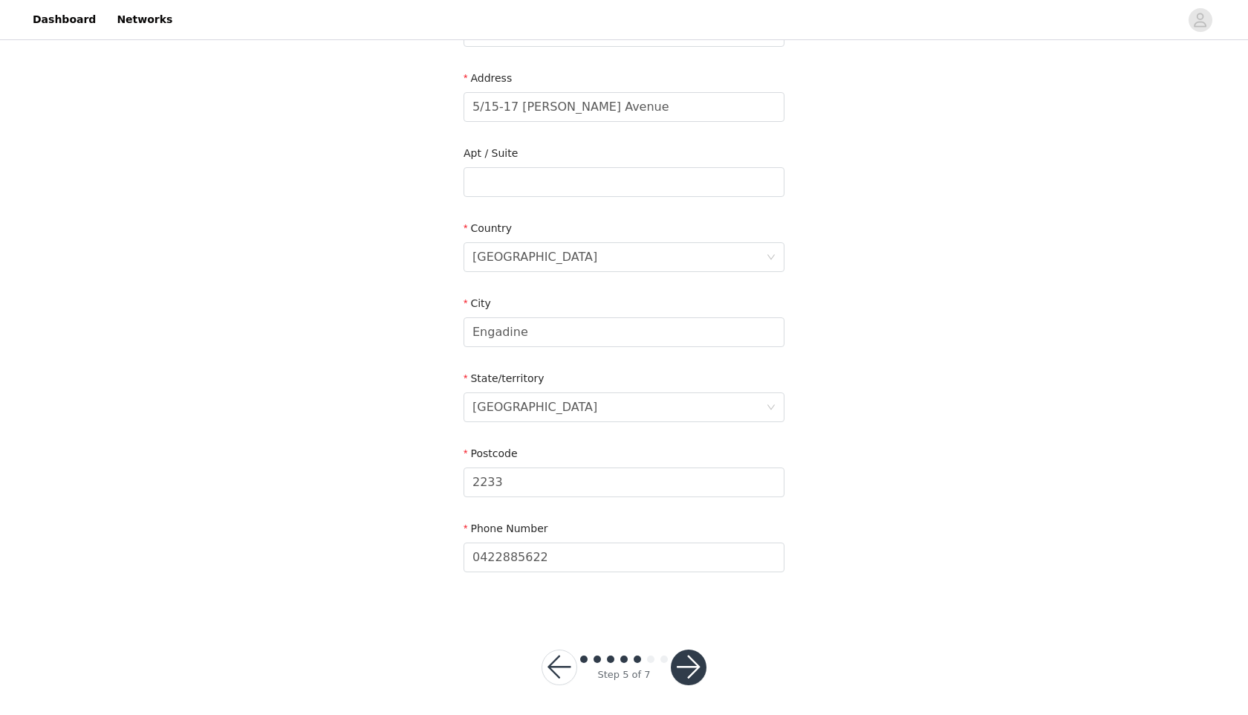
scroll to position [329, 0]
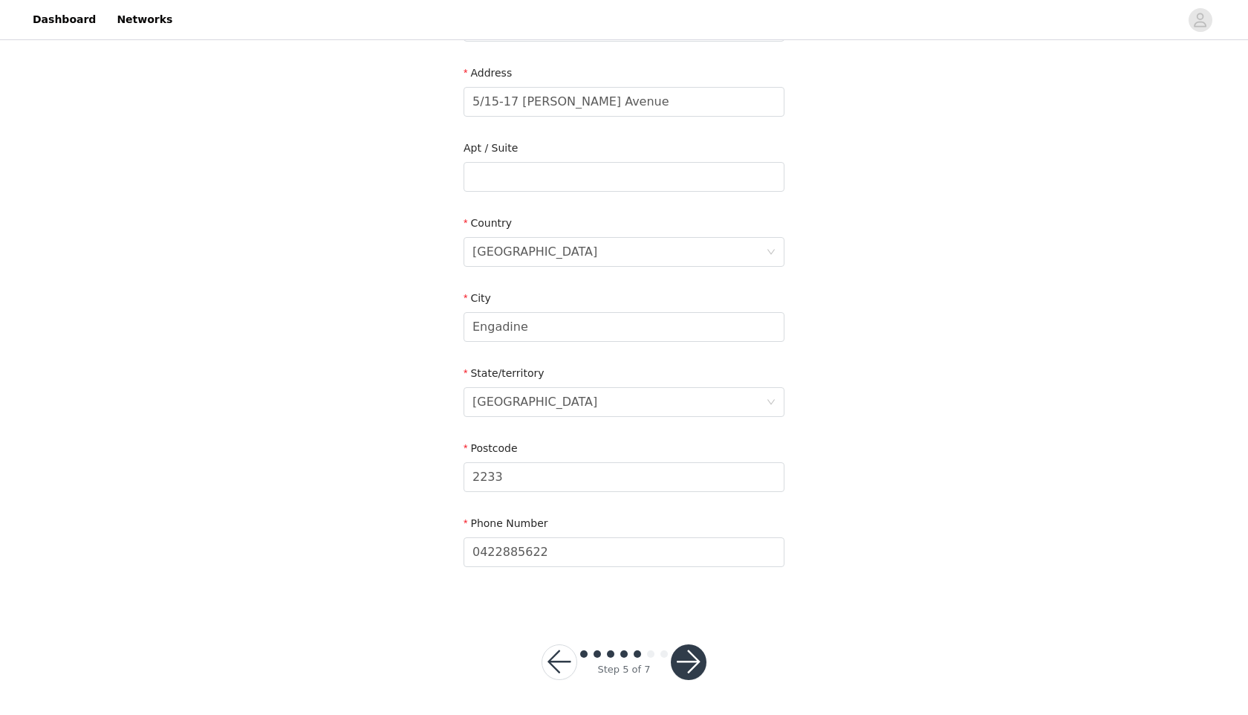
click at [695, 659] on button "button" at bounding box center [689, 662] width 36 height 36
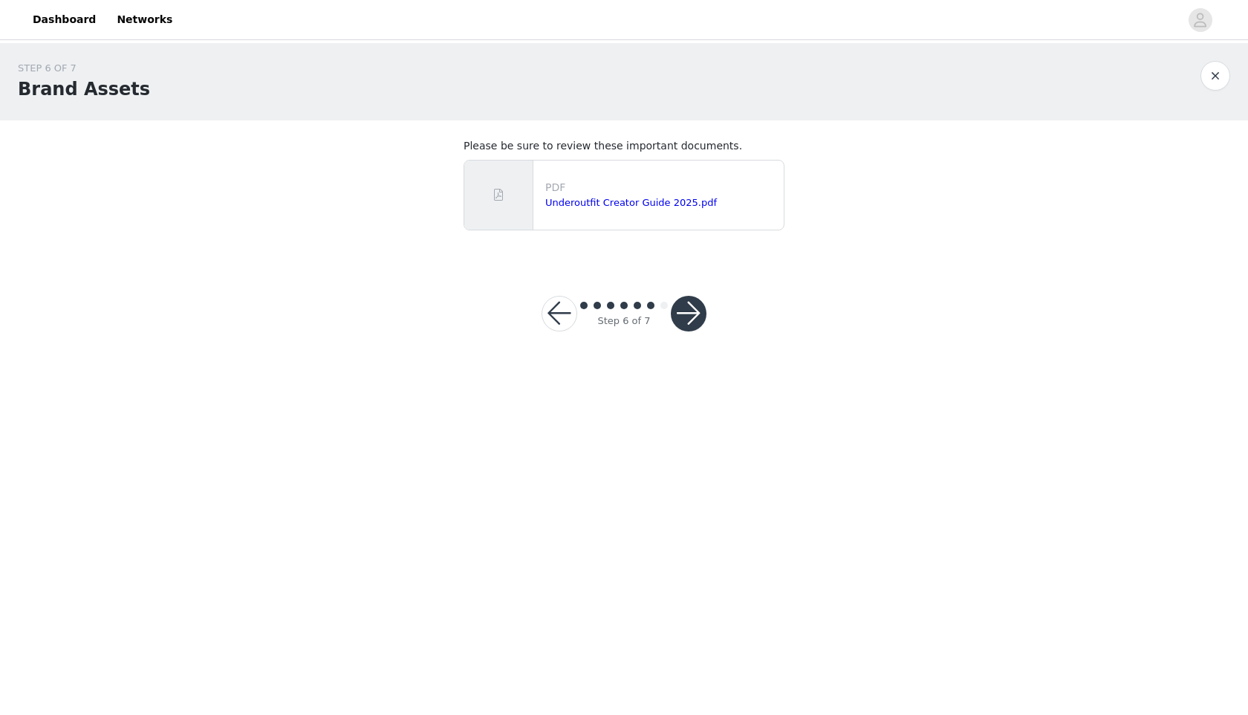
click at [697, 319] on button "button" at bounding box center [689, 314] width 36 height 36
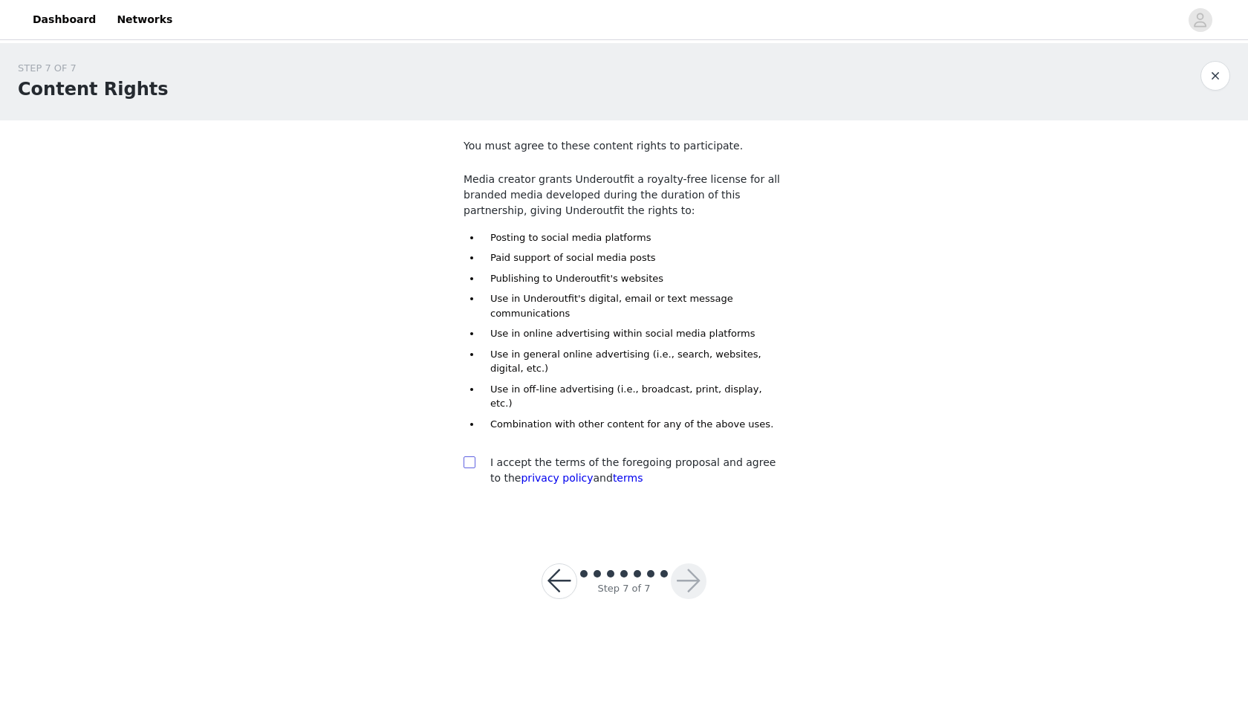
click at [472, 456] on input "checkbox" at bounding box center [469, 461] width 10 height 10
checkbox input "true"
click at [689, 563] on button "button" at bounding box center [689, 581] width 36 height 36
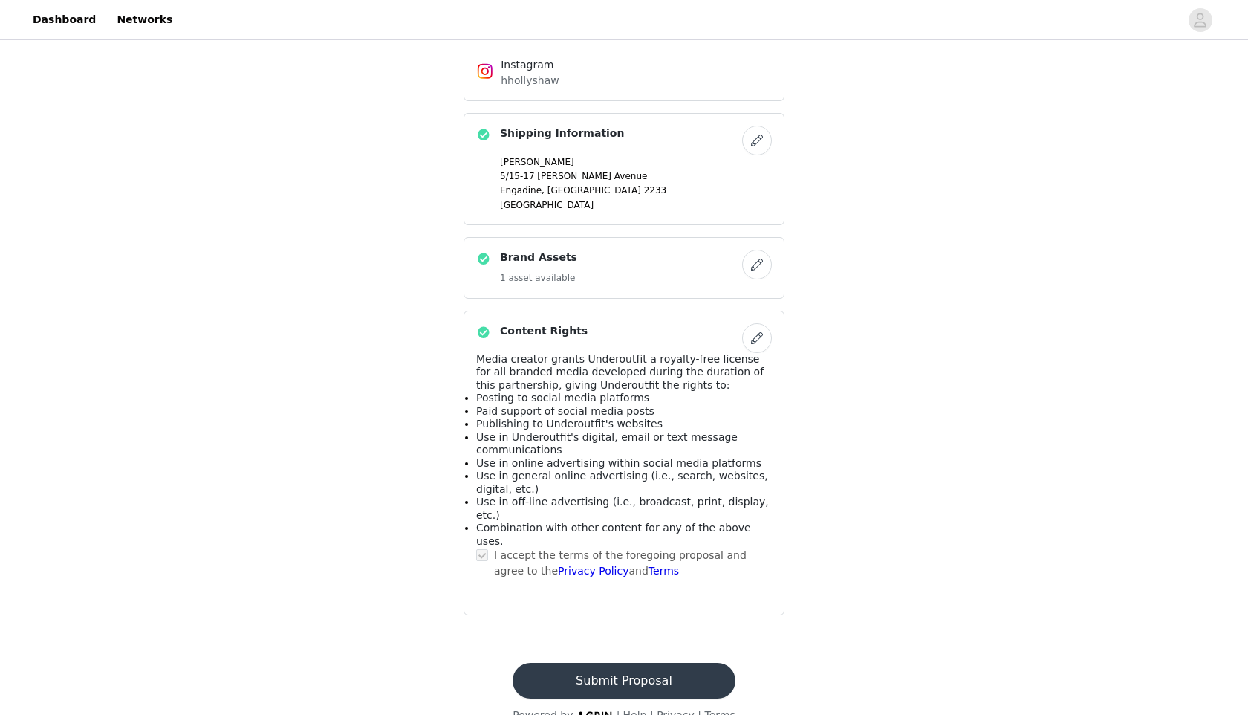
scroll to position [886, 0]
click at [666, 663] on button "Submit Proposal" at bounding box center [624, 681] width 222 height 36
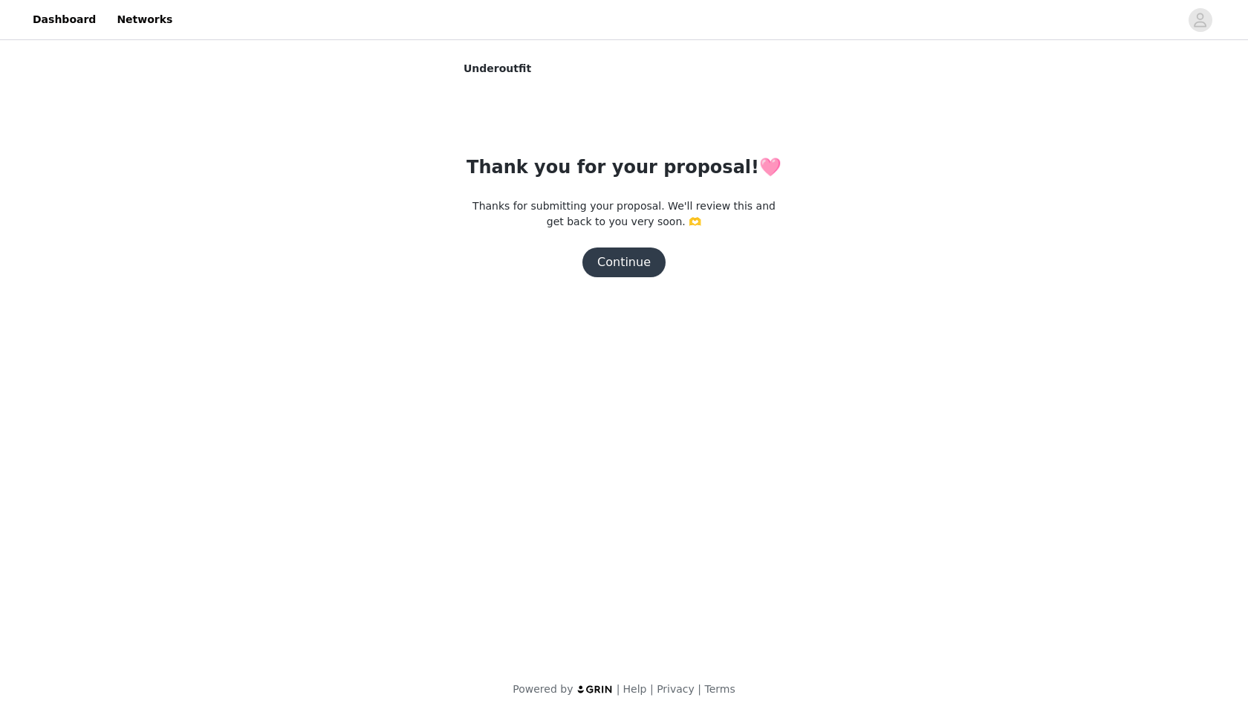
scroll to position [0, 0]
click at [626, 268] on button "Continue" at bounding box center [624, 262] width 83 height 30
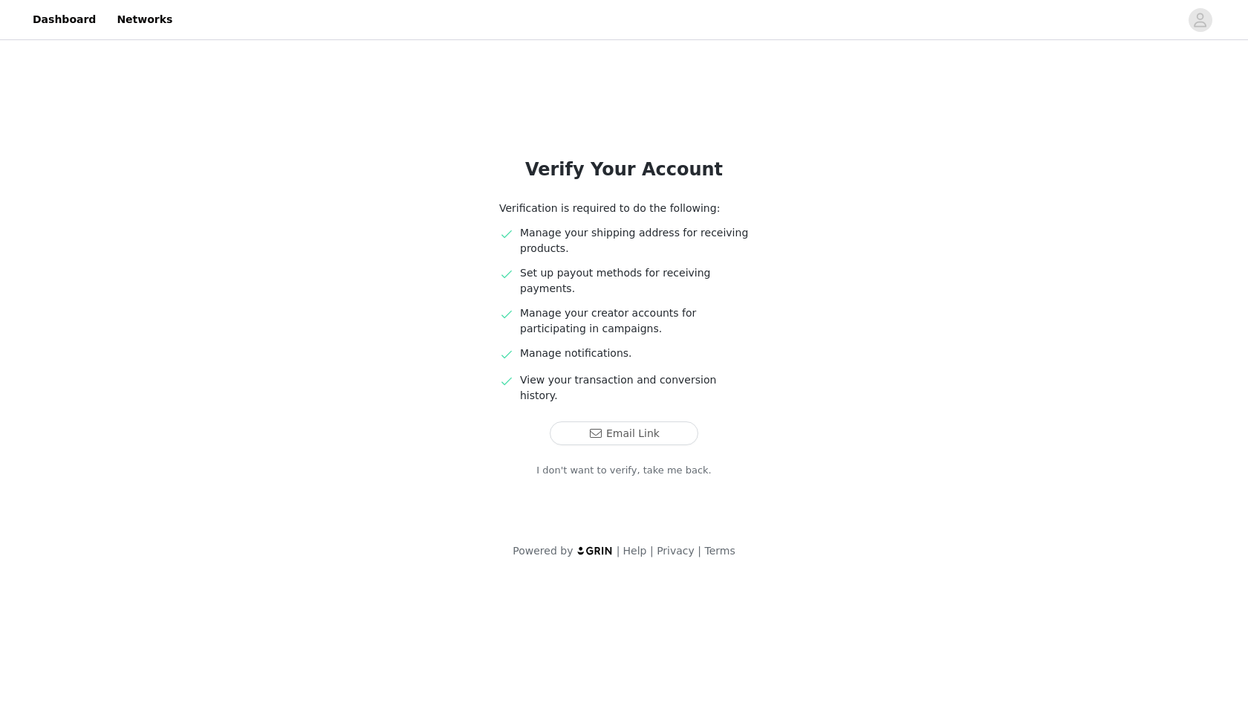
click at [606, 463] on link "I don't want to verify, take me back." at bounding box center [623, 470] width 175 height 15
